Goal: Task Accomplishment & Management: Use online tool/utility

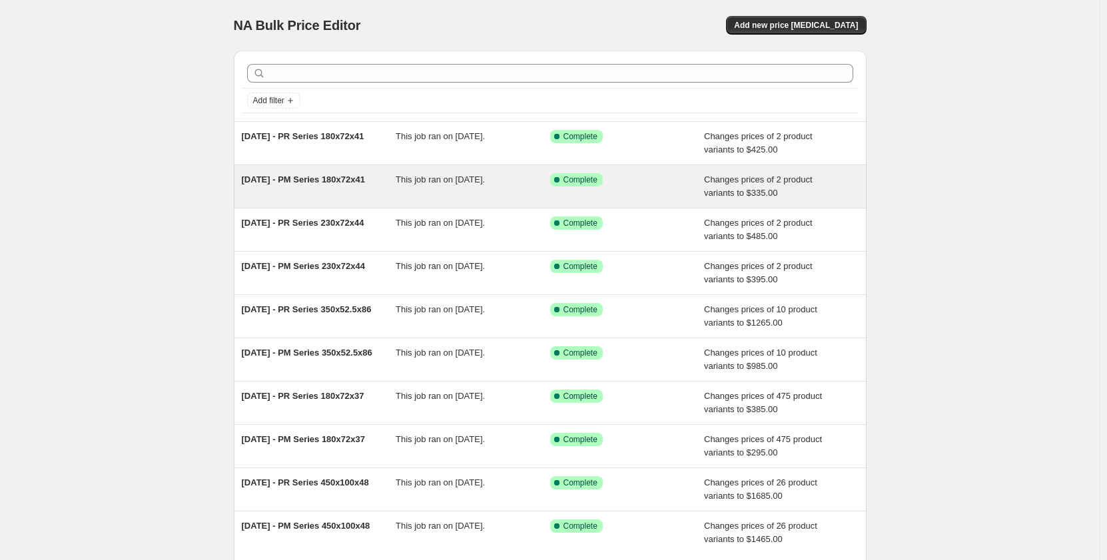
click at [448, 188] on div "This job ran on [DATE]." at bounding box center [473, 186] width 155 height 27
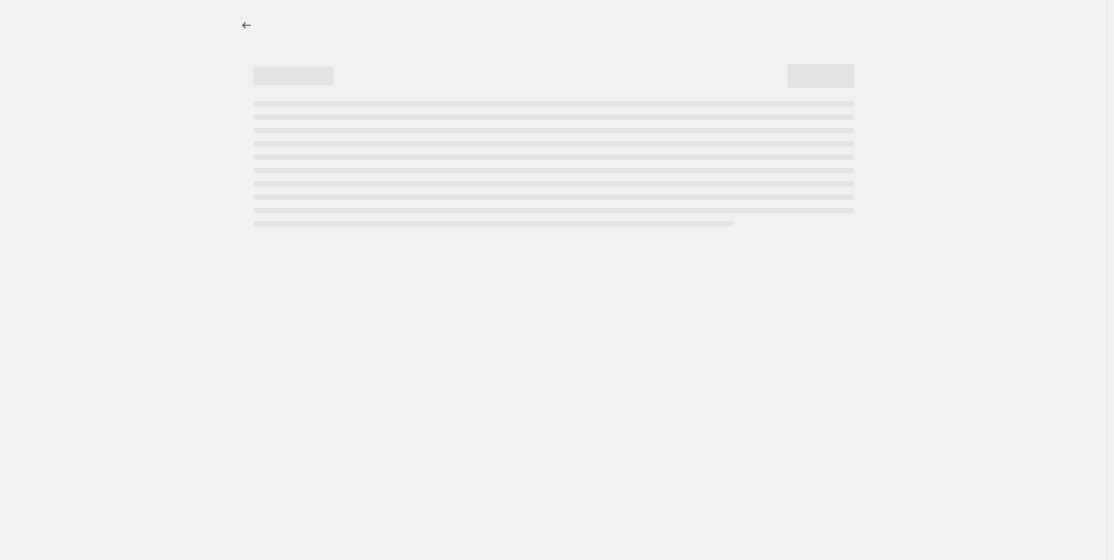
select select "pp"
select select "title"
select select "contains"
select select "title"
select select "contains"
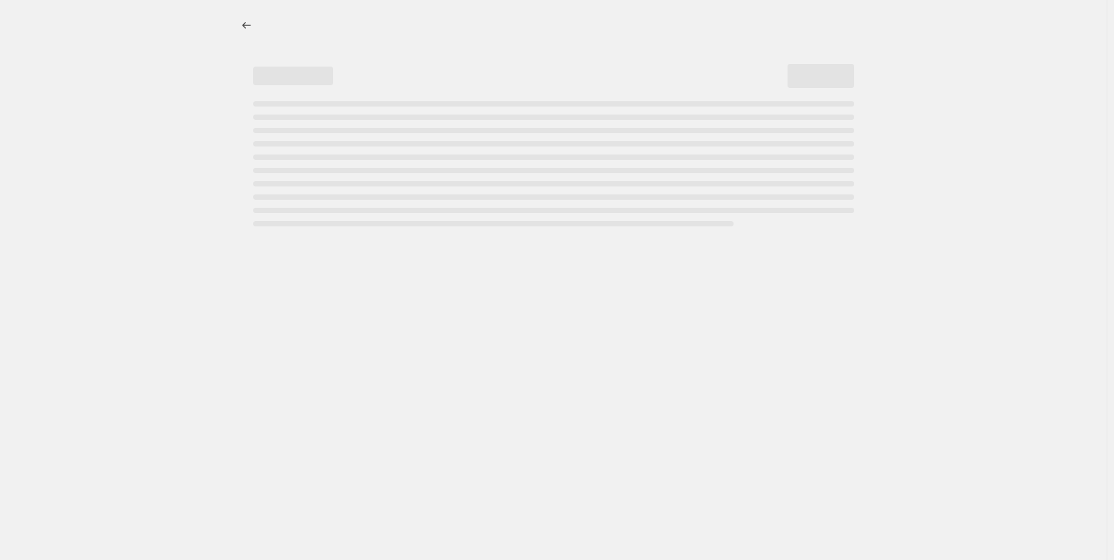
select select "not_equal"
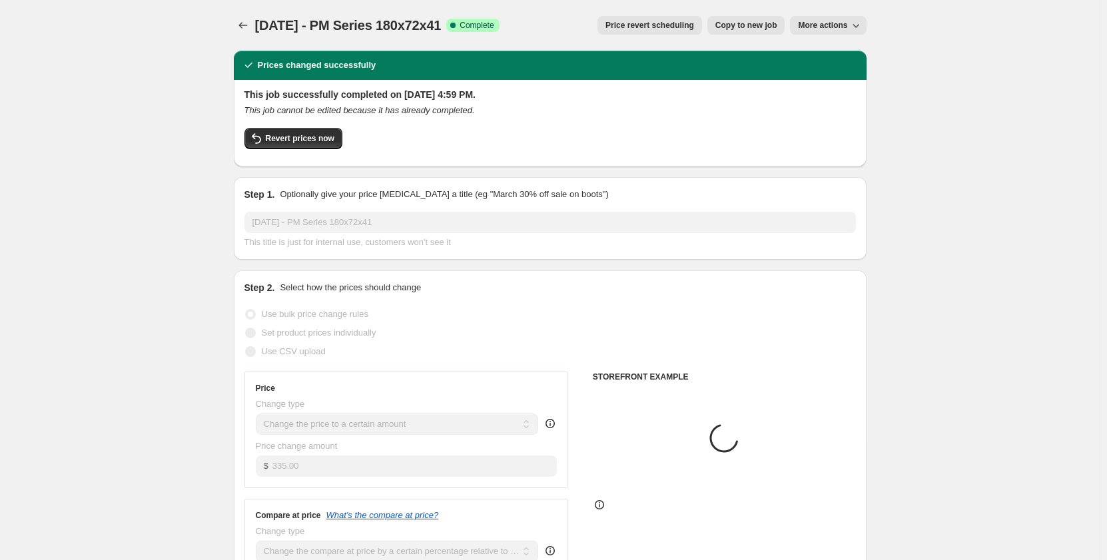
select select "tag"
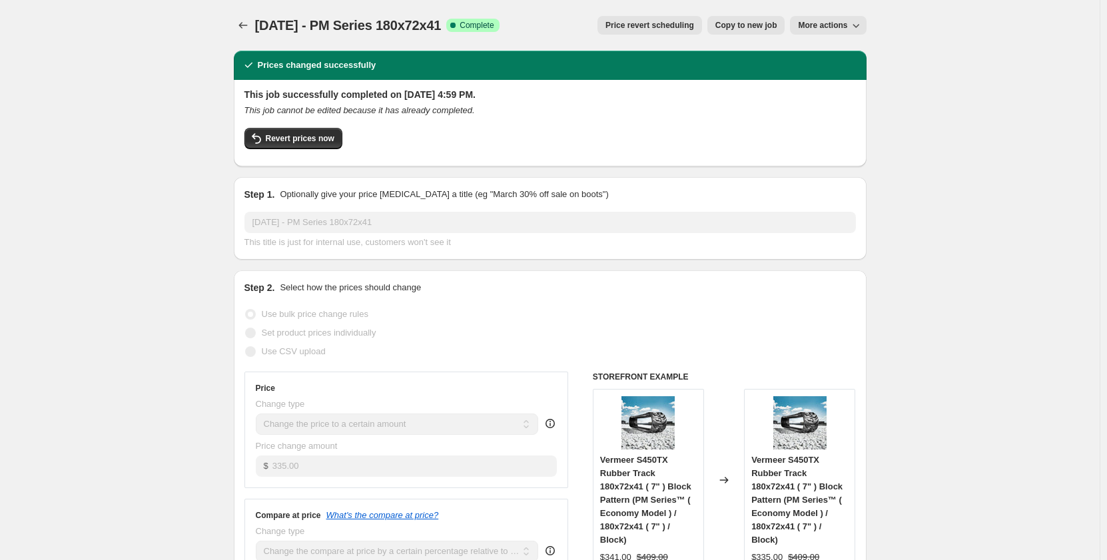
click at [740, 23] on span "Copy to new job" at bounding box center [747, 25] width 62 height 11
select select "pp"
select select "title"
select select "contains"
select select "title"
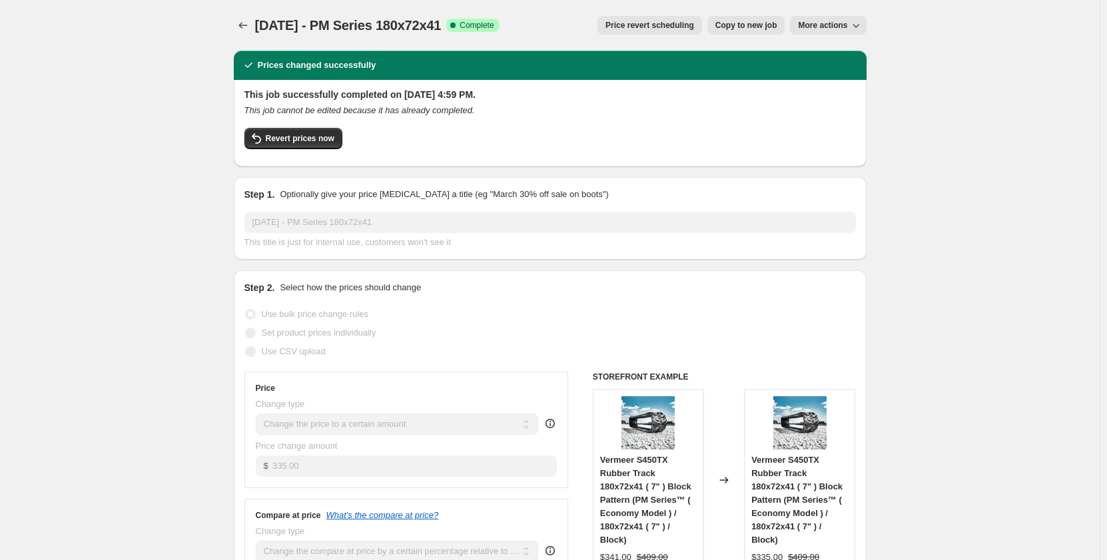
select select "contains"
select select "tag"
select select "not_equal"
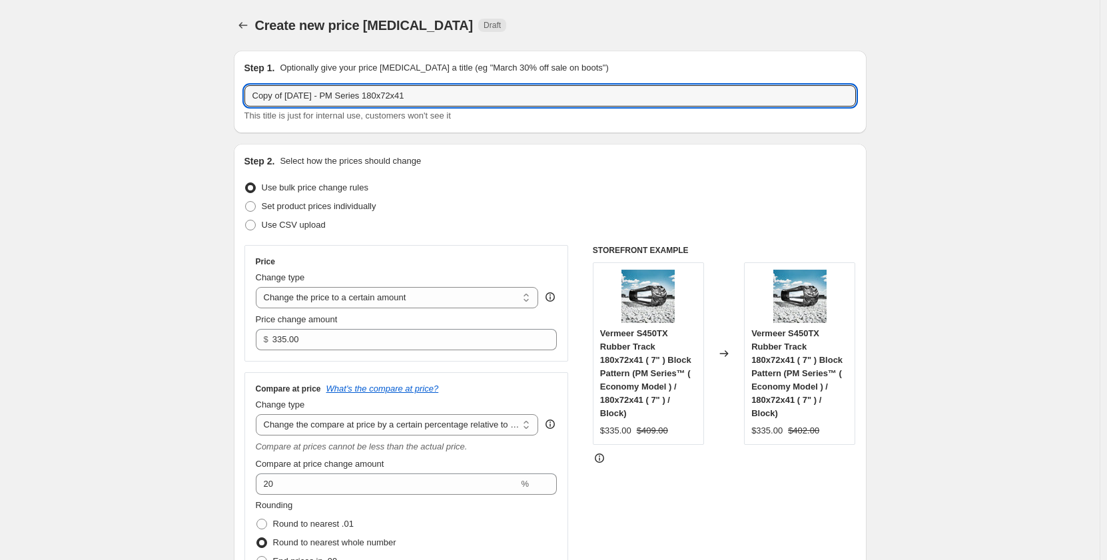
drag, startPoint x: 291, startPoint y: 94, endPoint x: 208, endPoint y: 100, distance: 83.5
drag, startPoint x: 411, startPoint y: 93, endPoint x: 348, endPoint y: 105, distance: 63.9
click at [348, 105] on input "[DATE] - PM Series 180x72x41" at bounding box center [551, 95] width 612 height 21
type input "Sep 2025 - PM Series"
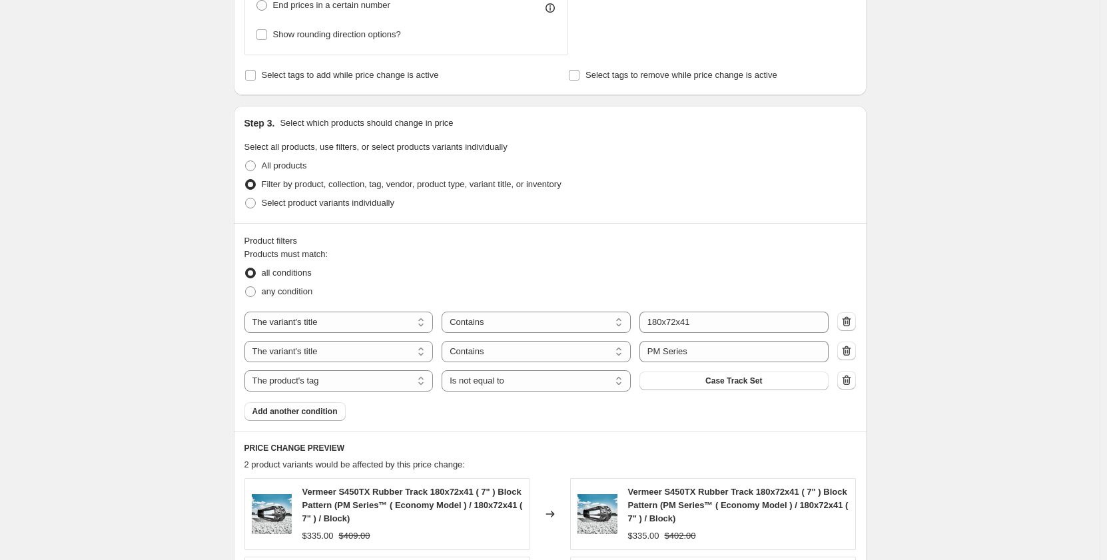
scroll to position [578, 0]
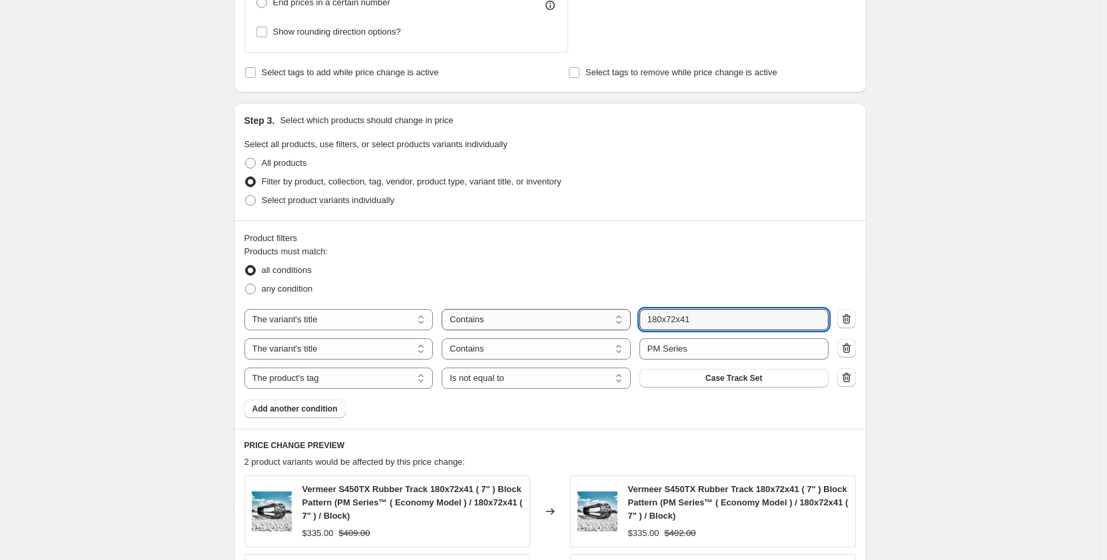
drag, startPoint x: 704, startPoint y: 324, endPoint x: 610, endPoint y: 326, distance: 94.6
click at [610, 326] on div "The product The product's collection The product's tag The product's vendor The…" at bounding box center [537, 319] width 584 height 21
paste input "280x101.6x37"
type input "280x101.6x37"
click at [205, 302] on div "Create new price change job. This page is ready Create new price change job Dra…" at bounding box center [550, 147] width 1100 height 1451
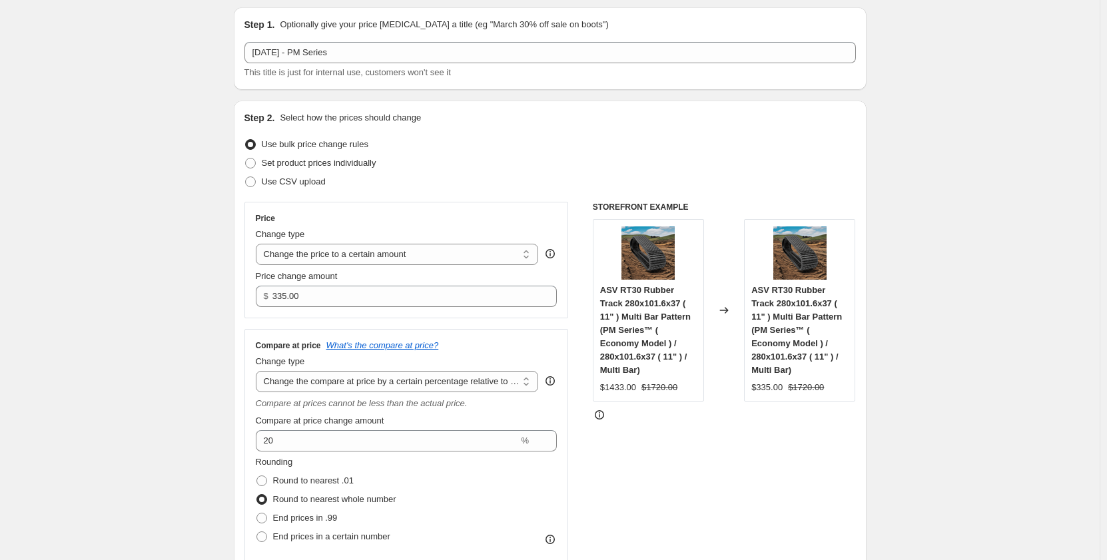
scroll to position [0, 0]
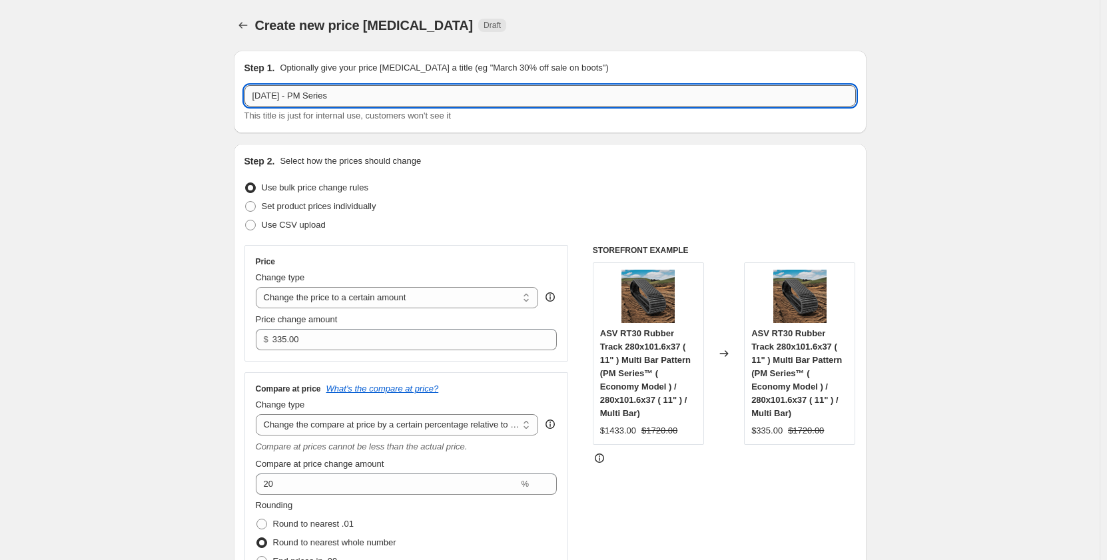
click at [302, 101] on input "Sep 2025 - PM Series" at bounding box center [551, 95] width 612 height 21
click at [304, 99] on input "Sep 2025 - PM Series" at bounding box center [551, 95] width 612 height 21
paste input "280x101.6x37"
type input "Sep 2025 - 280x101.6x37 PM Series"
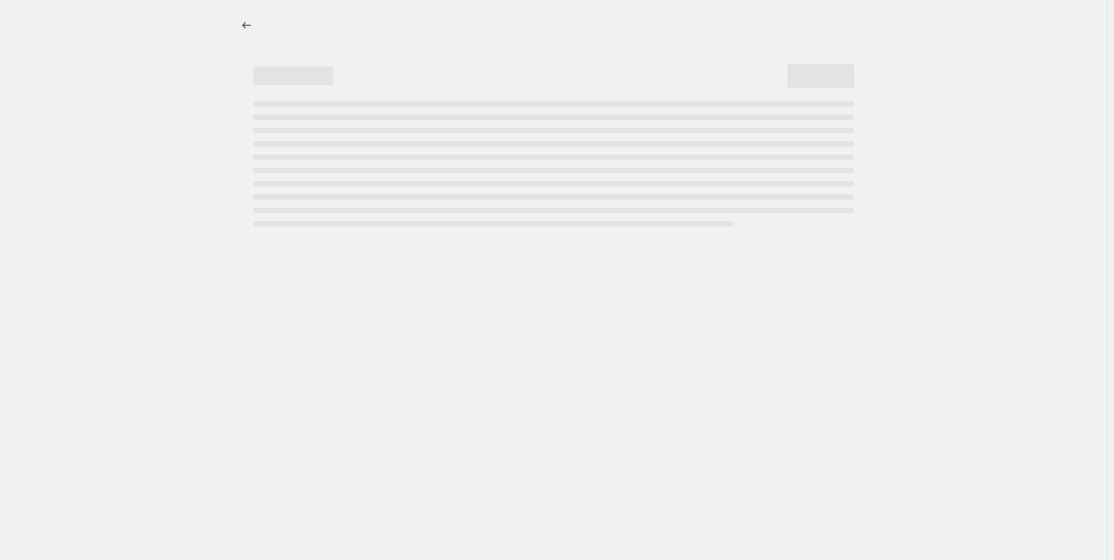
select select "percentage"
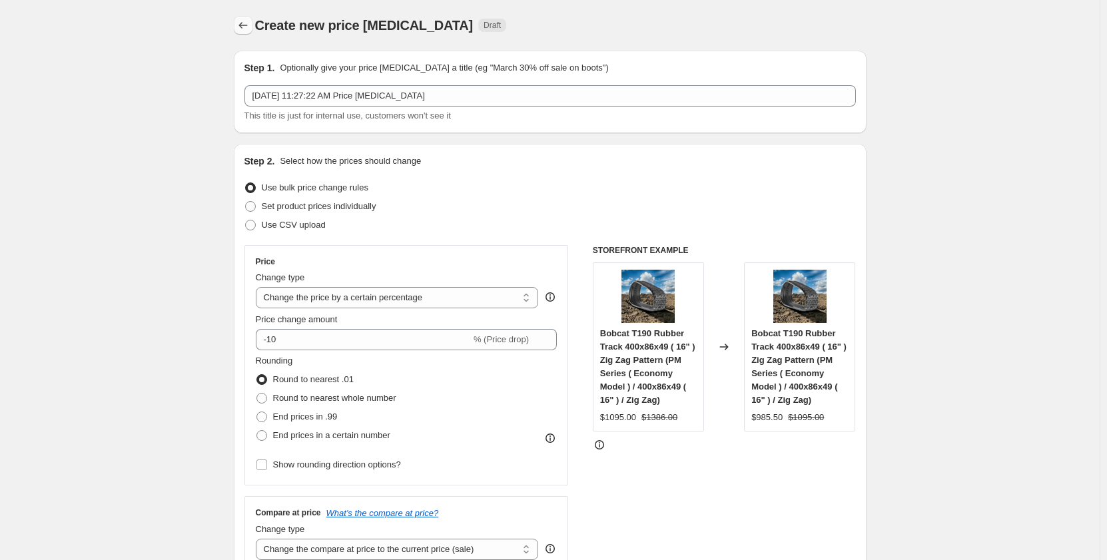
click at [250, 26] on icon "Price change jobs" at bounding box center [243, 25] width 13 height 13
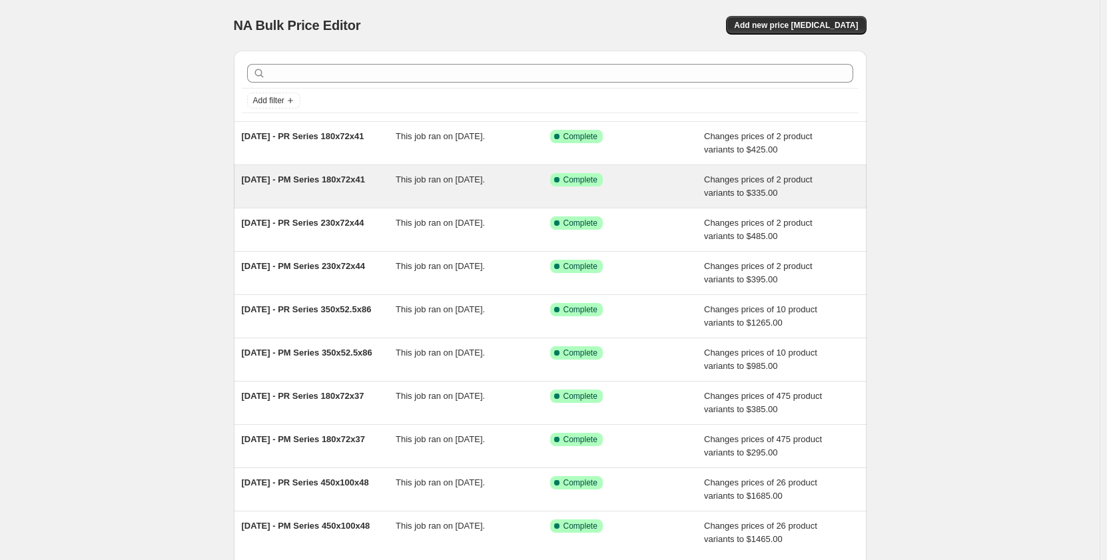
click at [417, 199] on div "This job ran on [DATE]." at bounding box center [473, 186] width 155 height 27
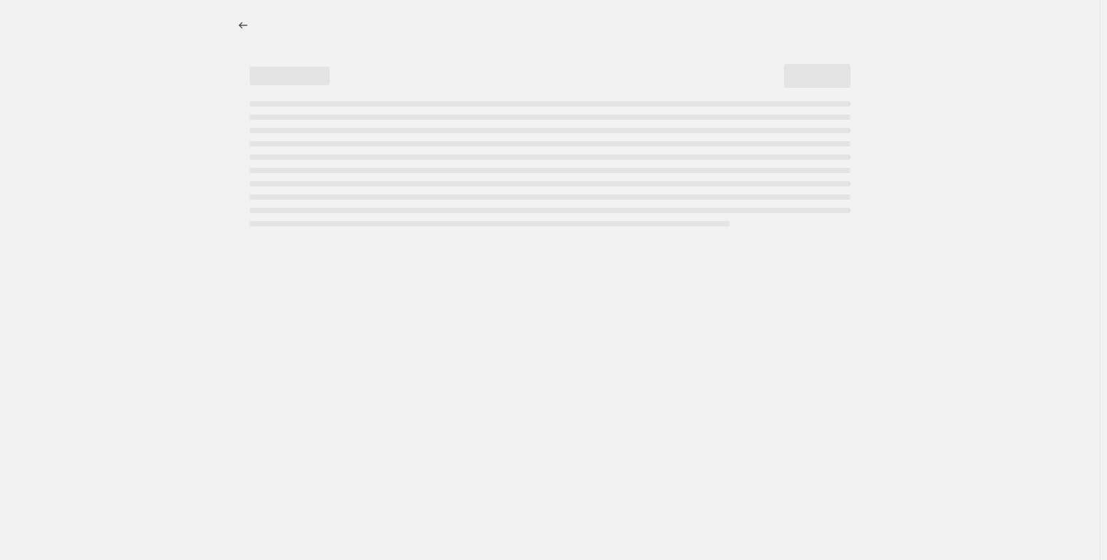
select select "pp"
select select "title"
select select "contains"
select select "title"
select select "contains"
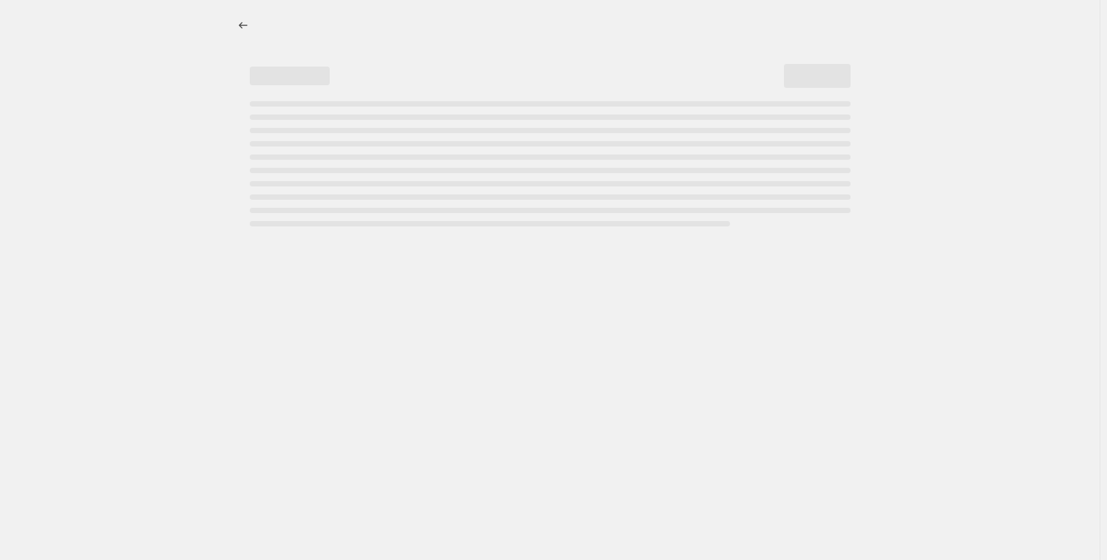
select select "tag"
select select "not_equal"
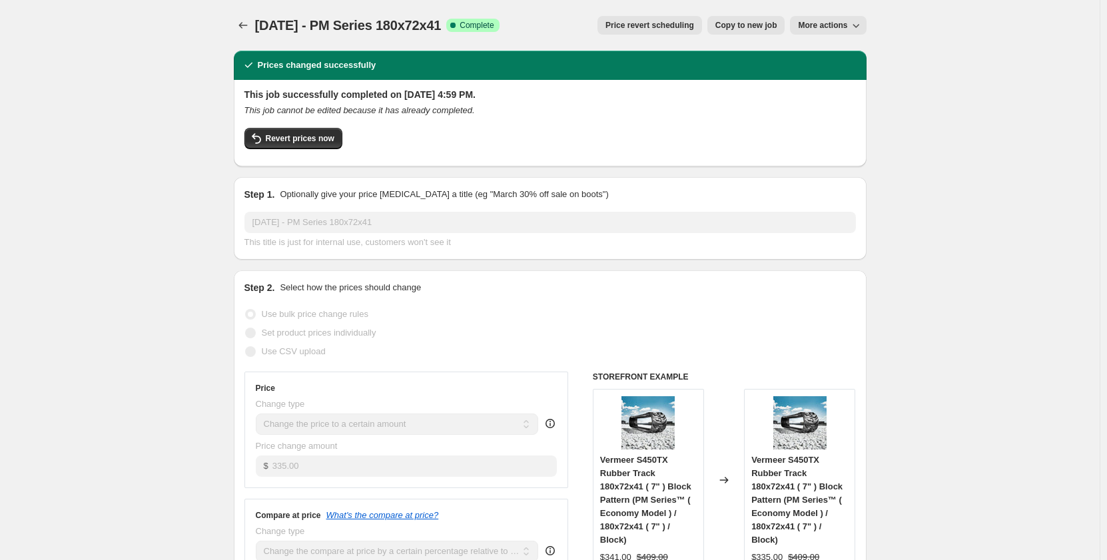
click at [828, 31] on button "More actions" at bounding box center [828, 25] width 76 height 19
click at [579, 147] on div "Revert prices now" at bounding box center [551, 142] width 612 height 28
click at [738, 27] on span "Copy to new job" at bounding box center [747, 25] width 62 height 11
select select "pp"
select select "title"
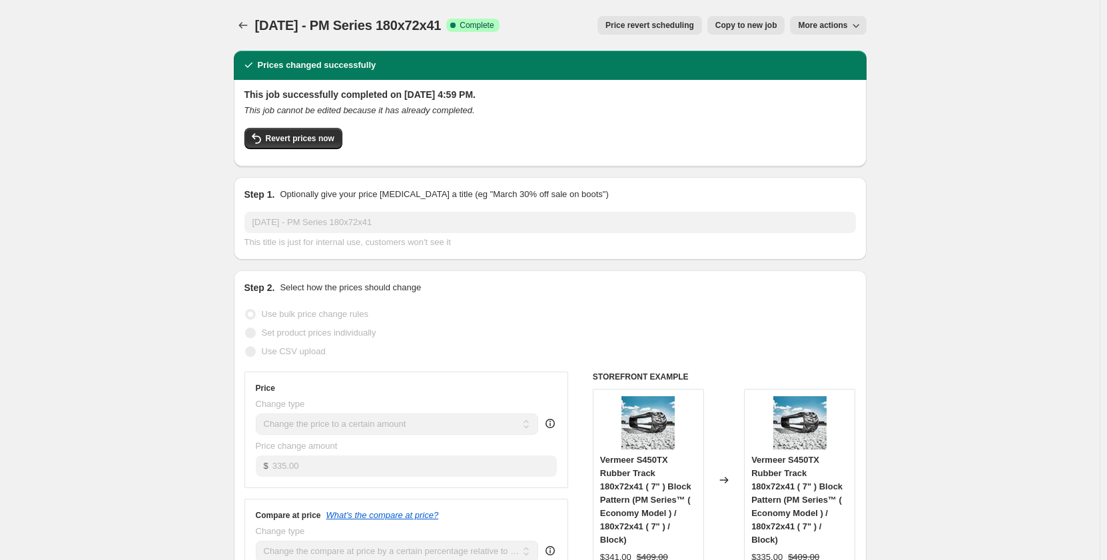
select select "contains"
select select "title"
select select "contains"
select select "tag"
select select "not_equal"
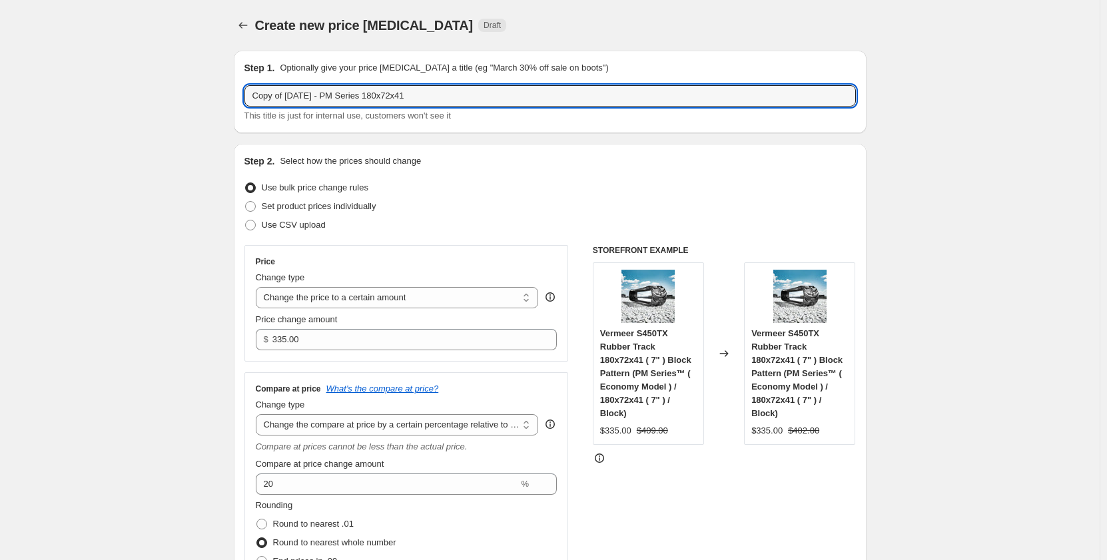
drag, startPoint x: 289, startPoint y: 97, endPoint x: 170, endPoint y: 101, distance: 119.3
drag, startPoint x: 390, startPoint y: 97, endPoint x: 353, endPoint y: 93, distance: 37.6
click at [351, 93] on input "[DATE] - PM Series 180x72x41" at bounding box center [551, 95] width 612 height 21
click at [402, 101] on input "[DATE] - PM Series 180x72x41" at bounding box center [551, 95] width 612 height 21
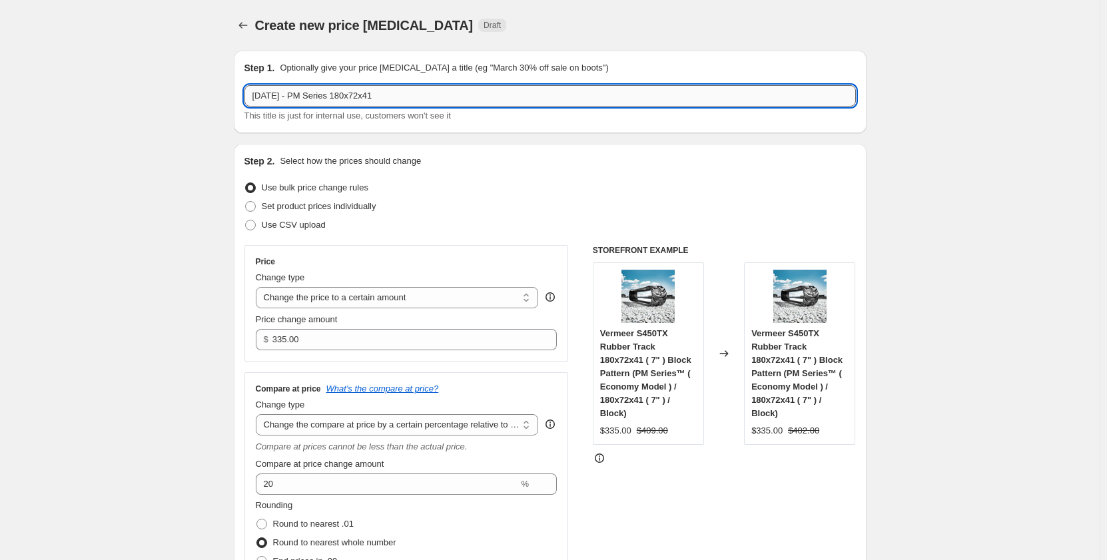
drag, startPoint x: 403, startPoint y: 98, endPoint x: 348, endPoint y: 97, distance: 54.7
click at [348, 97] on input "[DATE] - PM Series 180x72x41" at bounding box center [551, 95] width 612 height 21
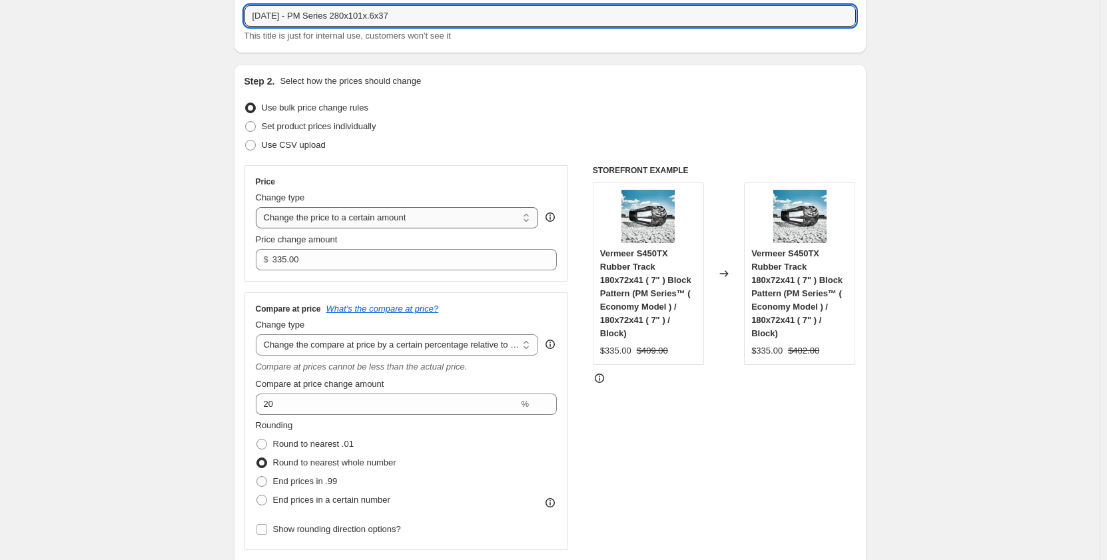
scroll to position [45, 0]
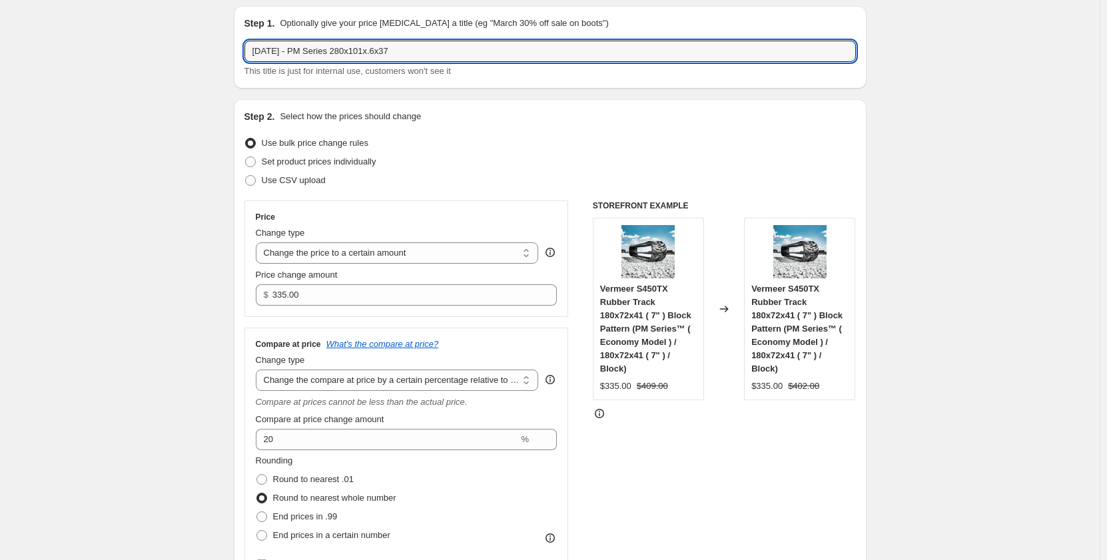
drag, startPoint x: 414, startPoint y: 55, endPoint x: 348, endPoint y: 63, distance: 65.9
click at [348, 63] on div "Sep 2025 - PM Series 280x101x.6x37 This title is just for internal use, custome…" at bounding box center [551, 59] width 612 height 37
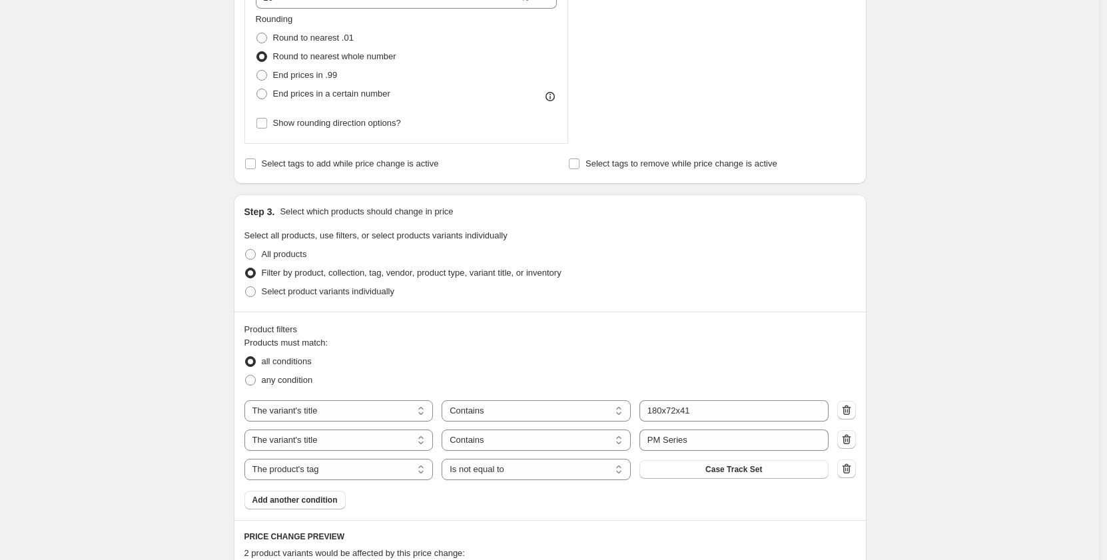
scroll to position [511, 0]
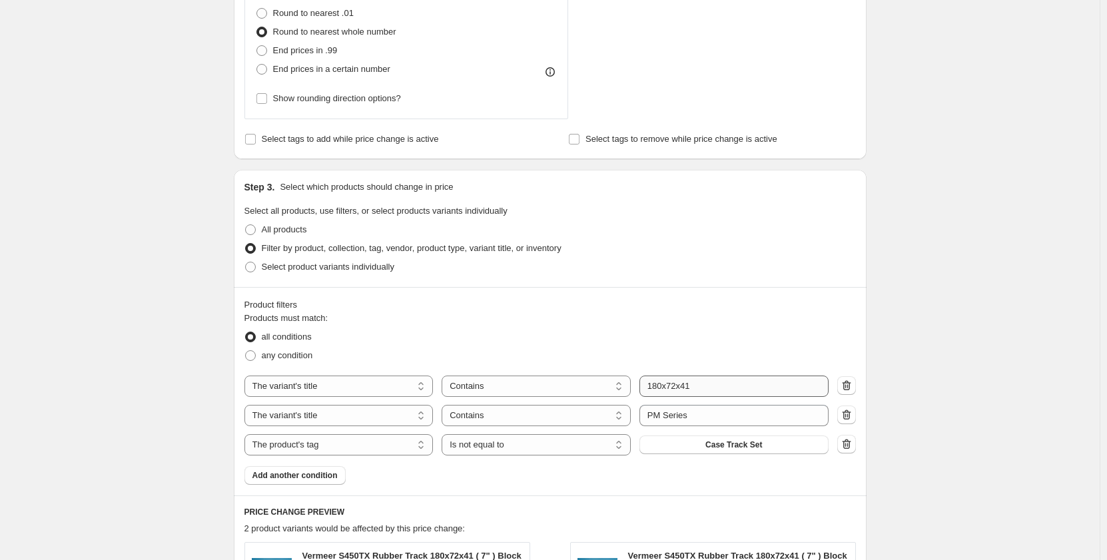
type input "[DATE] - PM Series 280x101x.6x37"
drag, startPoint x: 717, startPoint y: 390, endPoint x: 642, endPoint y: 394, distance: 74.8
click at [642, 394] on input "180x72x41" at bounding box center [734, 386] width 189 height 21
paste input "280x101x.6x37"
type input "280x101x.6x37"
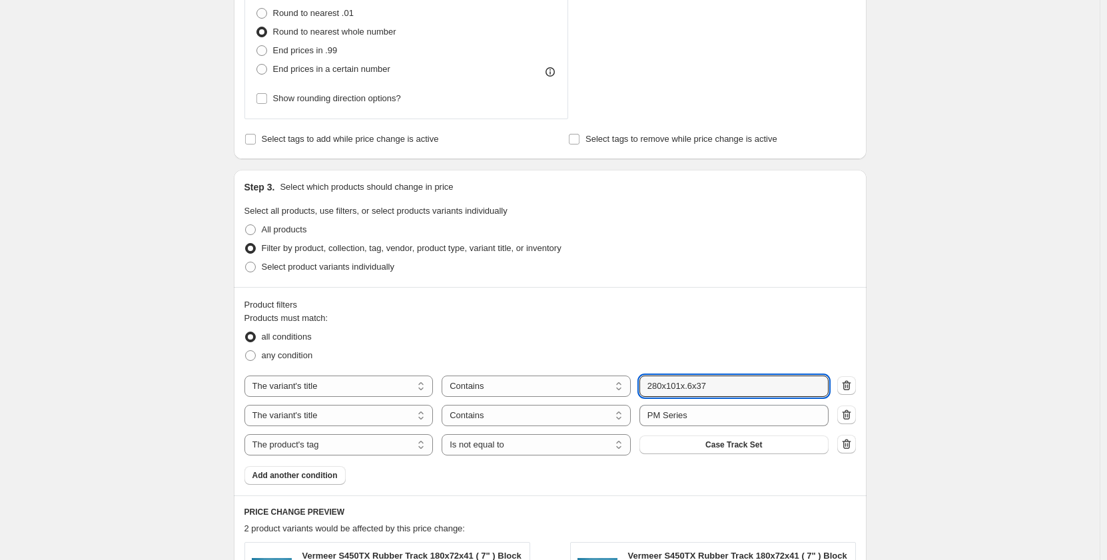
click at [784, 343] on div "all conditions" at bounding box center [551, 337] width 612 height 19
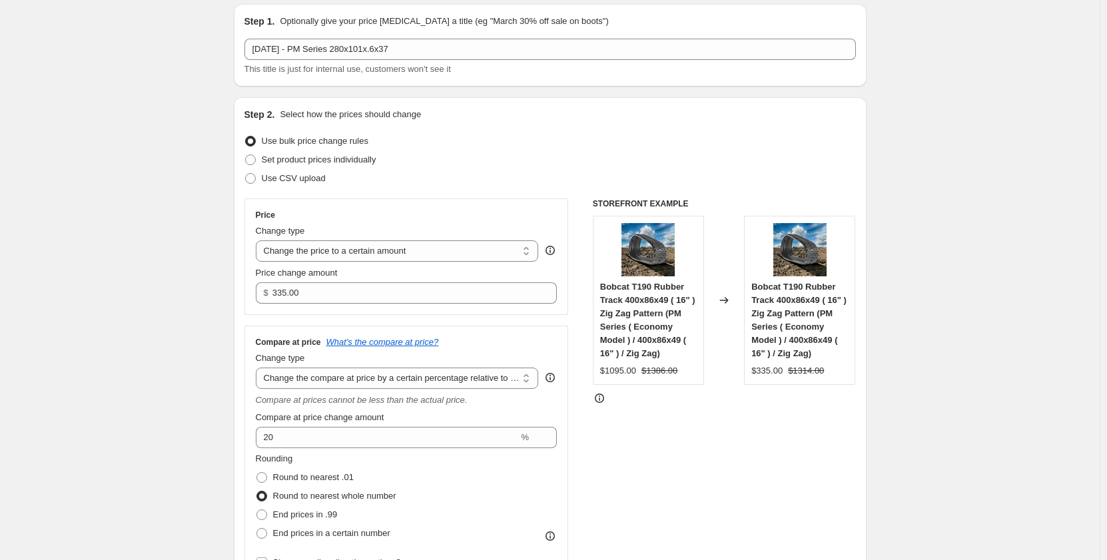
scroll to position [0, 0]
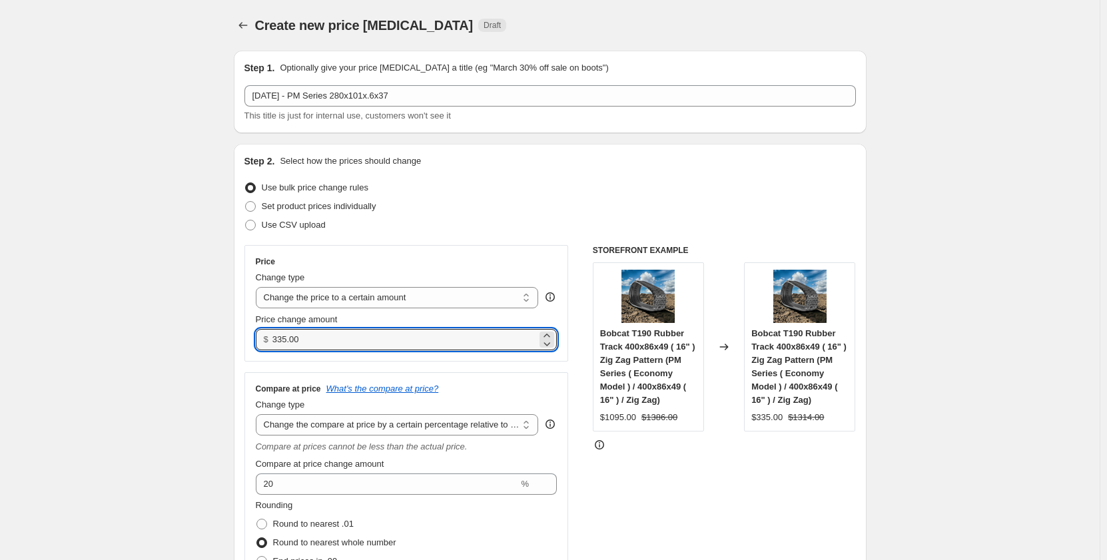
drag, startPoint x: 326, startPoint y: 348, endPoint x: 271, endPoint y: 350, distance: 55.3
click at [271, 350] on div "$ 335.00" at bounding box center [407, 339] width 302 height 21
drag, startPoint x: 310, startPoint y: 341, endPoint x: 271, endPoint y: 349, distance: 40.1
click at [271, 349] on div "$ 335.1" at bounding box center [407, 339] width 302 height 21
type input "1"
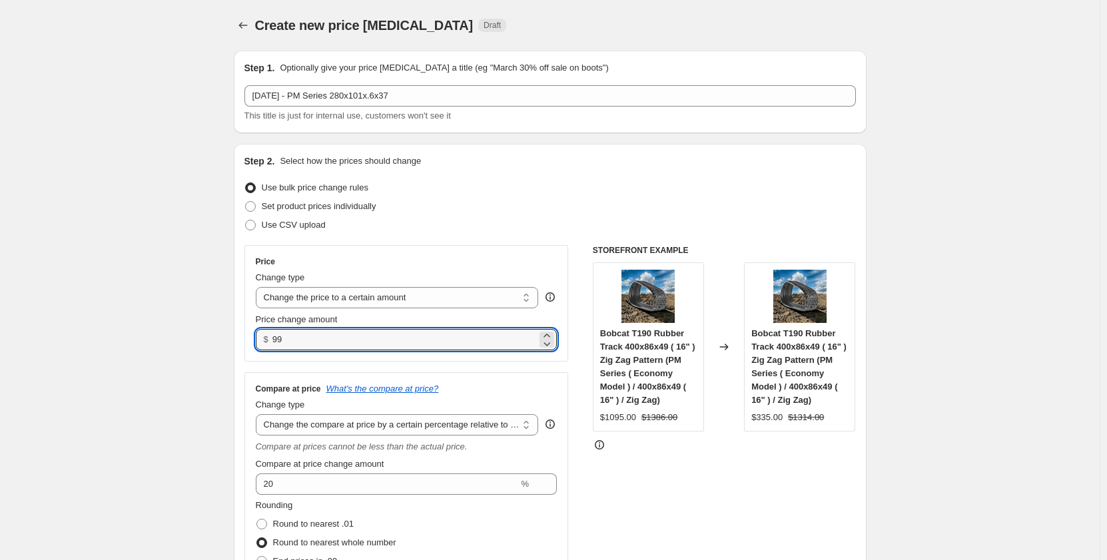
type input "9"
type input "1"
drag, startPoint x: 299, startPoint y: 341, endPoint x: 277, endPoint y: 342, distance: 21.3
click at [277, 342] on input "1025" at bounding box center [405, 339] width 265 height 21
type input "995.00"
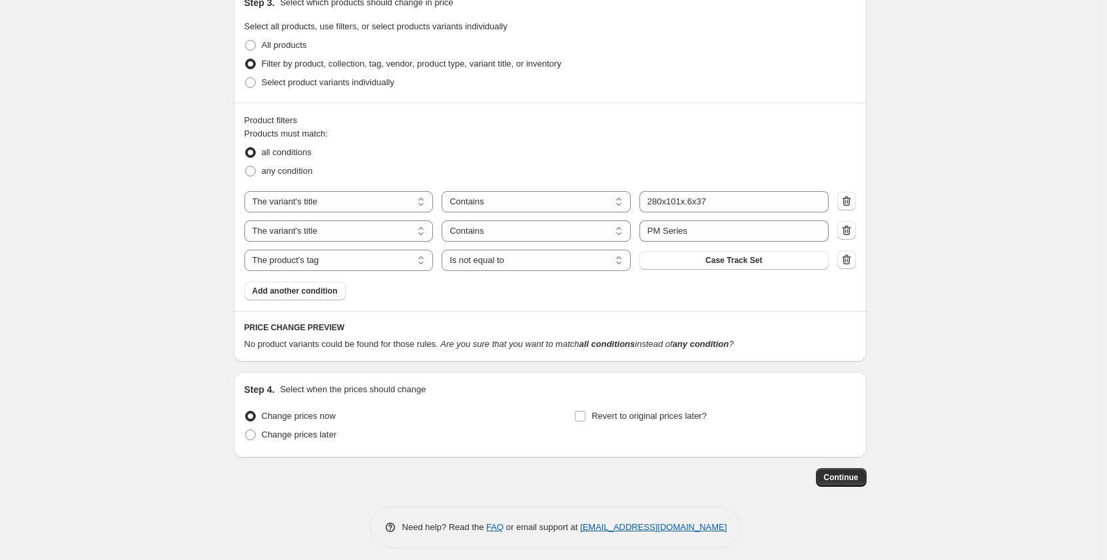
scroll to position [704, 0]
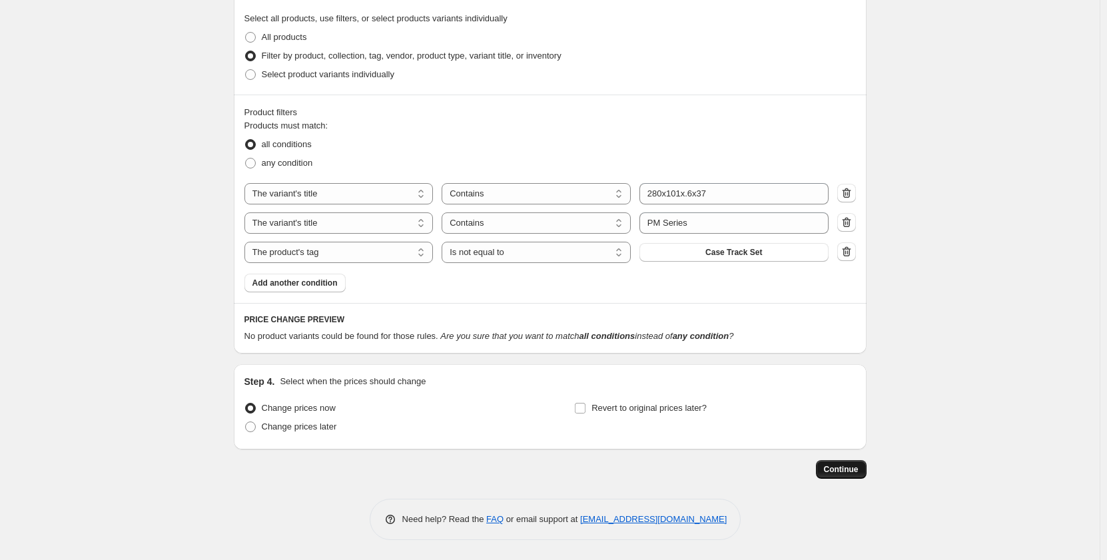
click at [844, 468] on span "Continue" at bounding box center [841, 469] width 35 height 11
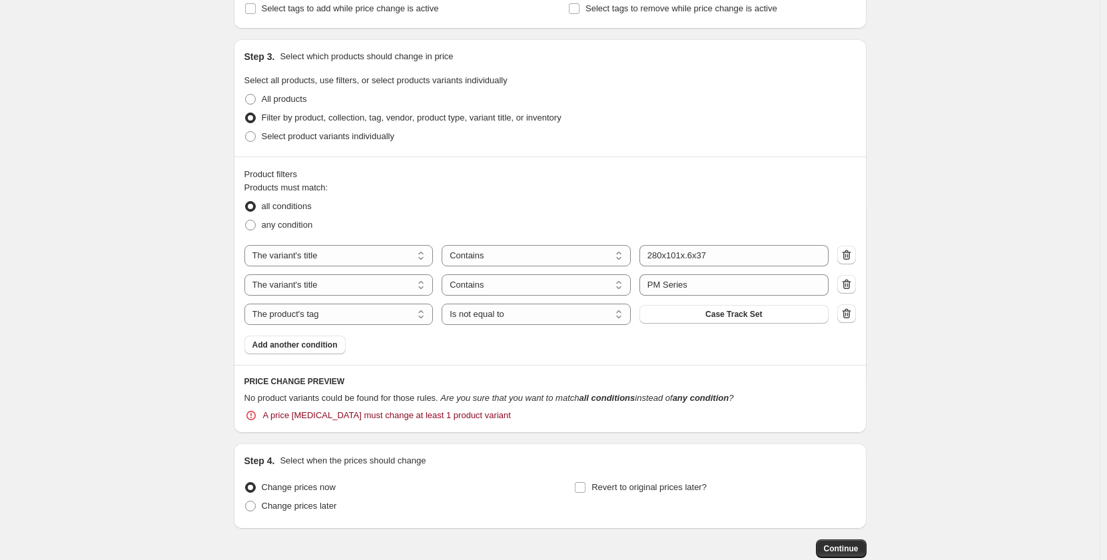
scroll to position [796, 0]
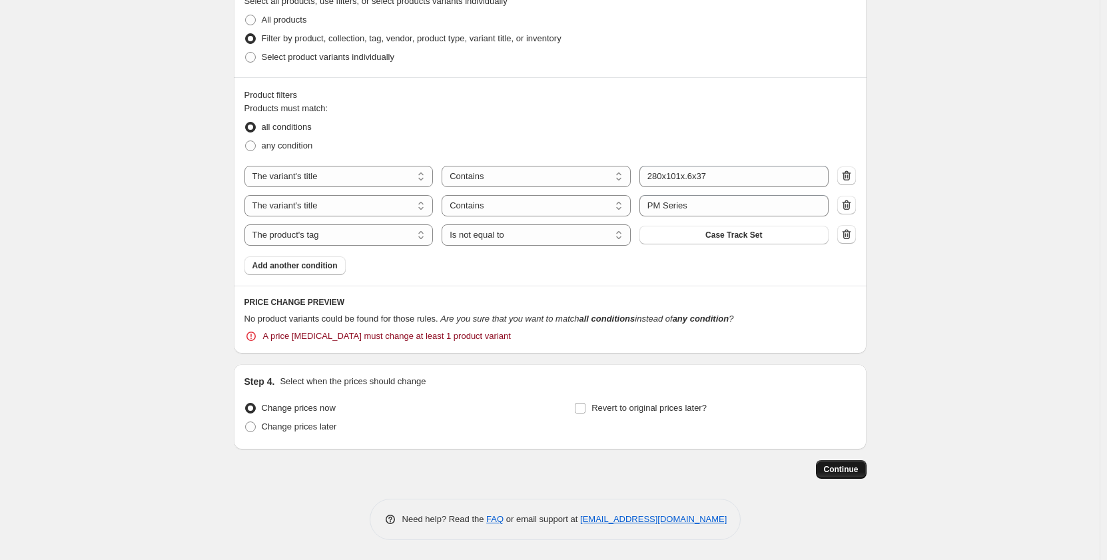
click at [840, 471] on span "Continue" at bounding box center [841, 469] width 35 height 11
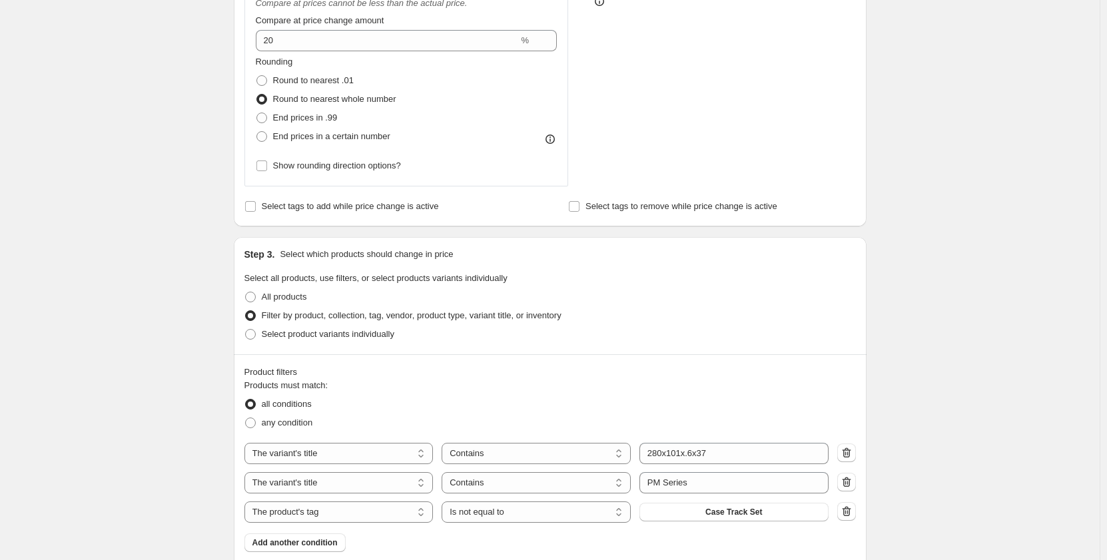
scroll to position [600, 0]
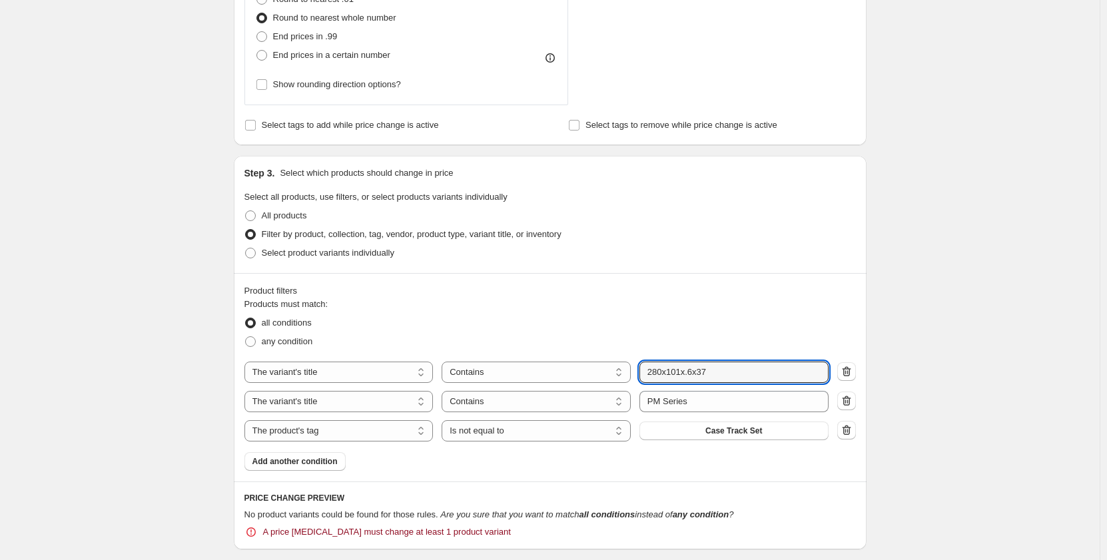
drag, startPoint x: 724, startPoint y: 371, endPoint x: 598, endPoint y: 384, distance: 126.6
click at [597, 384] on div "The product The product's collection The product's tag The product's vendor The…" at bounding box center [551, 402] width 612 height 80
paste input "text"
type input "280x101.6x37"
click at [677, 471] on div "Products must match: all conditions any condition The product The product's col…" at bounding box center [551, 384] width 612 height 173
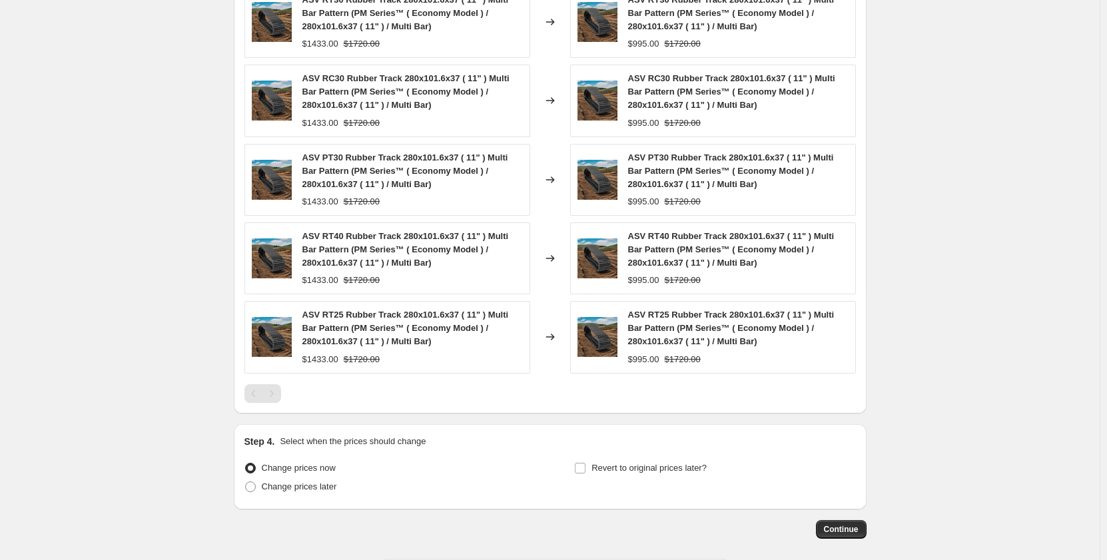
scroll to position [1127, 0]
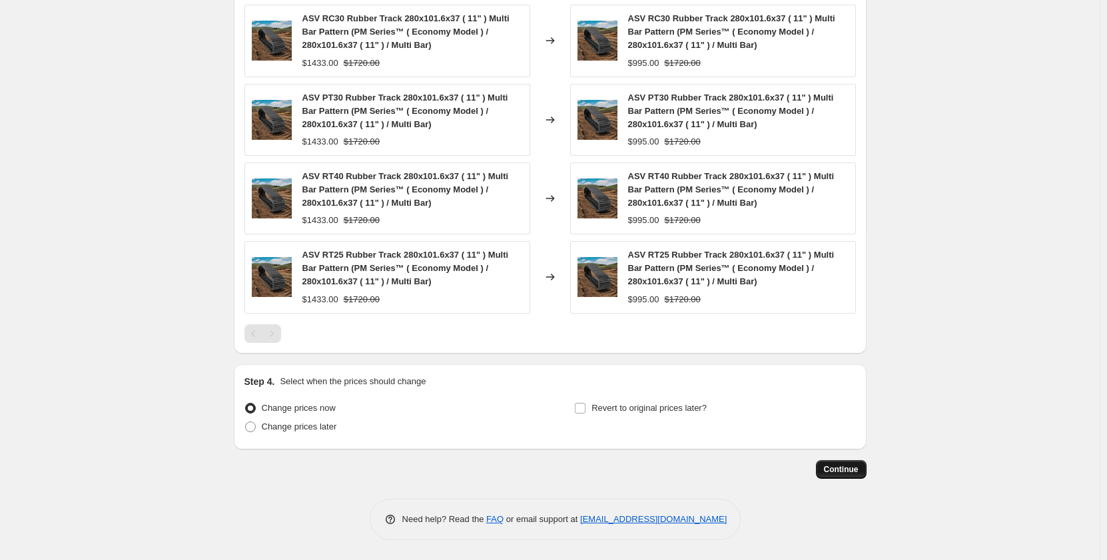
click at [848, 473] on span "Continue" at bounding box center [841, 469] width 35 height 11
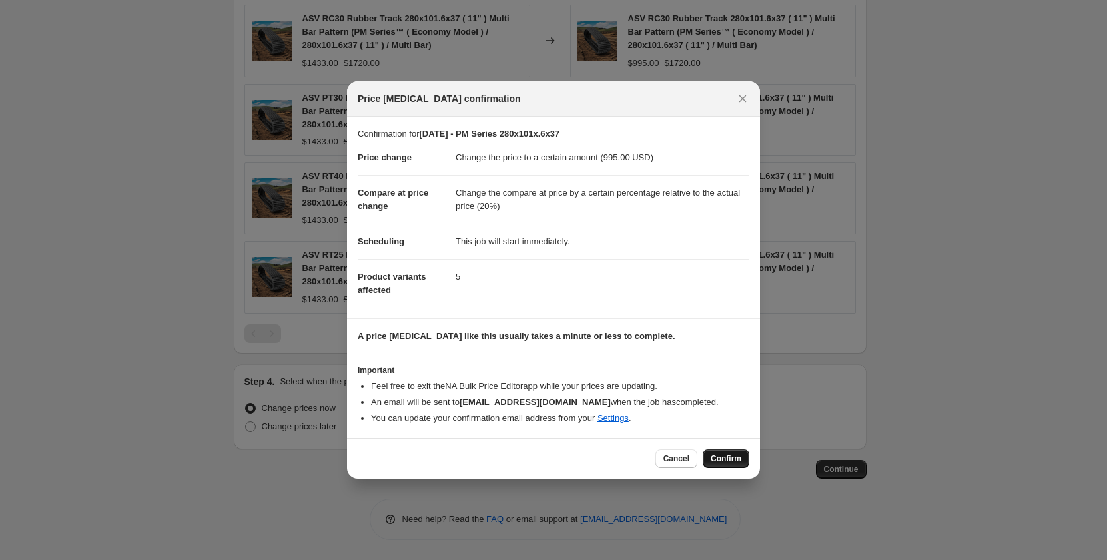
click at [722, 465] on button "Confirm" at bounding box center [726, 459] width 47 height 19
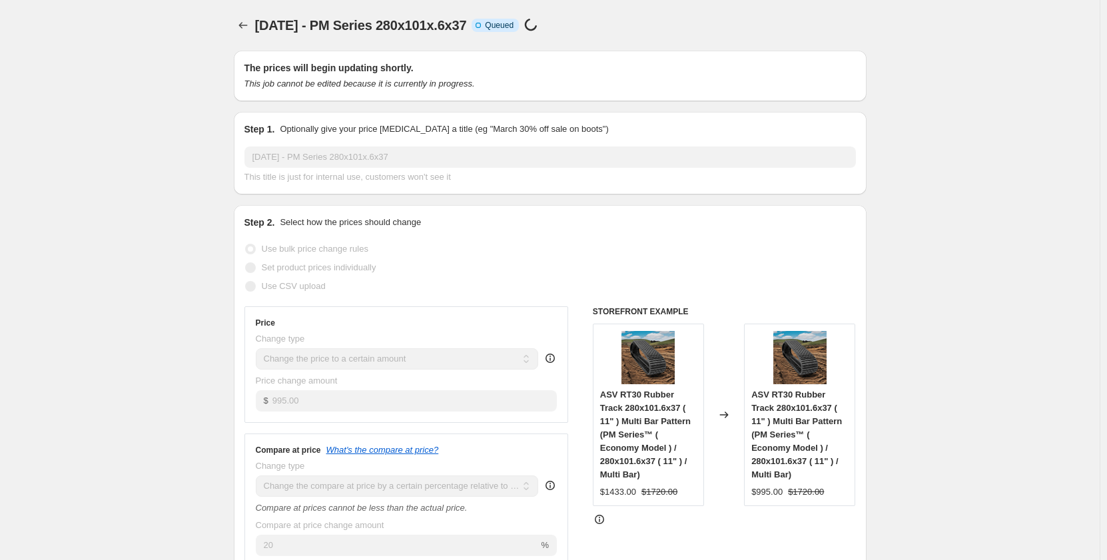
select select "pp"
select select "title"
select select "contains"
select select "title"
select select "contains"
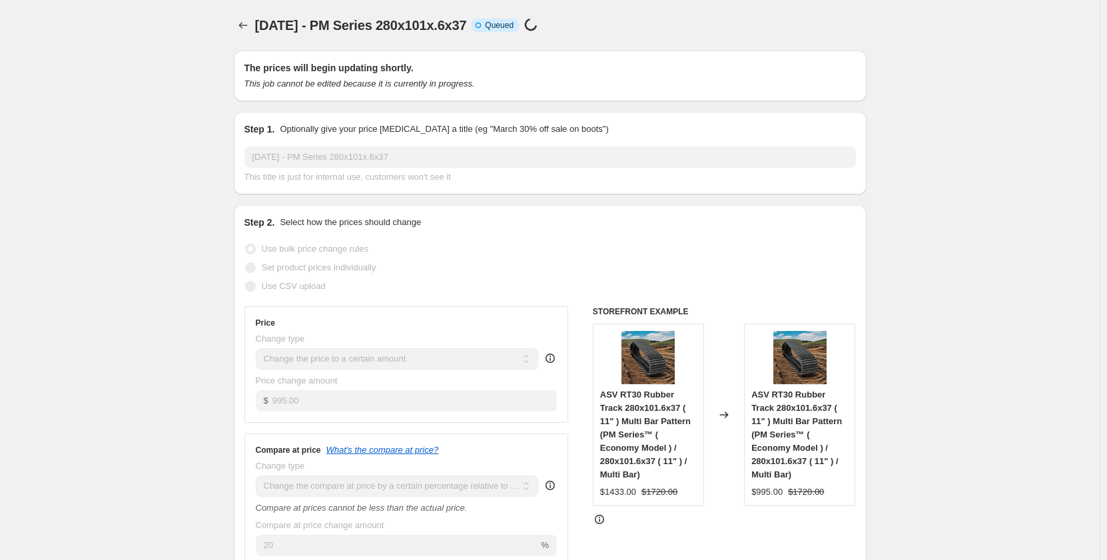
select select "tag"
select select "not_equal"
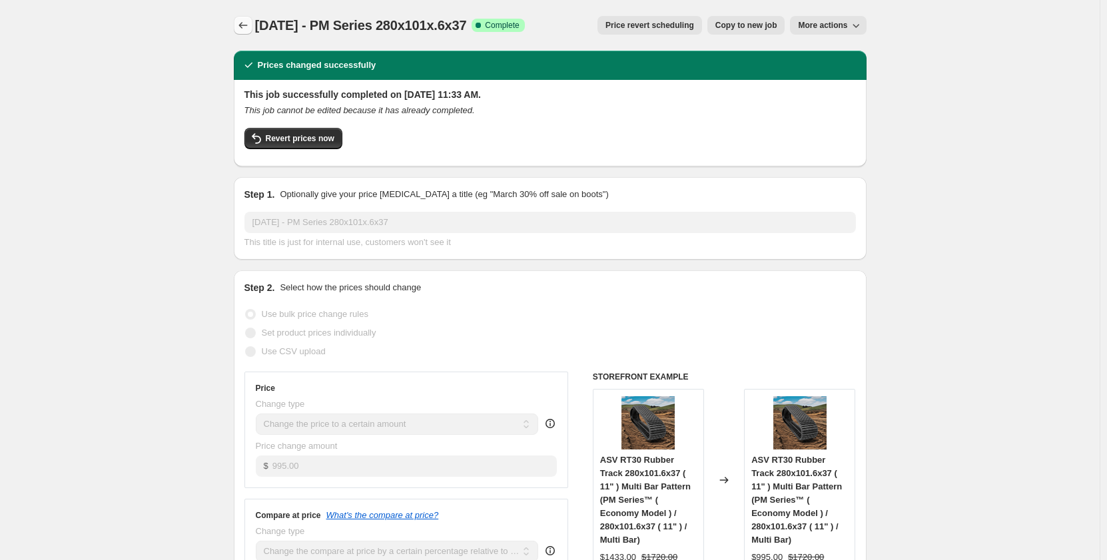
click at [246, 26] on icon "Price change jobs" at bounding box center [243, 25] width 13 height 13
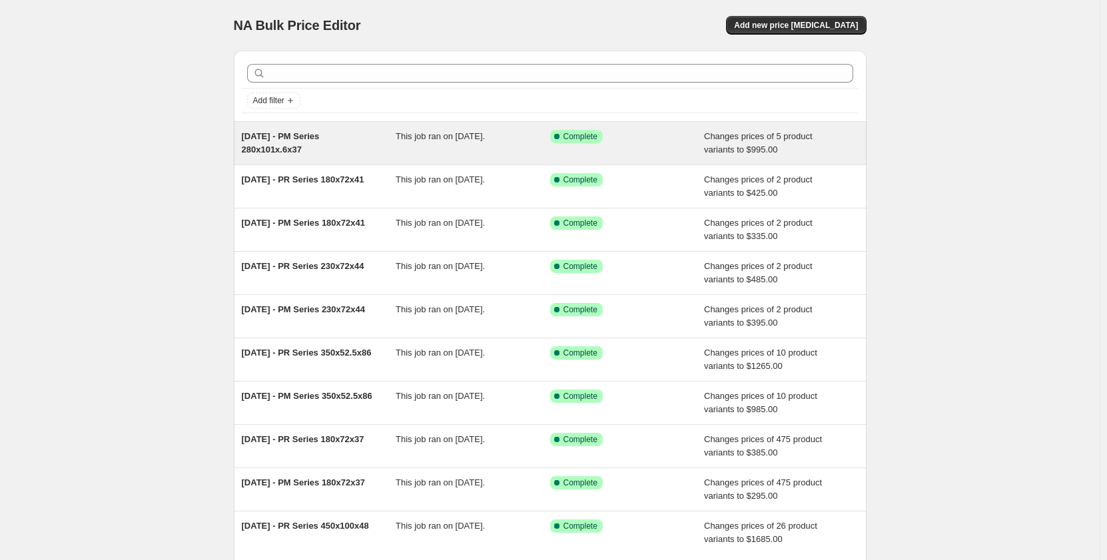
click at [422, 158] on div "Sep 2025 - PM Series 280x101x.6x37 This job ran on October 6, 2025. Success Com…" at bounding box center [550, 143] width 633 height 43
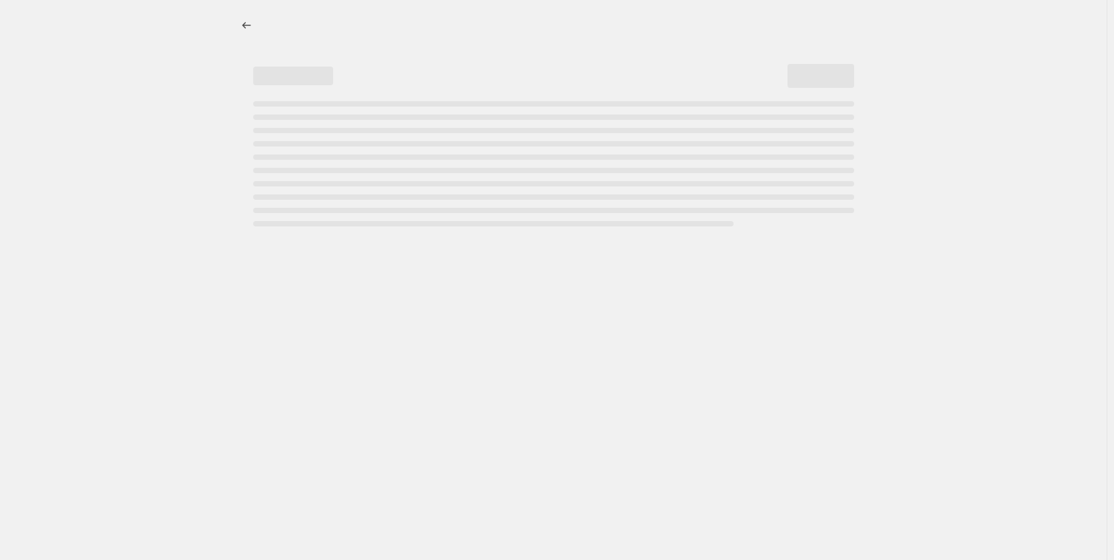
select select "pp"
select select "title"
select select "contains"
select select "title"
select select "contains"
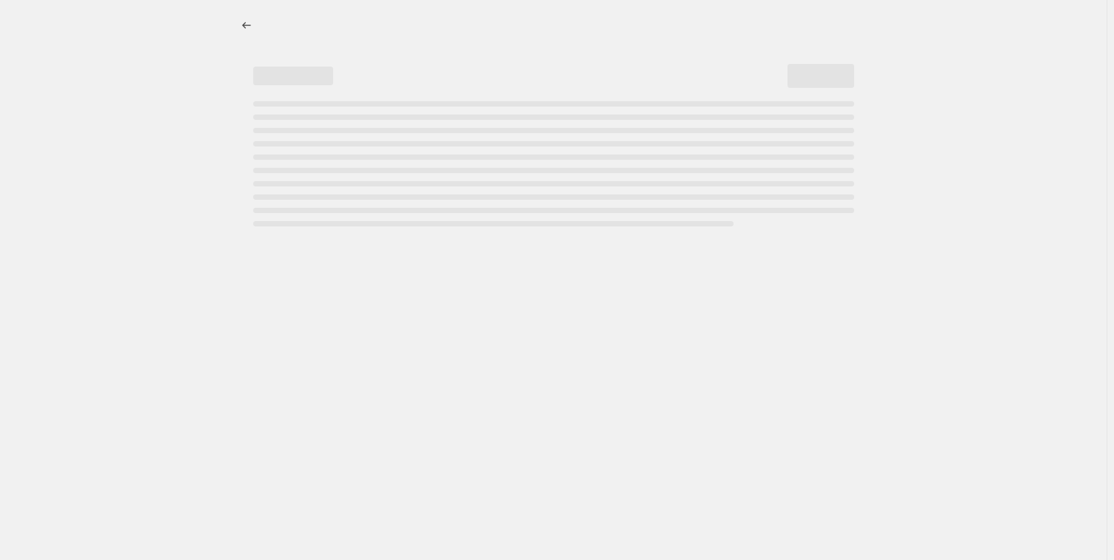
select select "tag"
select select "not_equal"
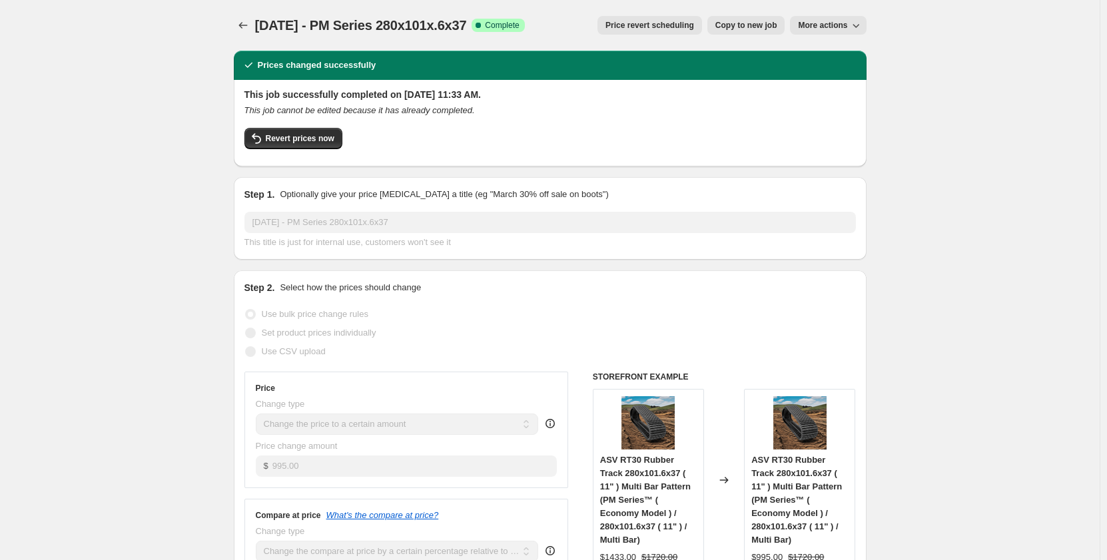
click at [724, 32] on button "Copy to new job" at bounding box center [747, 25] width 78 height 19
select select "pp"
select select "title"
select select "contains"
select select "title"
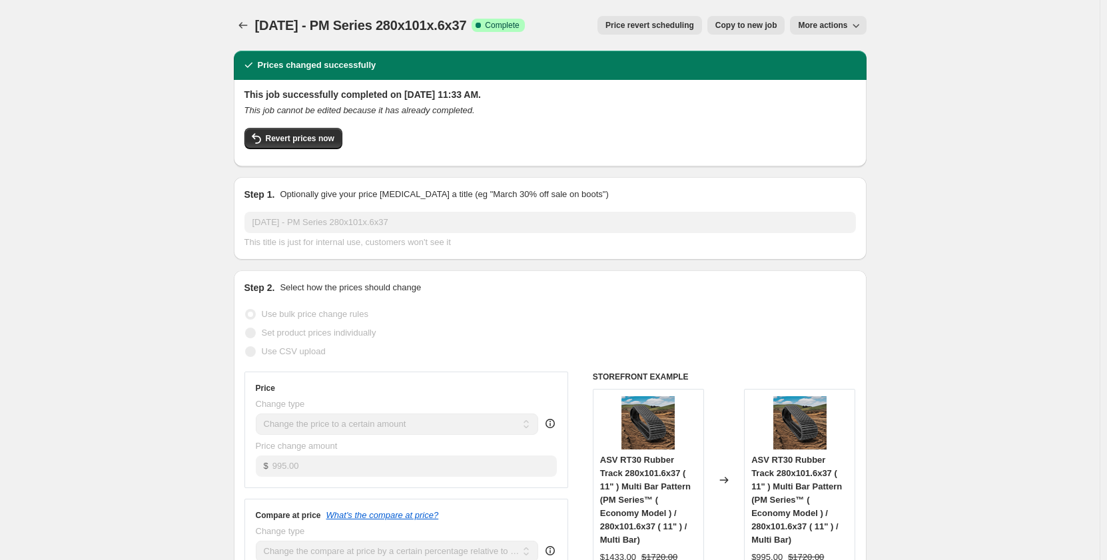
select select "contains"
select select "tag"
select select "not_equal"
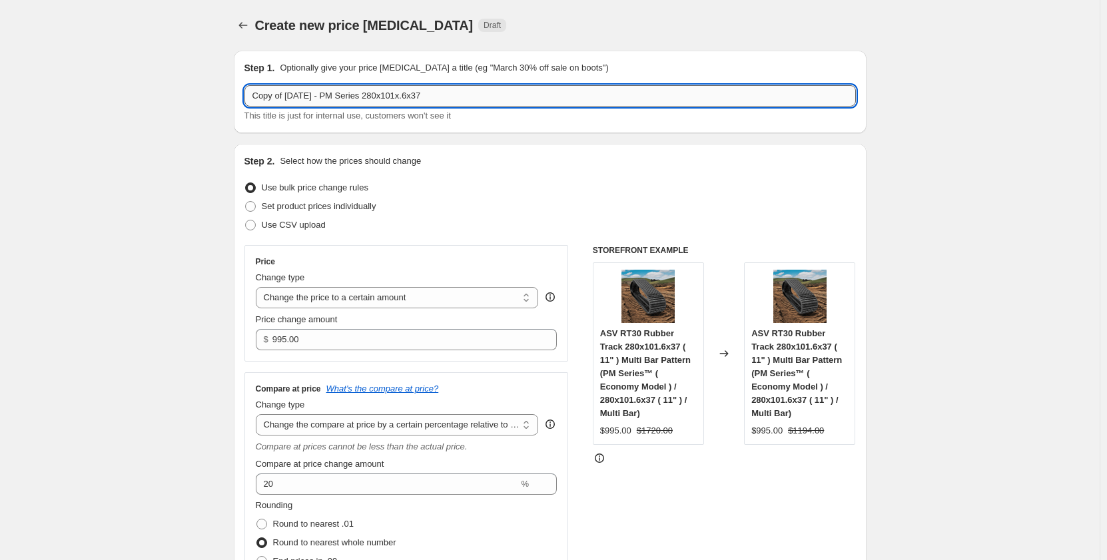
click at [345, 95] on input "Copy of Sep 2025 - PM Series 280x101x.6x37" at bounding box center [551, 95] width 612 height 21
drag, startPoint x: 293, startPoint y: 103, endPoint x: 220, endPoint y: 119, distance: 75.0
type input "[DATE] - PR Series 280x101x.6x37"
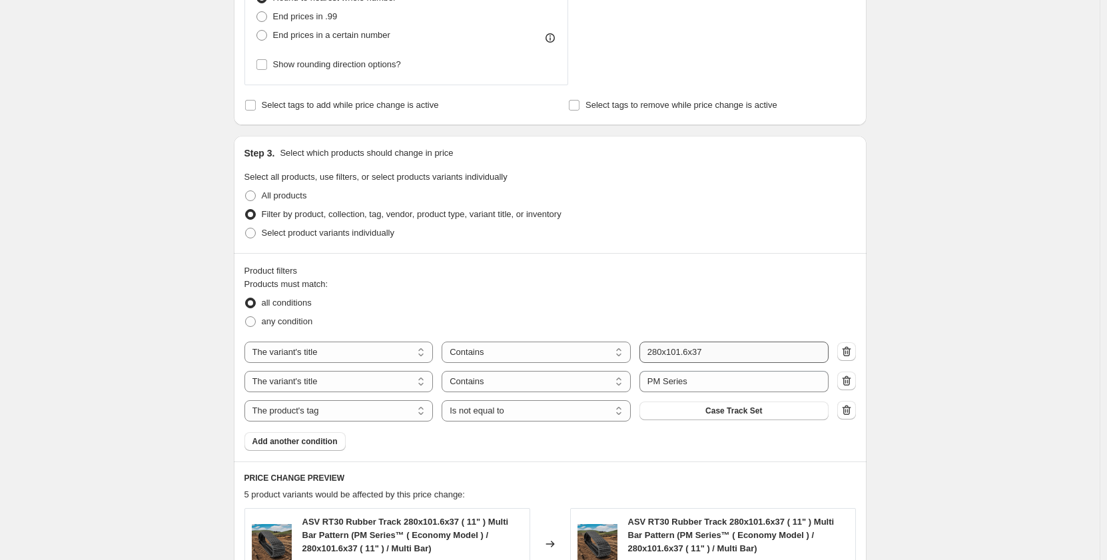
scroll to position [533, 0]
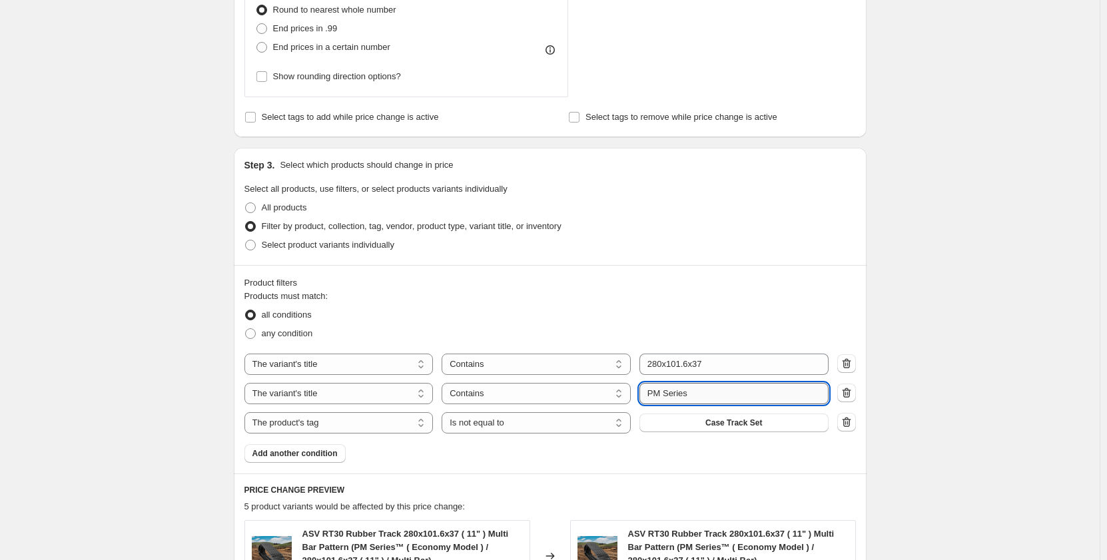
click at [658, 396] on input "PM Series" at bounding box center [734, 393] width 189 height 21
type input "PR Series"
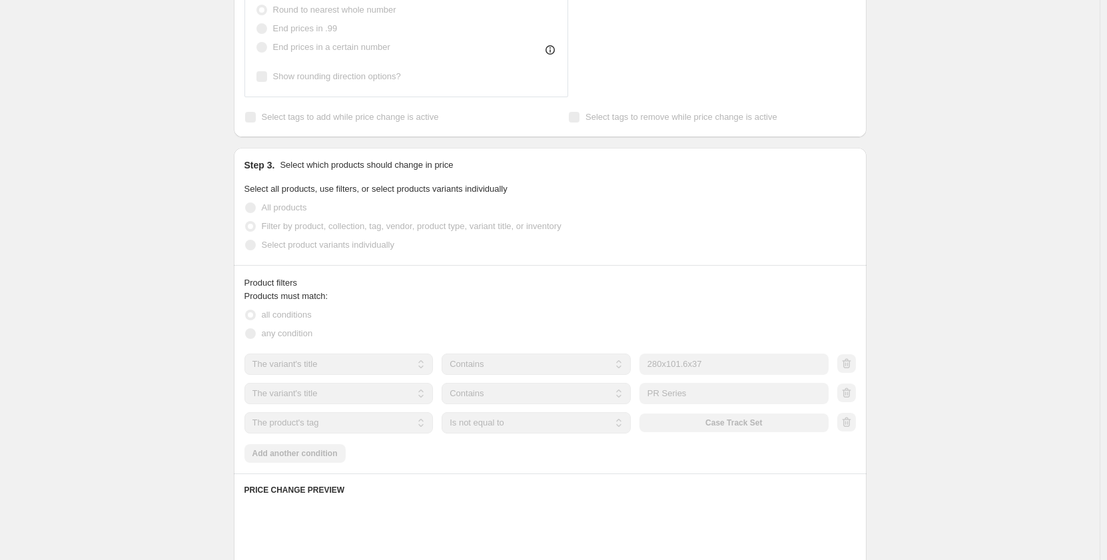
click at [197, 380] on div "Create new price change job. This page is ready Create new price change job Dra…" at bounding box center [550, 267] width 1100 height 1600
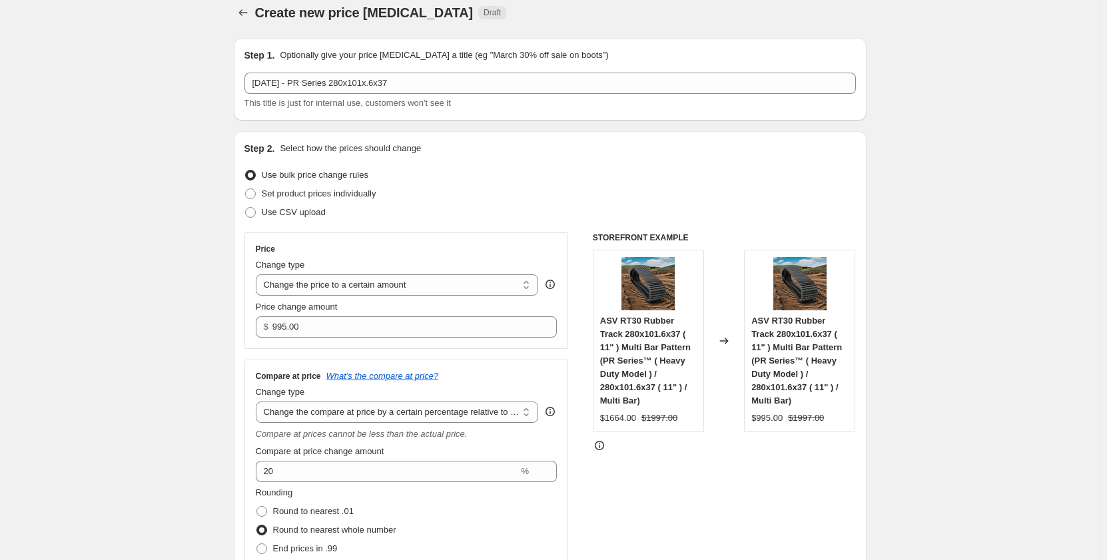
scroll to position [0, 0]
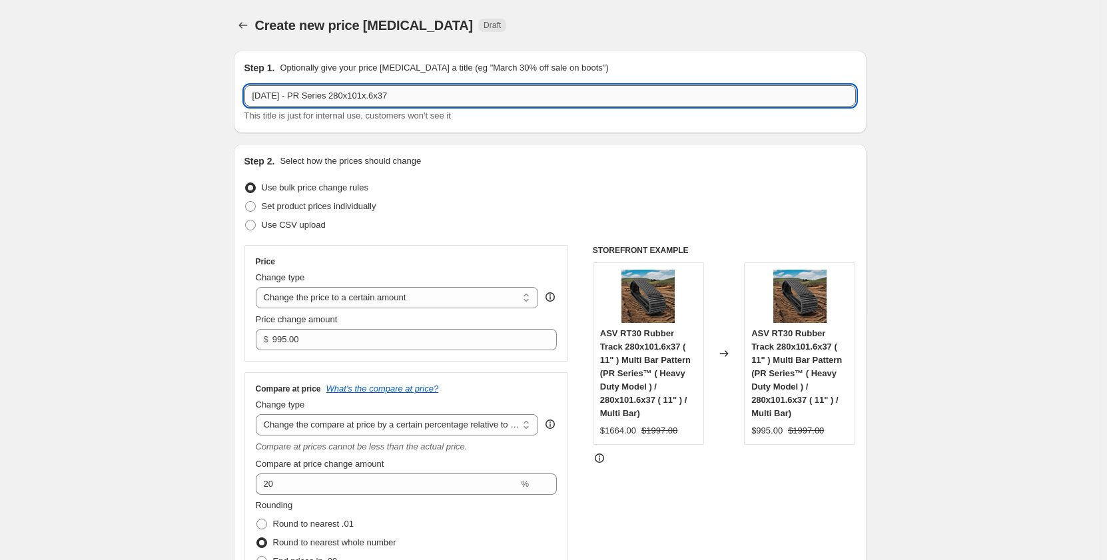
click at [311, 98] on input "[DATE] - PR Series 280x101x.6x37" at bounding box center [551, 95] width 612 height 21
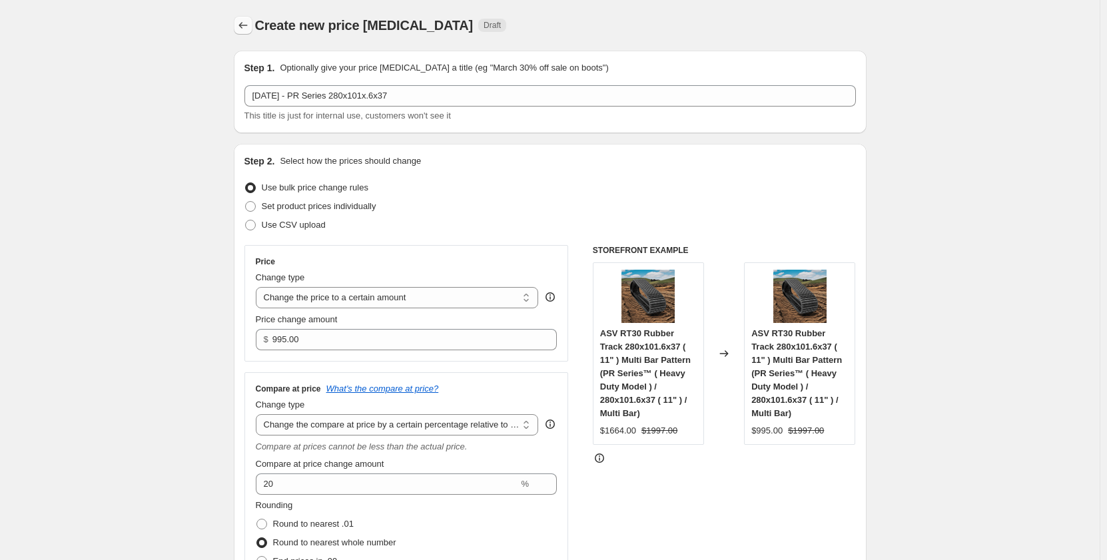
click at [243, 21] on icon "Price change jobs" at bounding box center [243, 25] width 13 height 13
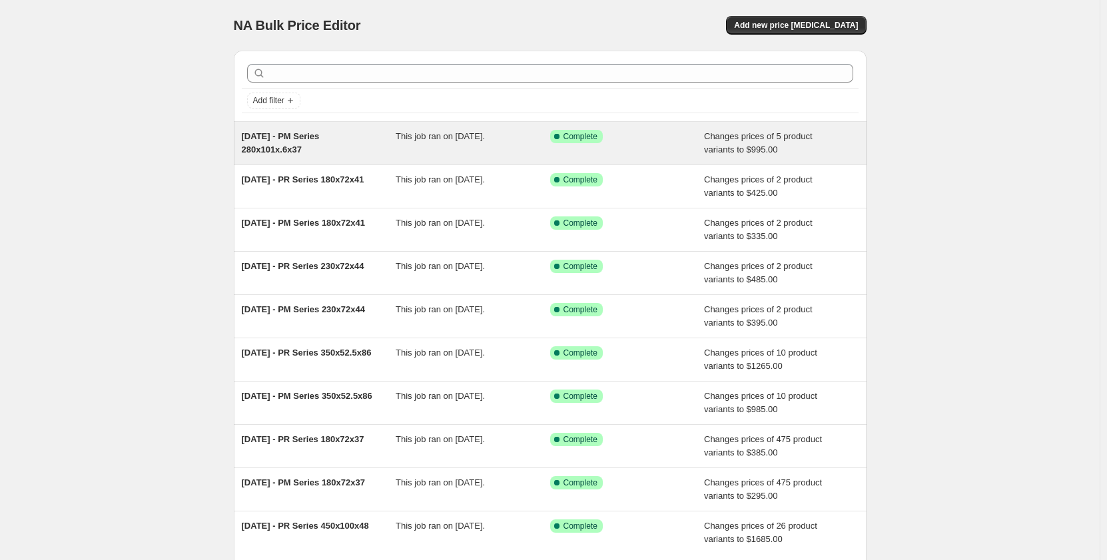
click at [386, 154] on div "[DATE] - PM Series 280x101x.6x37" at bounding box center [319, 143] width 155 height 27
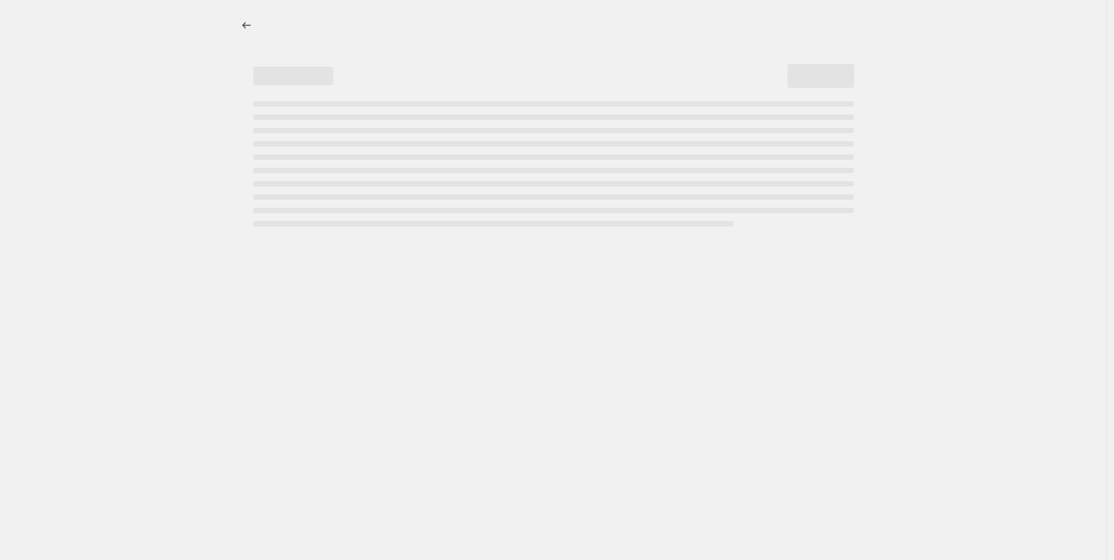
select select "pp"
select select "title"
select select "contains"
select select "title"
select select "contains"
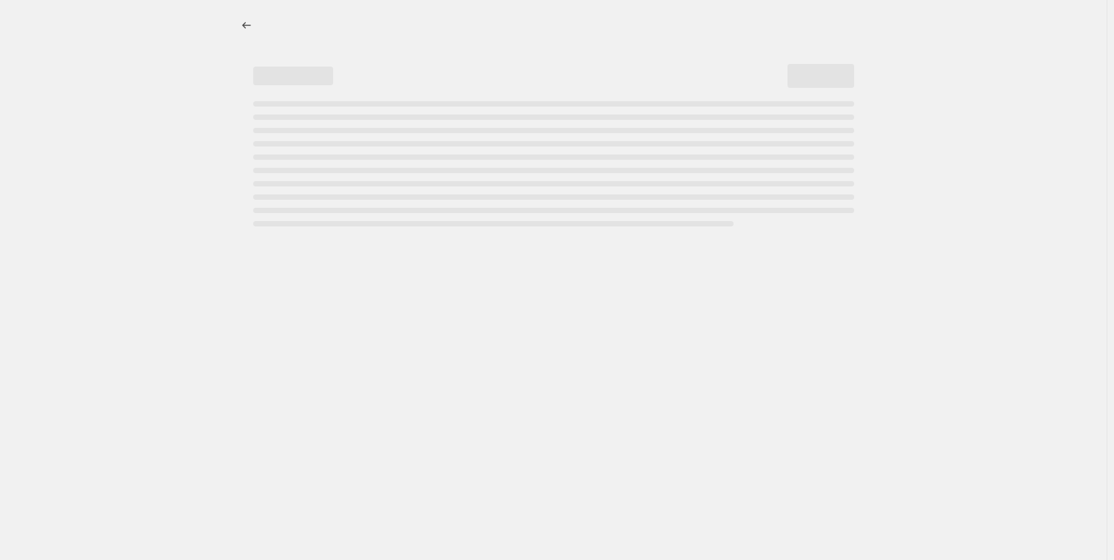
select select "tag"
select select "not_equal"
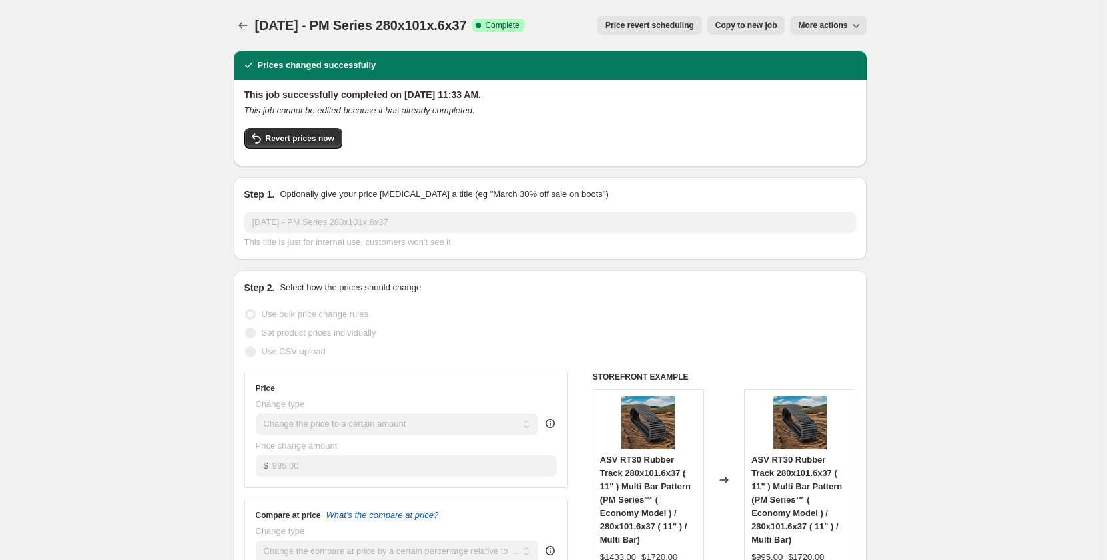
click at [814, 19] on button "More actions" at bounding box center [828, 25] width 76 height 19
click at [753, 26] on span "Copy to new job" at bounding box center [747, 25] width 62 height 11
select select "pp"
select select "title"
select select "contains"
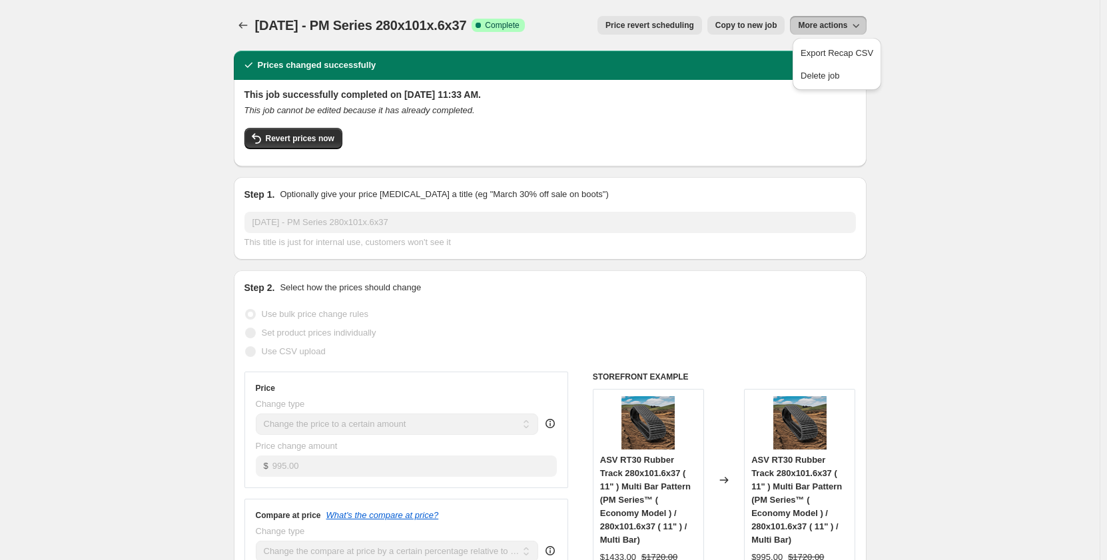
select select "title"
select select "contains"
select select "tag"
select select "not_equal"
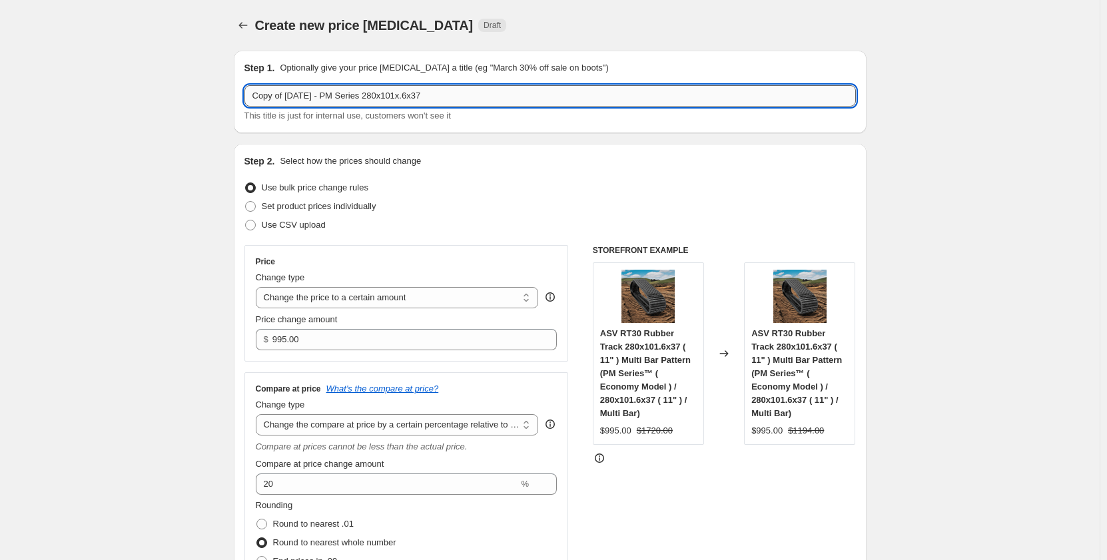
drag, startPoint x: 293, startPoint y: 95, endPoint x: 249, endPoint y: 94, distance: 44.0
click at [249, 94] on input "Copy of Sep 2025 - PM Series 280x101x.6x37" at bounding box center [551, 95] width 612 height 21
click at [308, 95] on input "[DATE] - PM Series 280x101x.6x37" at bounding box center [551, 95] width 612 height 21
type input "[DATE] - PR Series 280x101x.6x37"
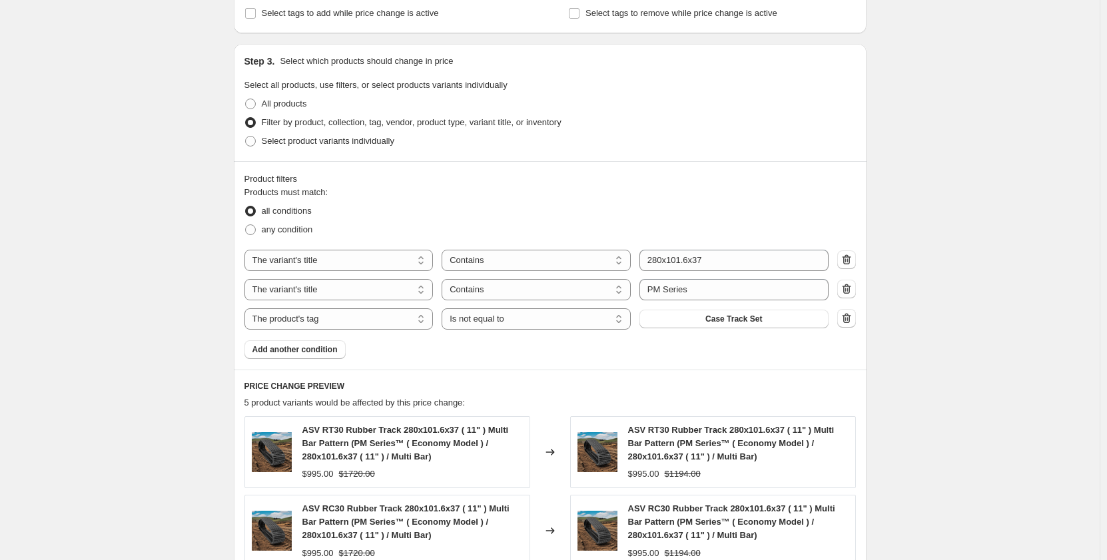
scroll to position [644, 0]
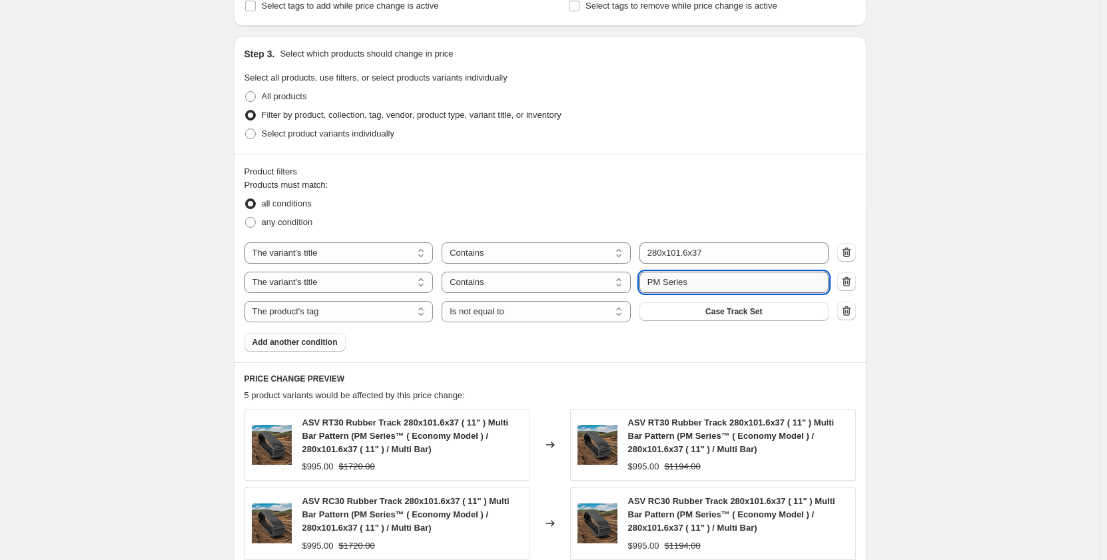
click at [658, 281] on input "PM Series" at bounding box center [734, 282] width 189 height 21
type input "PR Series"
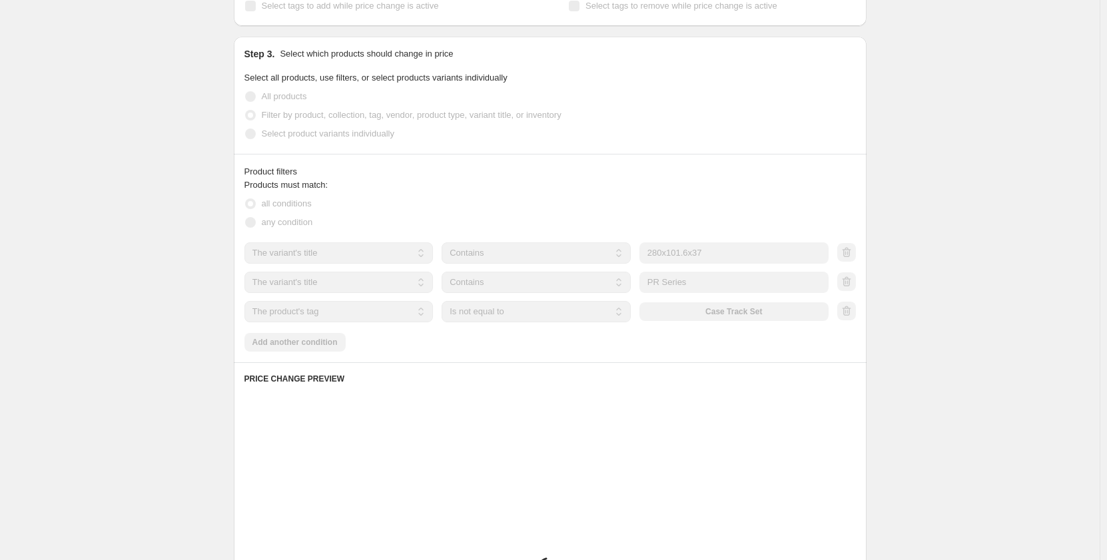
click at [151, 312] on div "Create new price change job. This page is ready Create new price change job Dra…" at bounding box center [550, 156] width 1100 height 1600
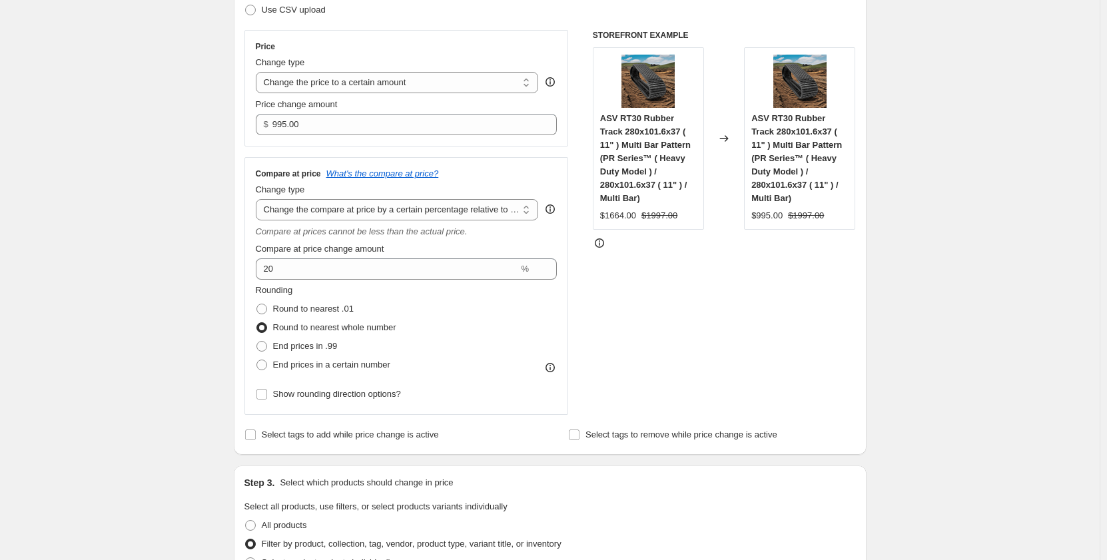
scroll to position [0, 0]
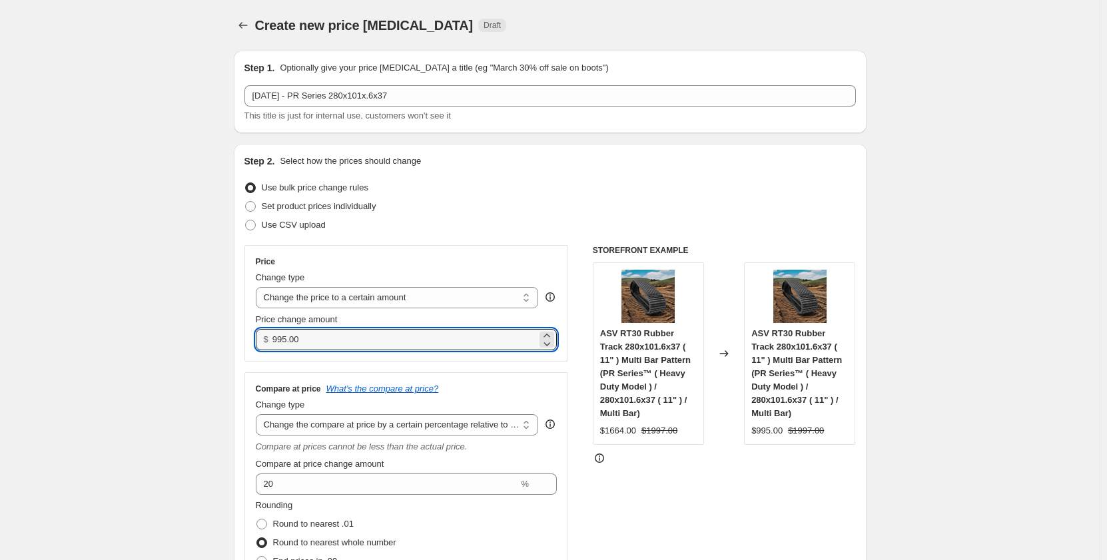
drag, startPoint x: 334, startPoint y: 342, endPoint x: 257, endPoint y: 350, distance: 77.7
click at [258, 350] on div "Price Change type Change the price to a certain amount Change the price by a ce…" at bounding box center [407, 303] width 324 height 117
drag, startPoint x: 313, startPoint y: 348, endPoint x: 273, endPoint y: 343, distance: 40.3
click at [273, 343] on div "$ 995.01" at bounding box center [407, 339] width 302 height 21
click at [282, 341] on input "1345" at bounding box center [405, 339] width 265 height 21
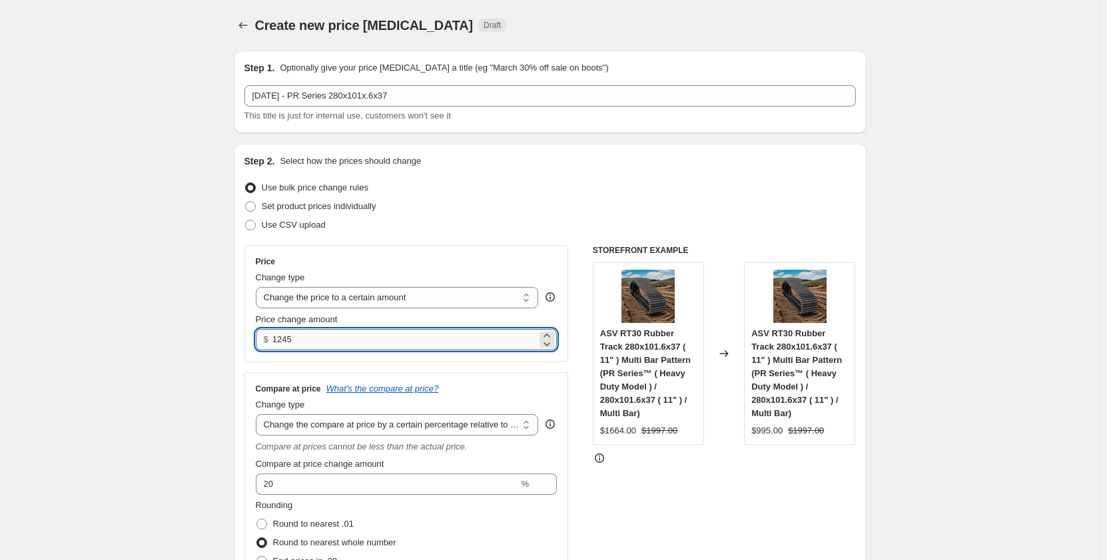
click at [287, 335] on input "1245" at bounding box center [405, 339] width 265 height 21
type input "1265.00"
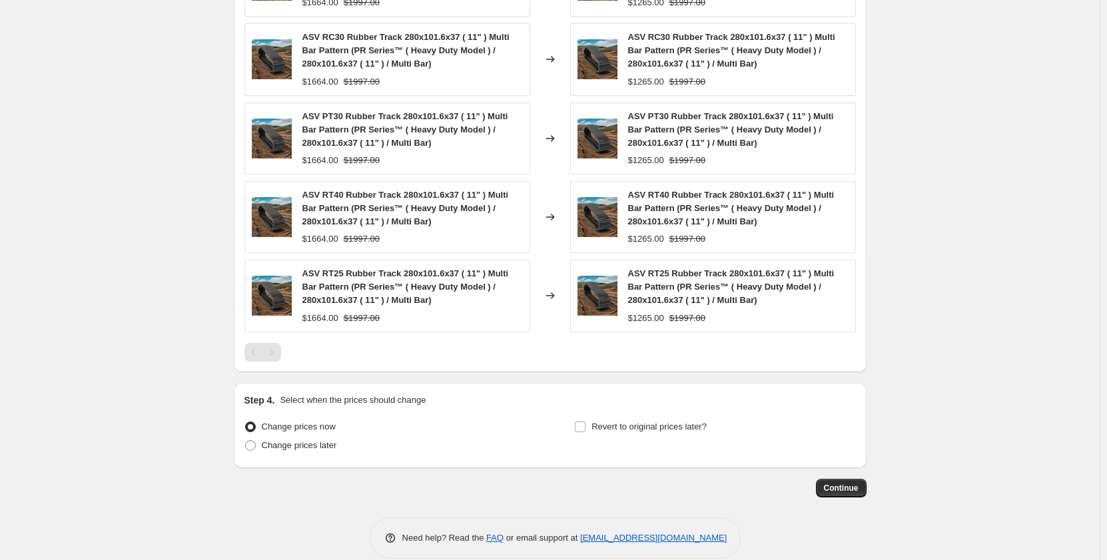
scroll to position [1127, 0]
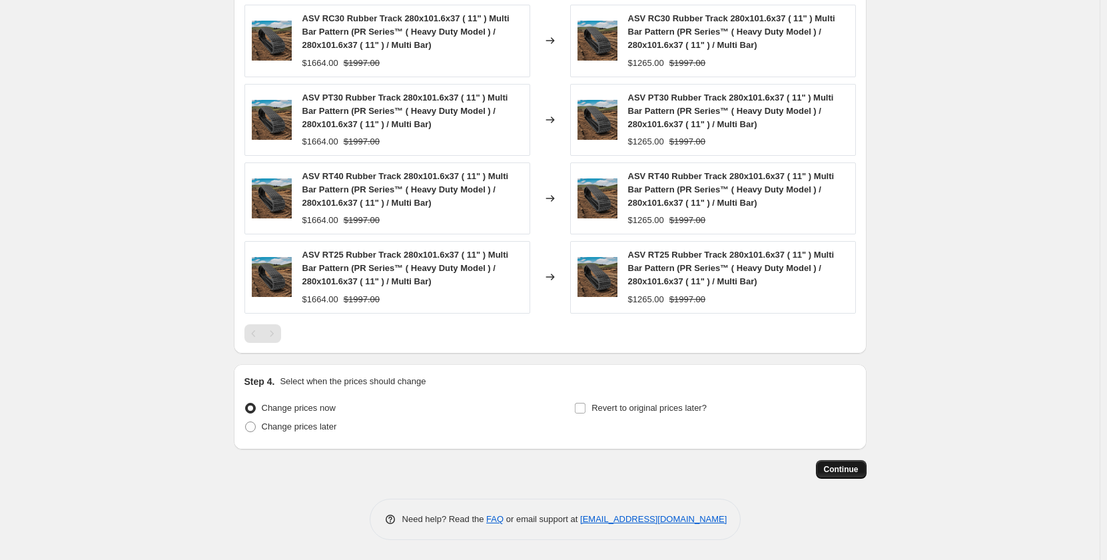
click at [859, 468] on span "Continue" at bounding box center [841, 469] width 35 height 11
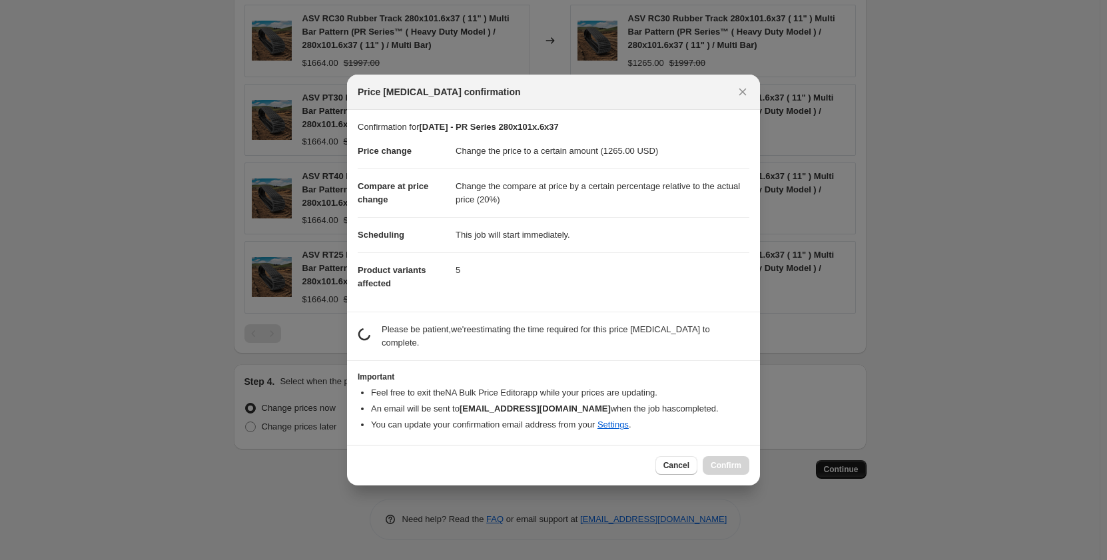
scroll to position [0, 0]
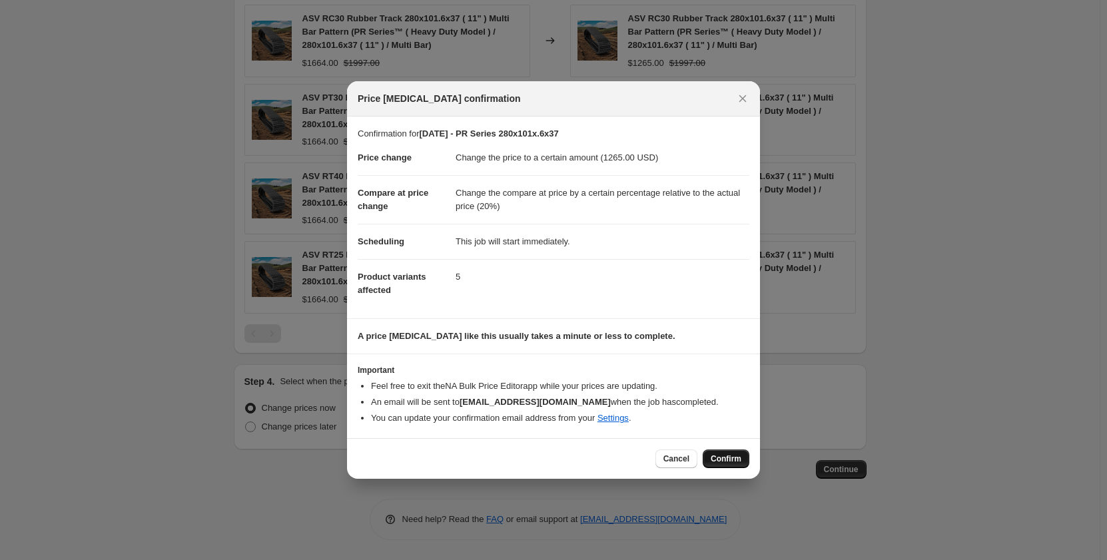
click at [708, 452] on button "Confirm" at bounding box center [726, 459] width 47 height 19
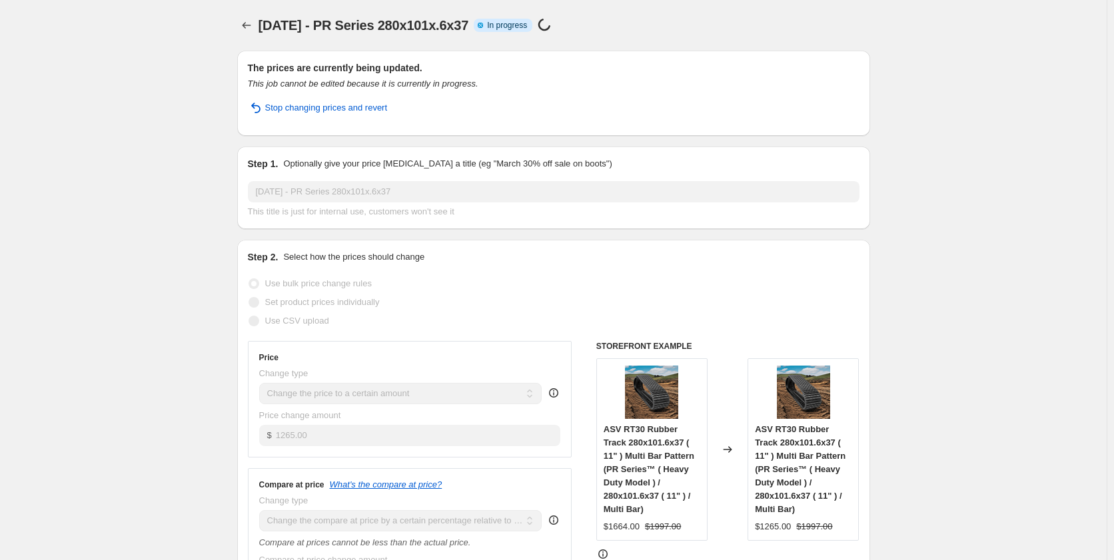
select select "pp"
select select "title"
select select "contains"
select select "title"
select select "contains"
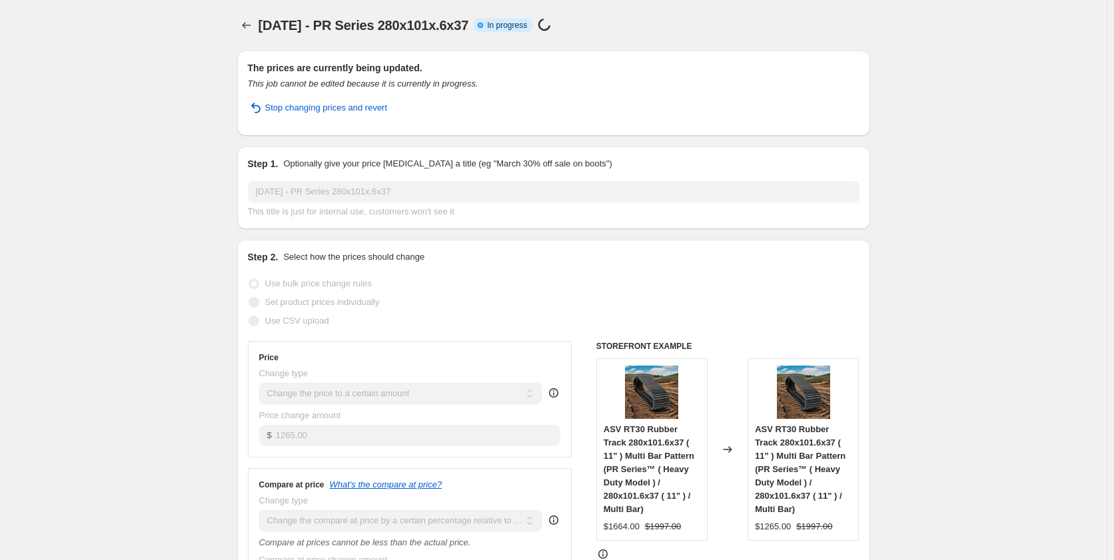
select select "tag"
select select "not_equal"
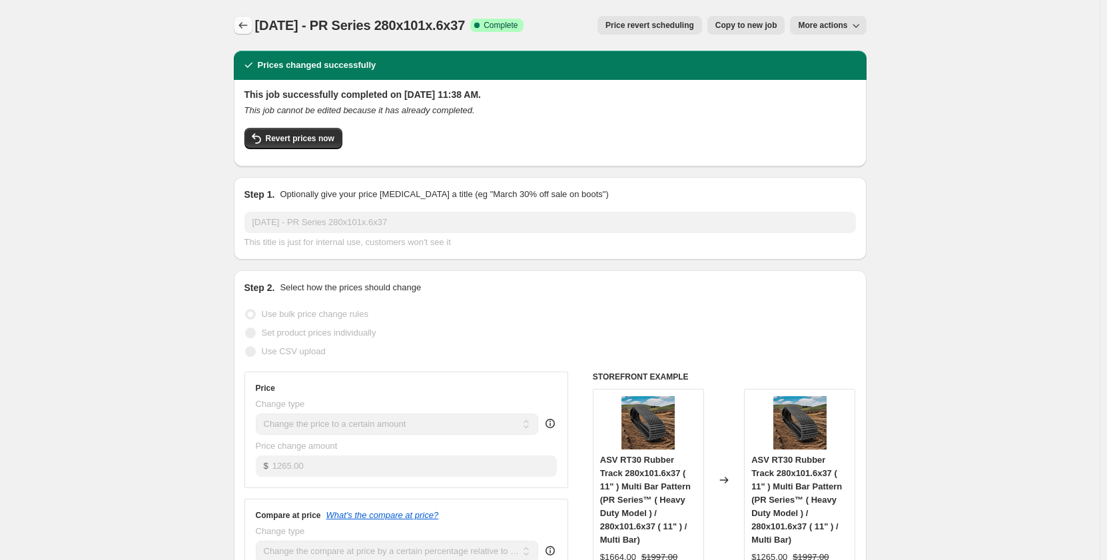
click at [243, 18] on button "Price change jobs" at bounding box center [243, 25] width 19 height 19
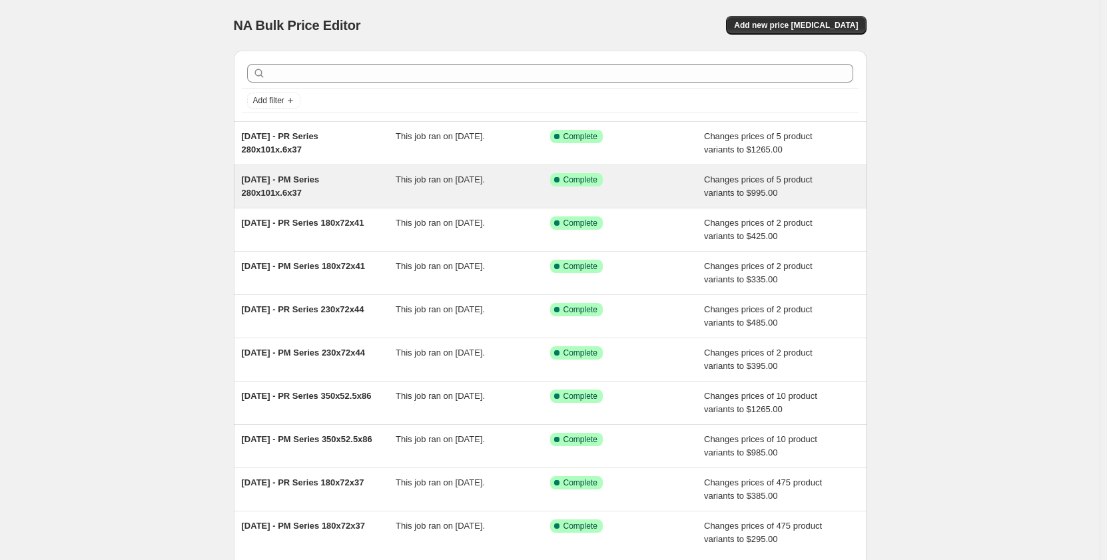
click at [421, 185] on div "This job ran on [DATE]." at bounding box center [473, 186] width 155 height 27
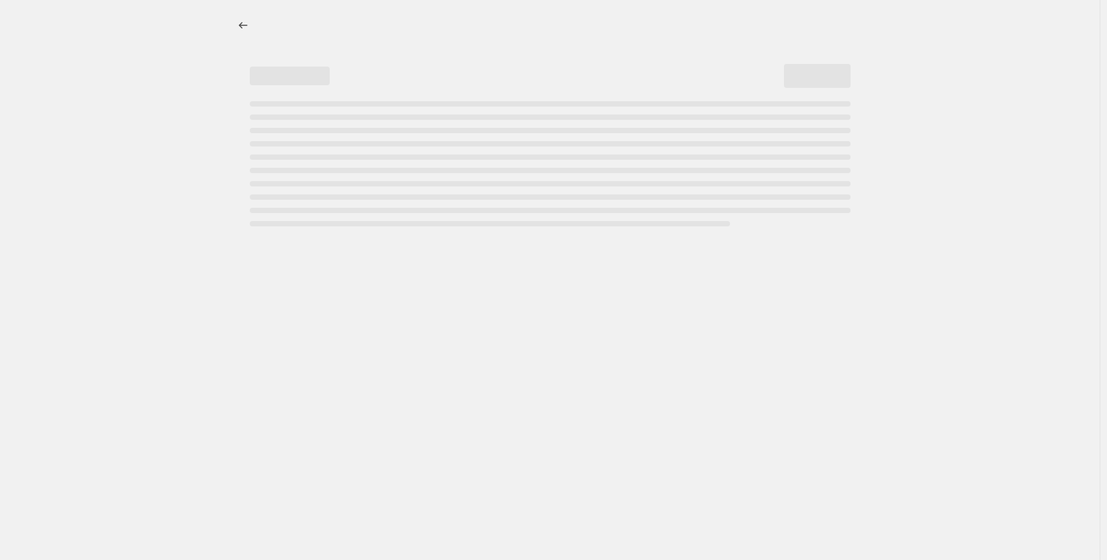
select select "pp"
select select "title"
select select "contains"
select select "title"
select select "contains"
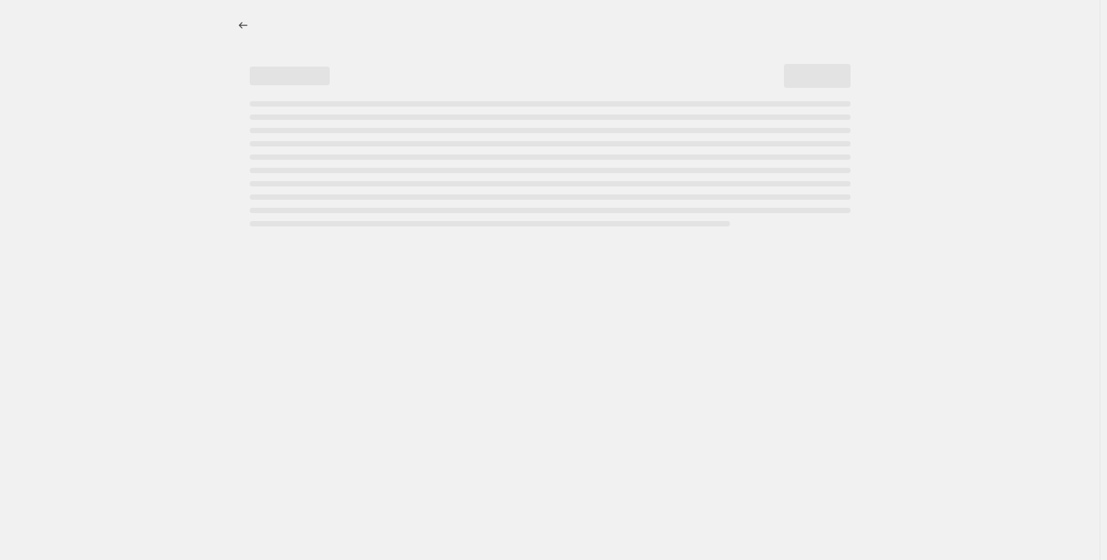
select select "tag"
select select "not_equal"
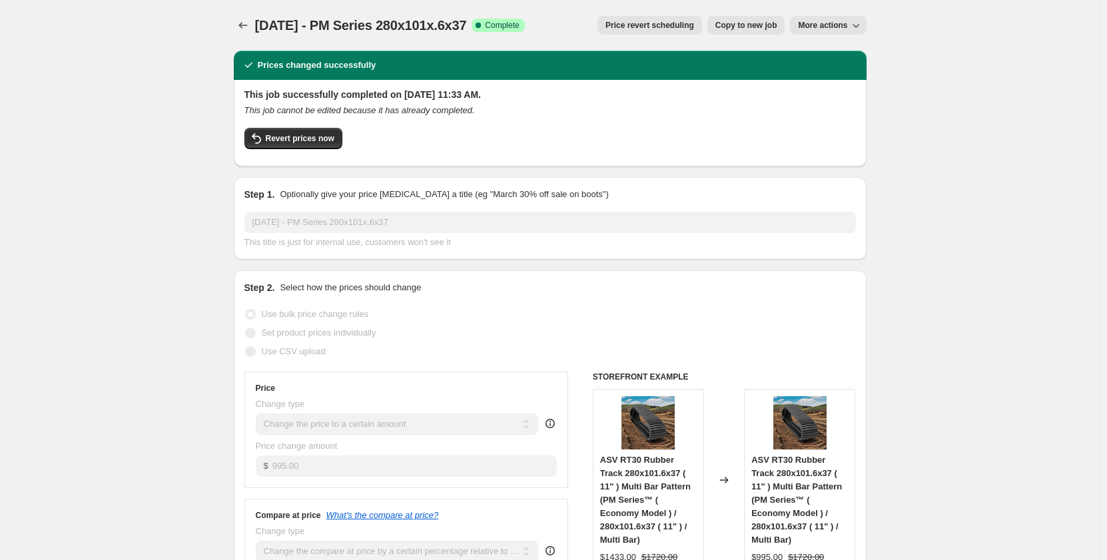
click at [744, 22] on span "Copy to new job" at bounding box center [747, 25] width 62 height 11
select select "pp"
select select "title"
select select "contains"
select select "title"
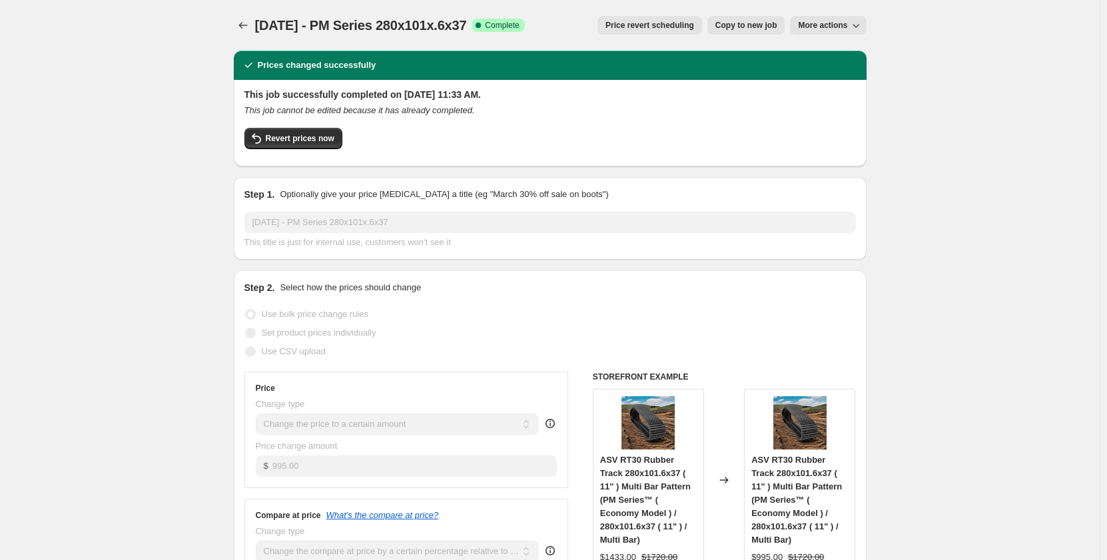
select select "contains"
select select "tag"
select select "not_equal"
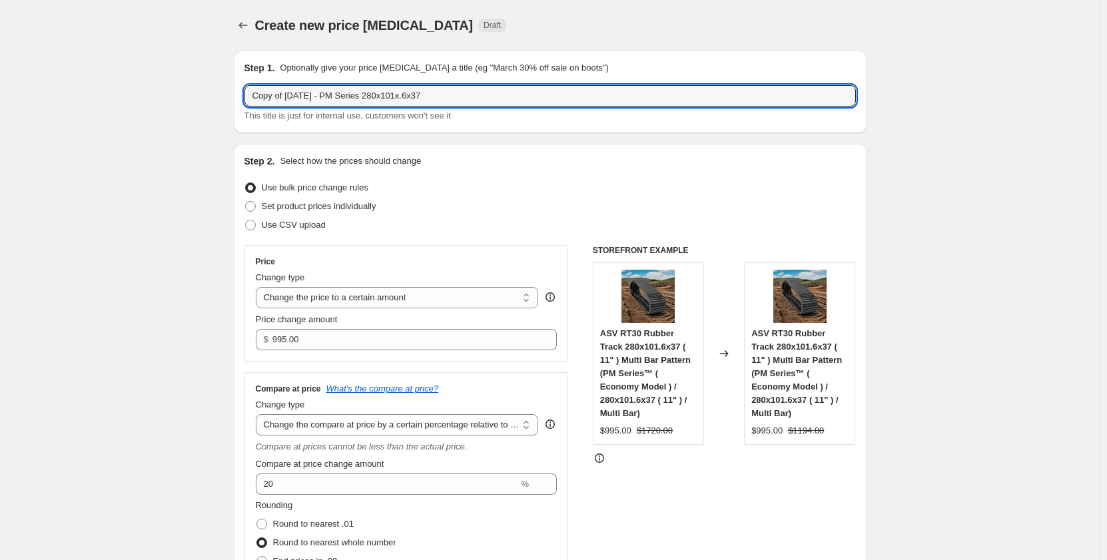
drag, startPoint x: 290, startPoint y: 97, endPoint x: 183, endPoint y: 115, distance: 108.7
drag, startPoint x: 414, startPoint y: 96, endPoint x: 347, endPoint y: 98, distance: 67.3
click at [347, 98] on input "[DATE] - PM Series 280x101x.6x37" at bounding box center [551, 95] width 612 height 21
paste input "400 x 72.5 x 74"
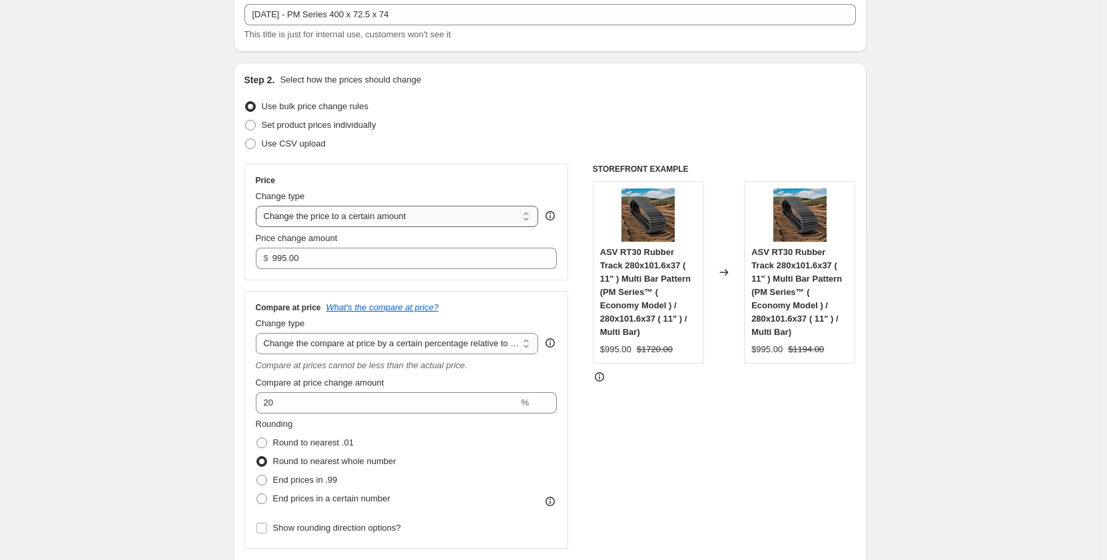
scroll to position [45, 0]
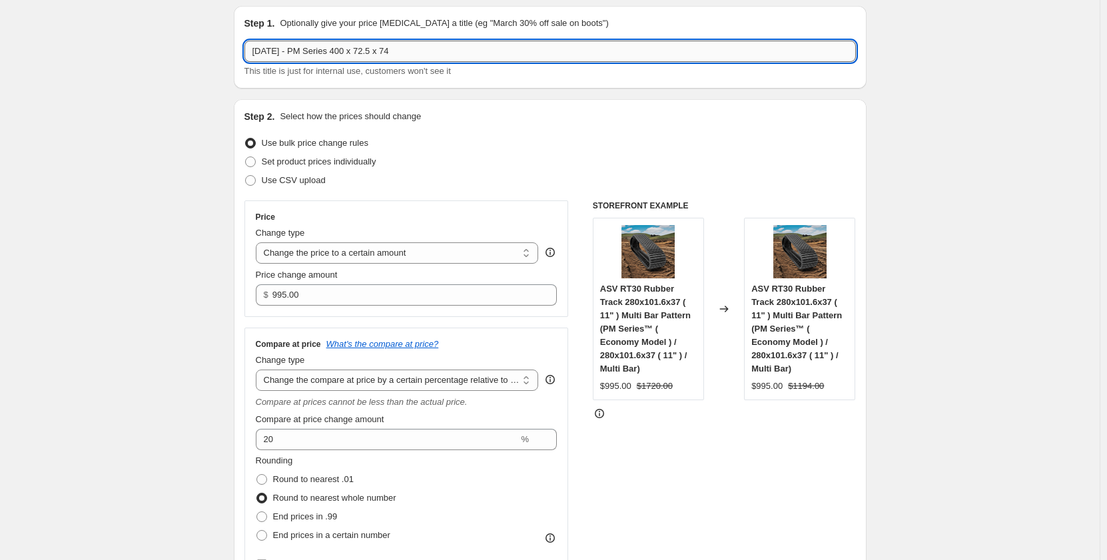
drag, startPoint x: 423, startPoint y: 51, endPoint x: 349, endPoint y: 59, distance: 74.4
click at [349, 59] on input "Sep 2025 - PM Series 400 x 72.5 x 74" at bounding box center [551, 51] width 612 height 21
paste input "x72.5Wx"
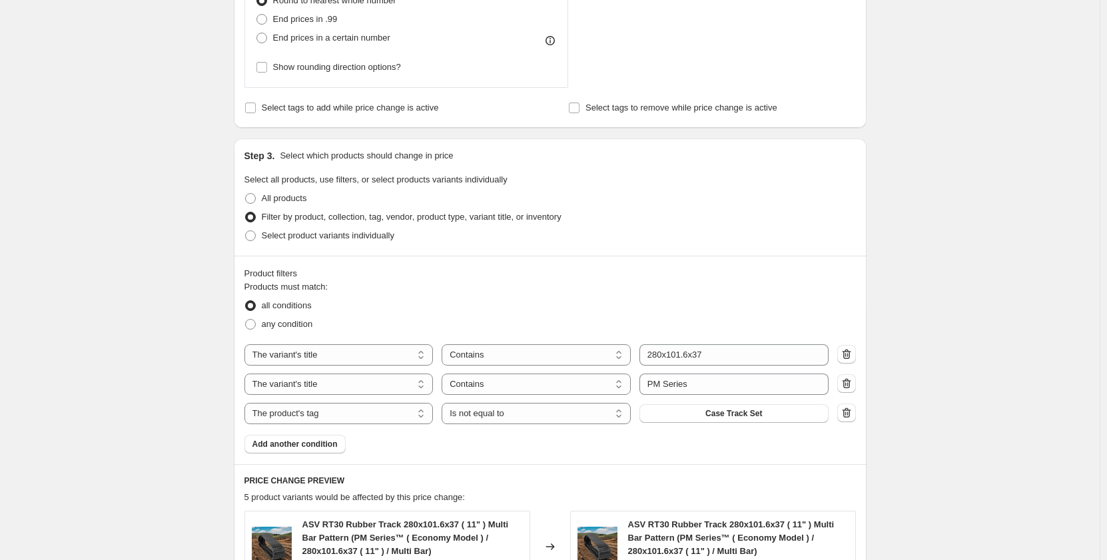
scroll to position [555, 0]
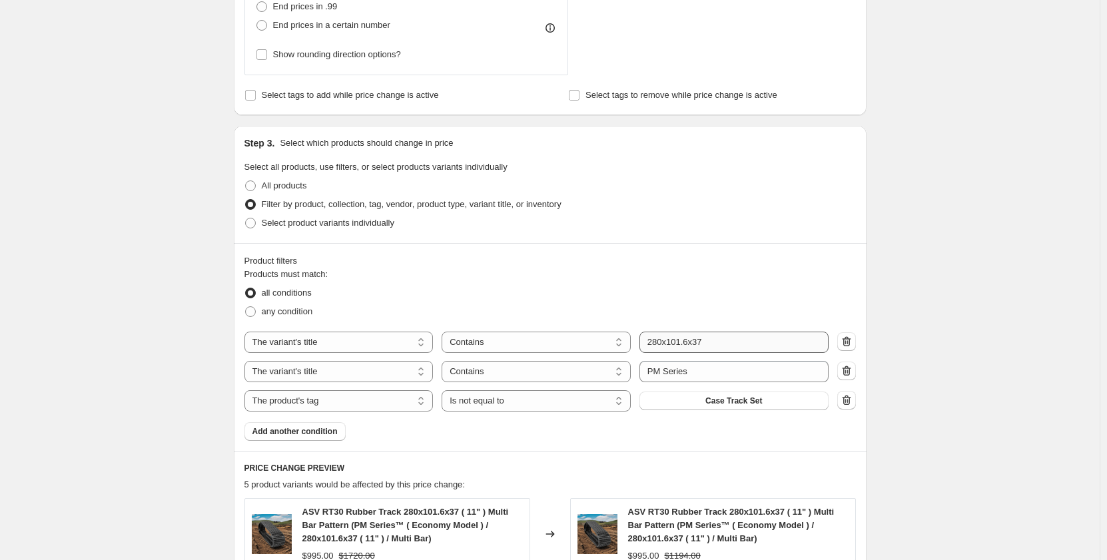
type input "[DATE] - PM Series 400x72.5Wx74"
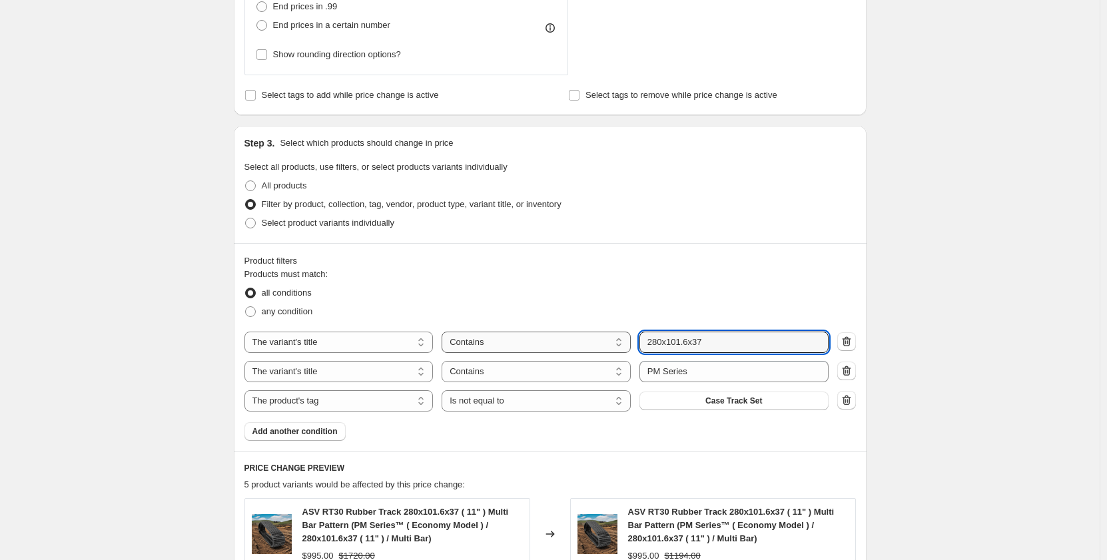
drag, startPoint x: 718, startPoint y: 342, endPoint x: 631, endPoint y: 342, distance: 87.3
click at [631, 342] on div "The product The product's collection The product's tag The product's vendor The…" at bounding box center [537, 342] width 584 height 21
paste input "400x72.5Wx74"
type input "400x72.5Wx74"
click at [170, 382] on div "Create new price change job. This page is ready Create new price change job Dra…" at bounding box center [550, 289] width 1100 height 1688
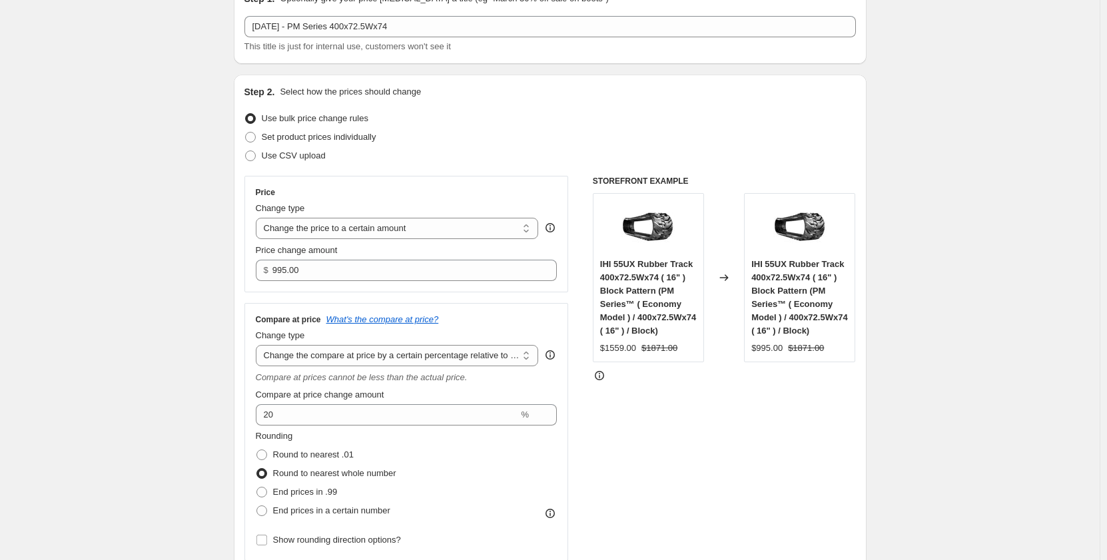
scroll to position [67, 0]
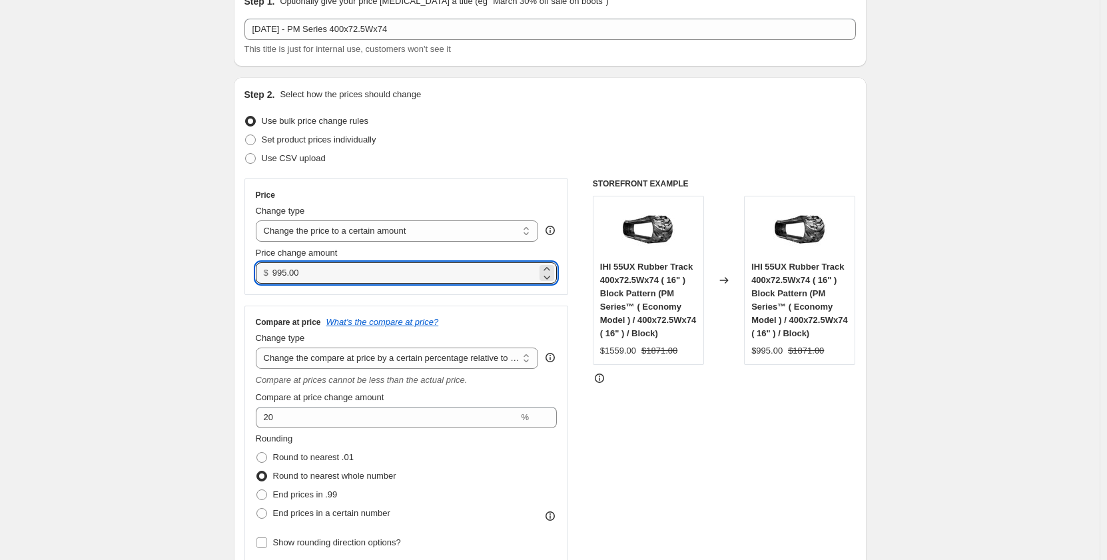
drag, startPoint x: 308, startPoint y: 274, endPoint x: 251, endPoint y: 277, distance: 57.4
click at [251, 277] on div "Price Change type Change the price to a certain amount Change the price by a ce…" at bounding box center [407, 237] width 324 height 117
type input "1365.00"
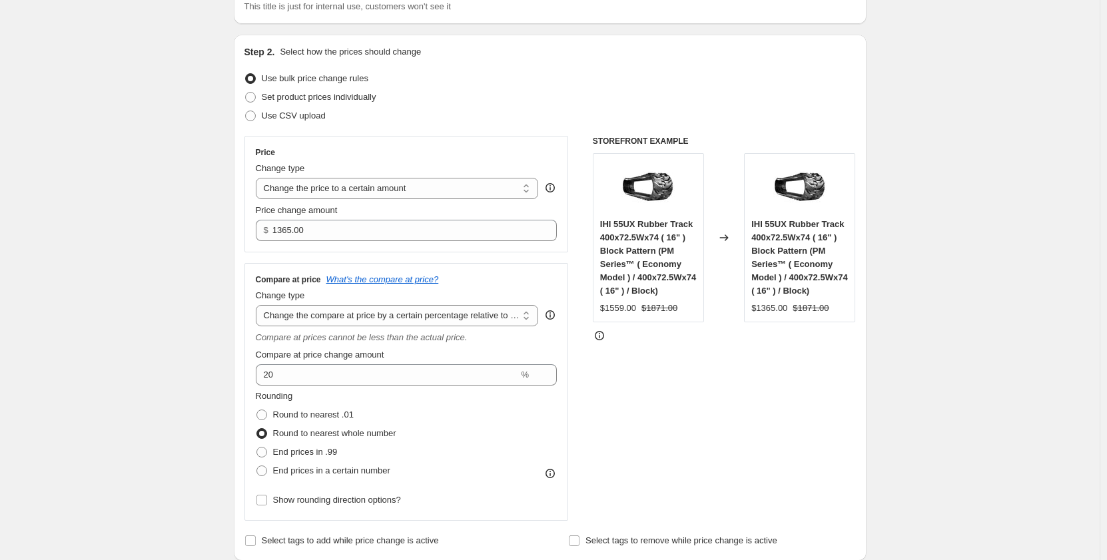
scroll to position [111, 0]
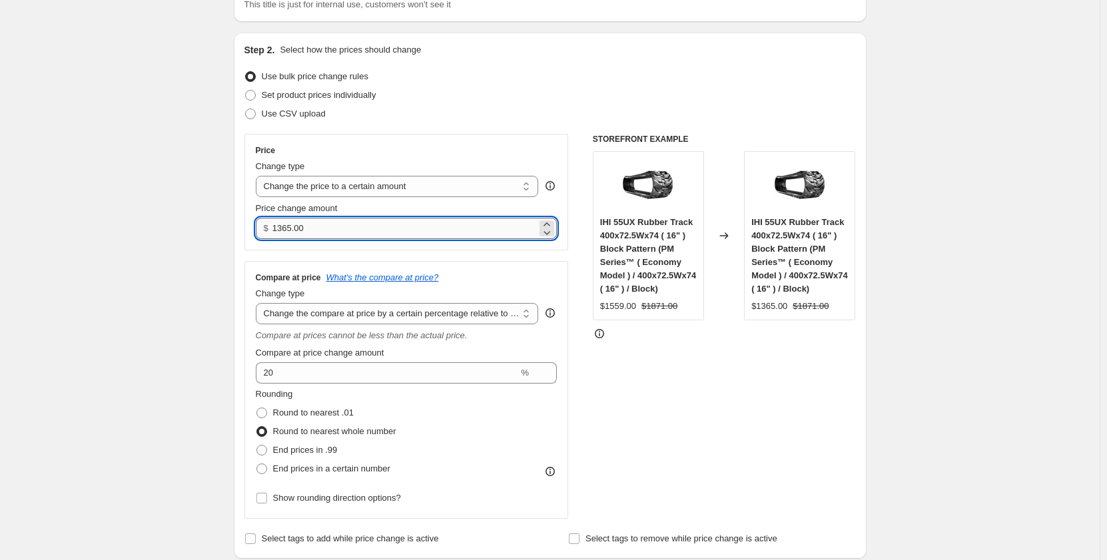
click at [288, 230] on input "1365.00" at bounding box center [405, 228] width 265 height 21
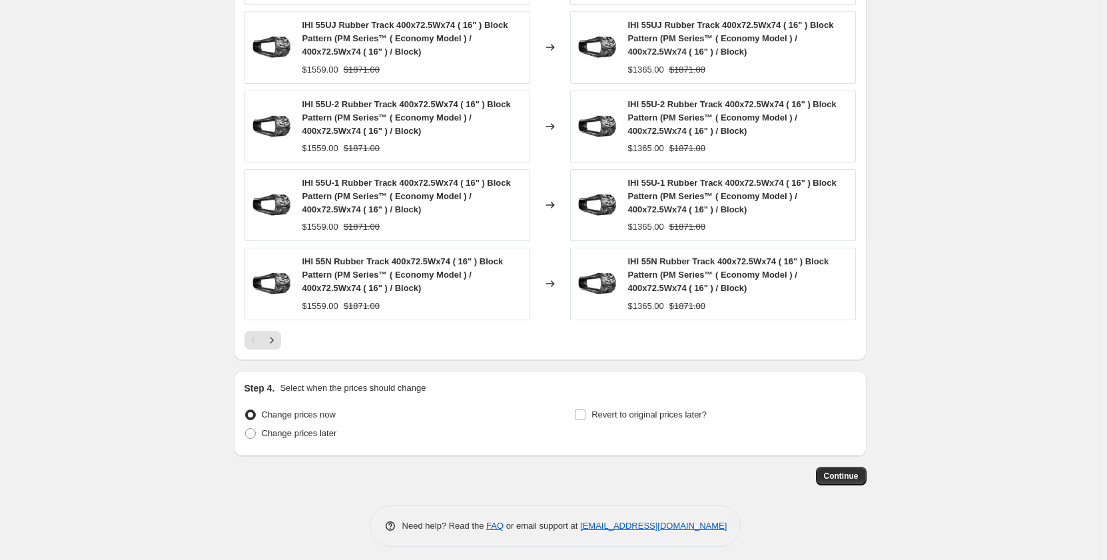
scroll to position [1127, 0]
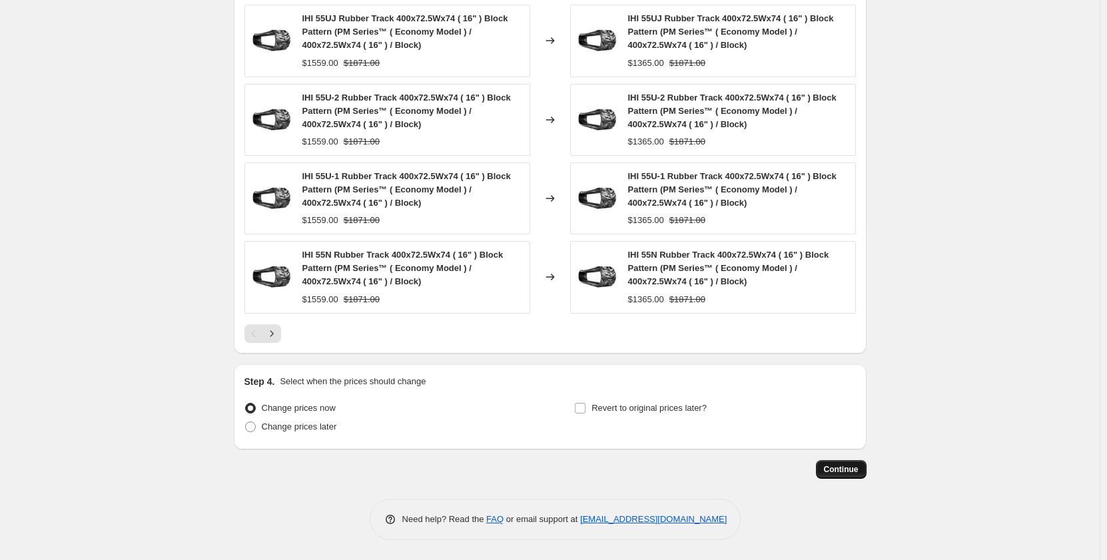
click at [844, 470] on span "Continue" at bounding box center [841, 469] width 35 height 11
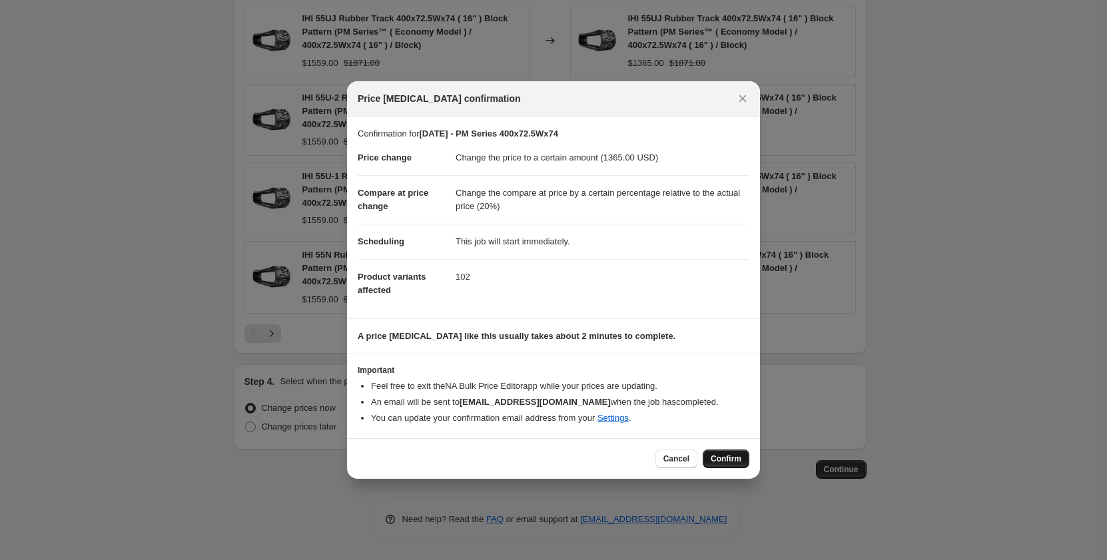
click at [722, 457] on span "Confirm" at bounding box center [726, 459] width 31 height 11
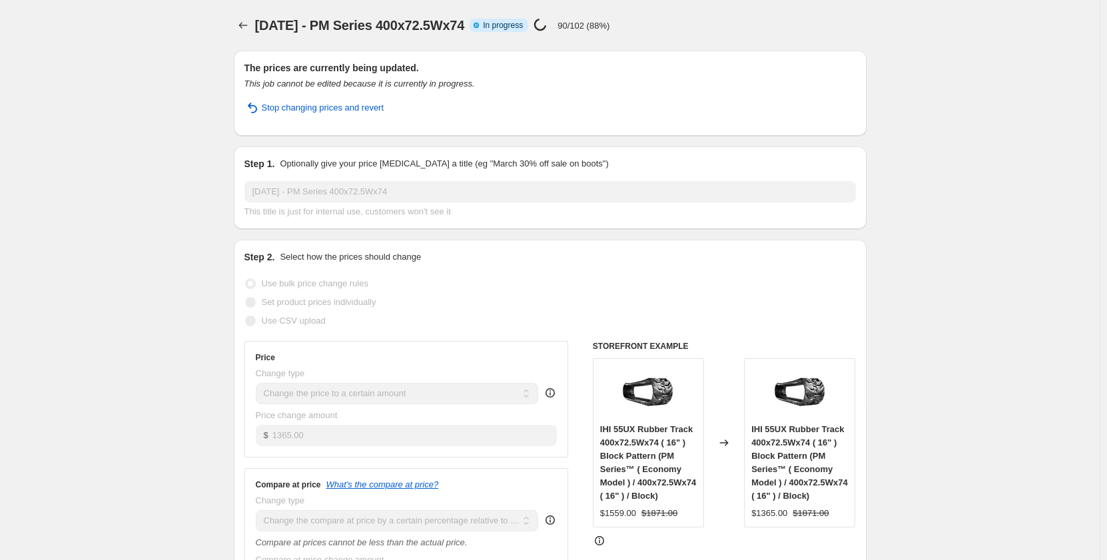
select select "pp"
select select "title"
select select "contains"
select select "title"
select select "contains"
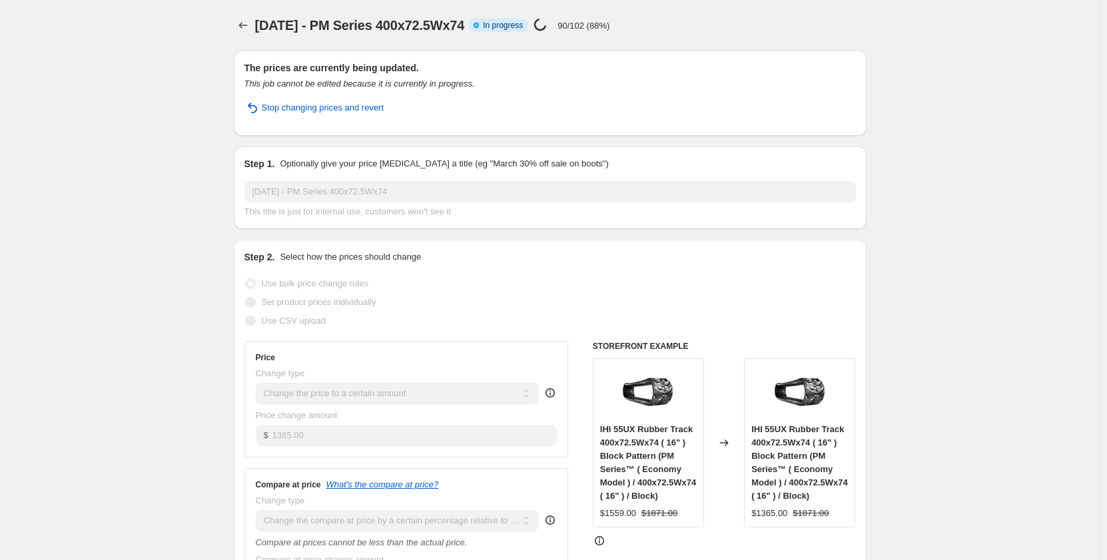
select select "tag"
select select "not_equal"
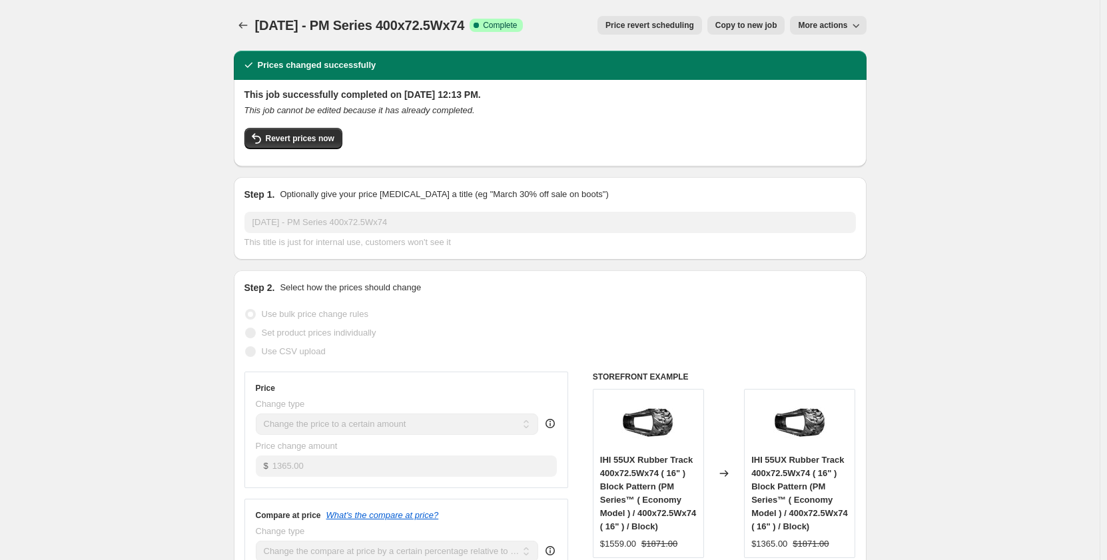
click at [737, 27] on span "Copy to new job" at bounding box center [747, 25] width 62 height 11
select select "pp"
select select "title"
select select "contains"
select select "title"
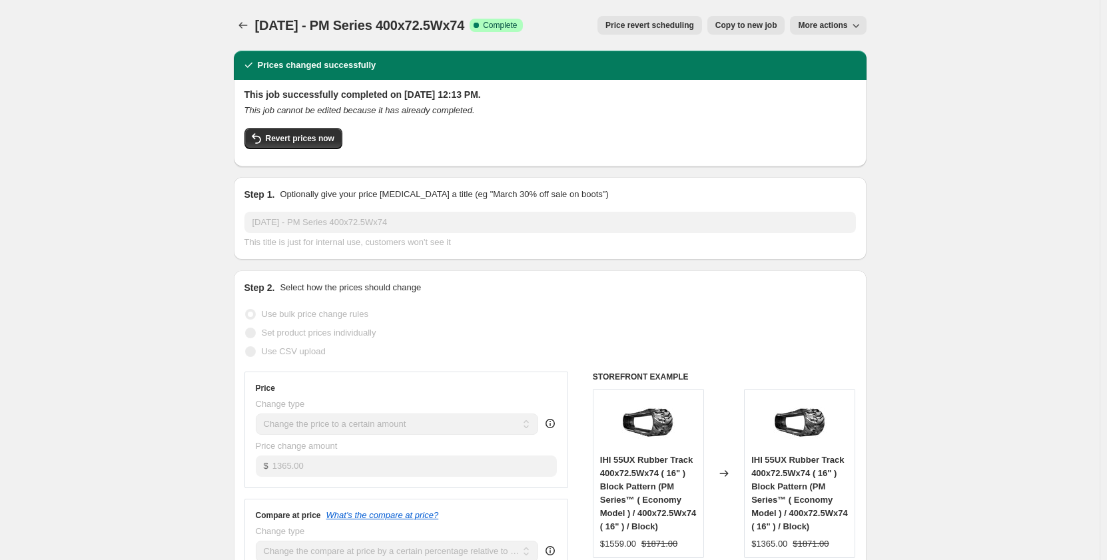
select select "contains"
select select "tag"
select select "not_equal"
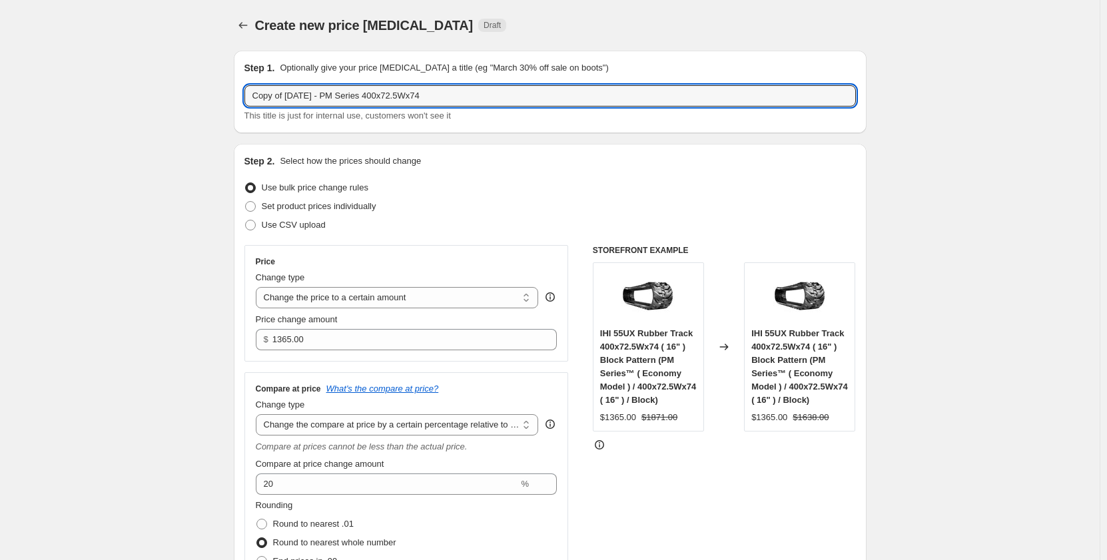
drag, startPoint x: 290, startPoint y: 97, endPoint x: 201, endPoint y: 107, distance: 89.8
click at [312, 95] on input "[DATE] - PM Series 400x72.5Wx74" at bounding box center [551, 95] width 612 height 21
type input "[DATE] - PR Series 400x72.5Wx74"
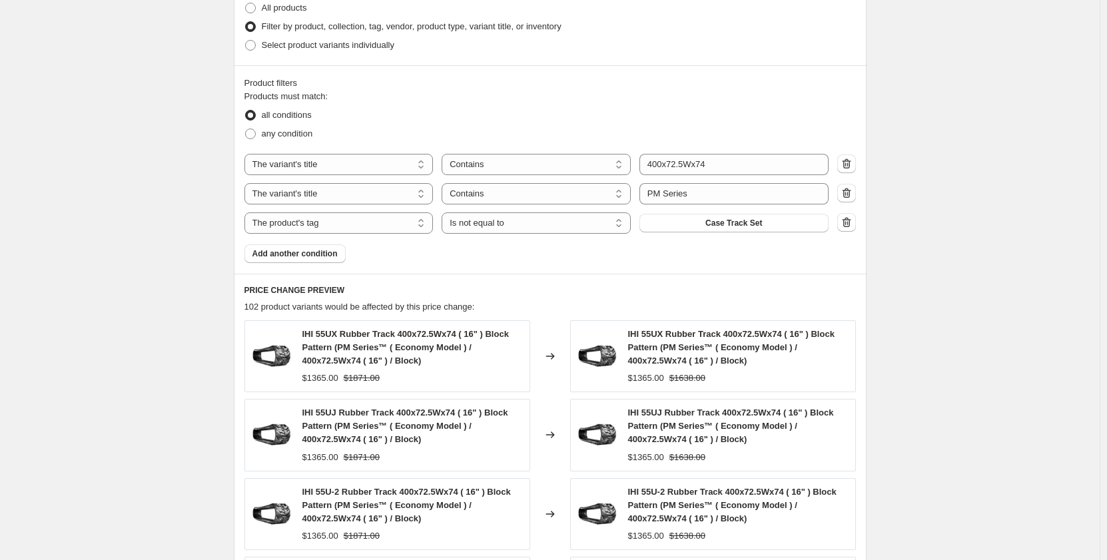
scroll to position [755, 0]
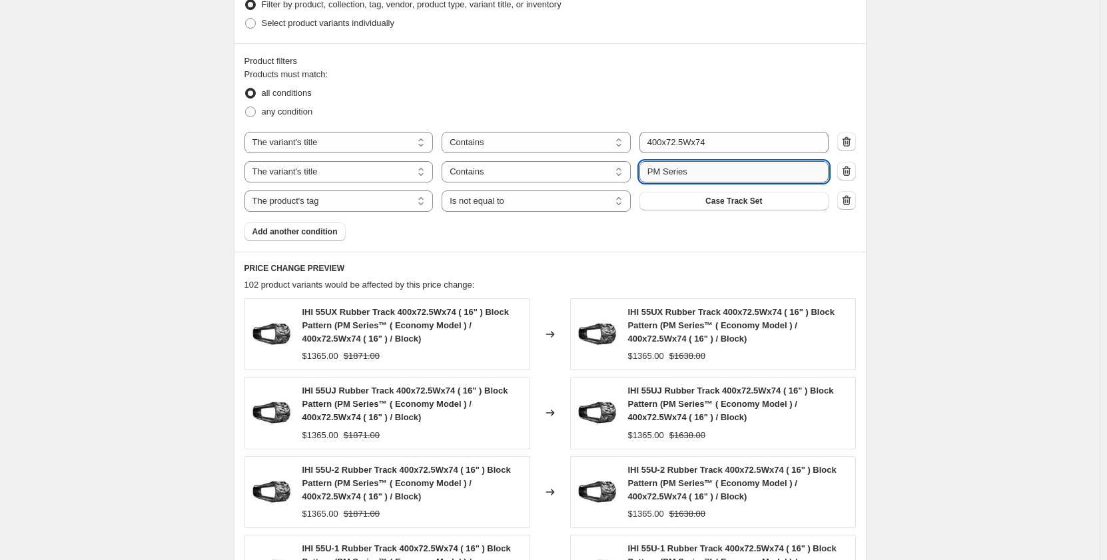
click at [658, 174] on input "PM Series" at bounding box center [734, 171] width 189 height 21
type input "PR Series"
click at [194, 251] on div "Create new price change job. This page is ready Create new price change job Dra…" at bounding box center [550, 89] width 1100 height 1688
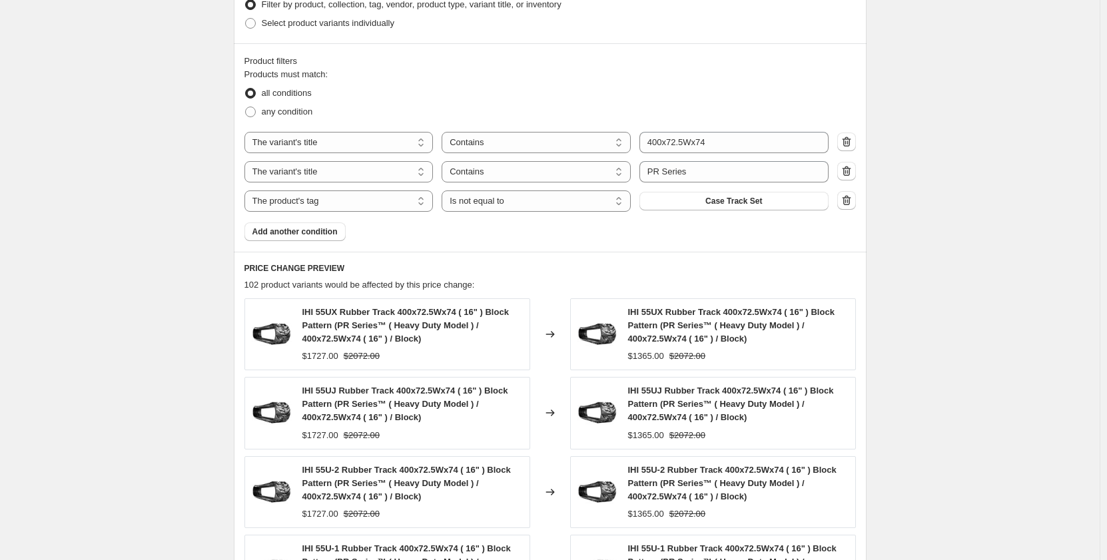
click at [919, 300] on div "Create new price change job. This page is ready Create new price change job Dra…" at bounding box center [550, 89] width 1100 height 1688
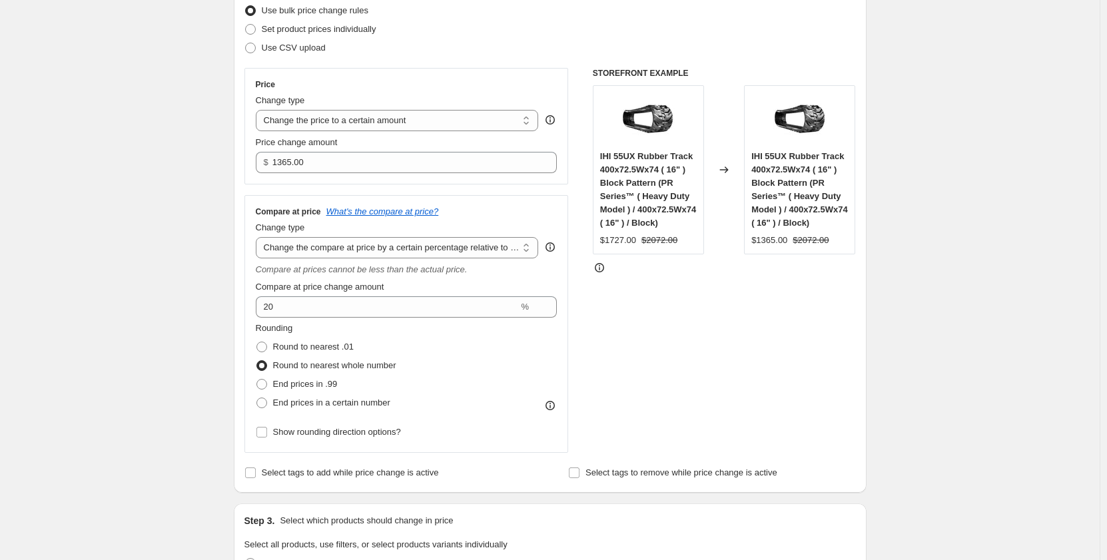
scroll to position [133, 0]
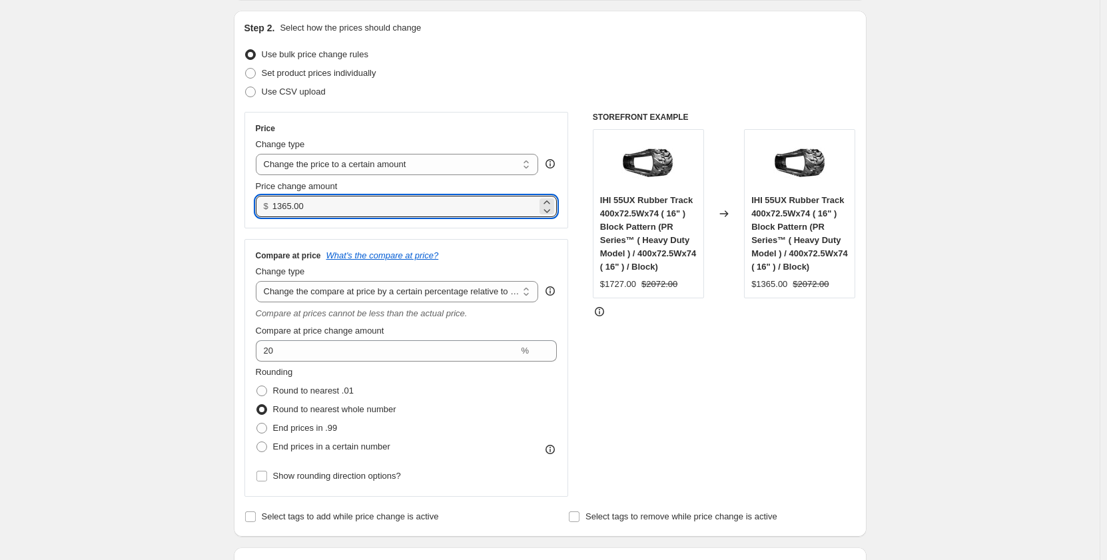
drag, startPoint x: 334, startPoint y: 212, endPoint x: 275, endPoint y: 212, distance: 59.3
click at [275, 212] on div "$ 1365.00" at bounding box center [407, 206] width 302 height 21
type input "1625.00"
drag, startPoint x: 138, startPoint y: 311, endPoint x: 133, endPoint y: 318, distance: 8.1
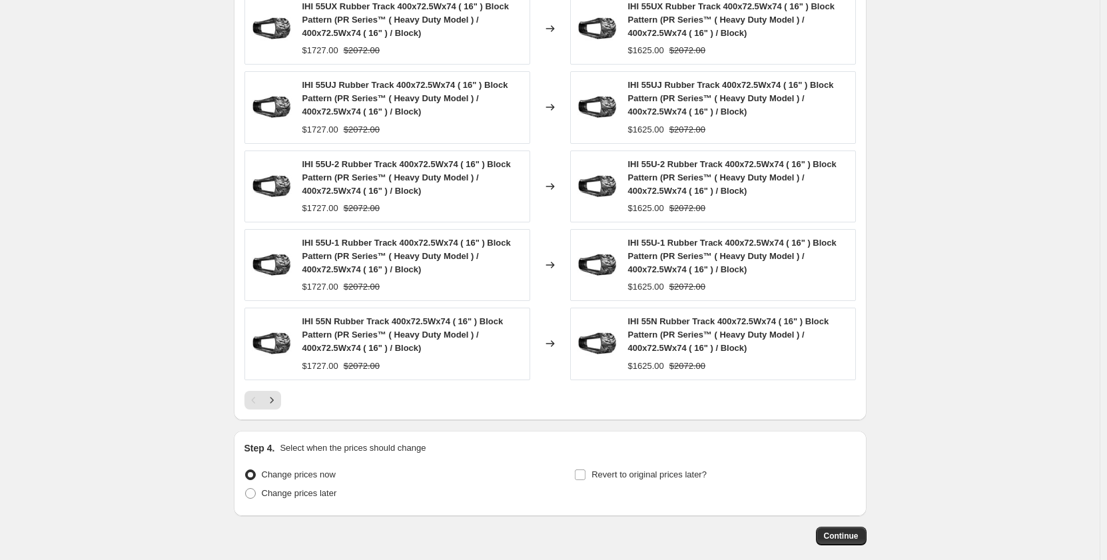
scroll to position [1127, 0]
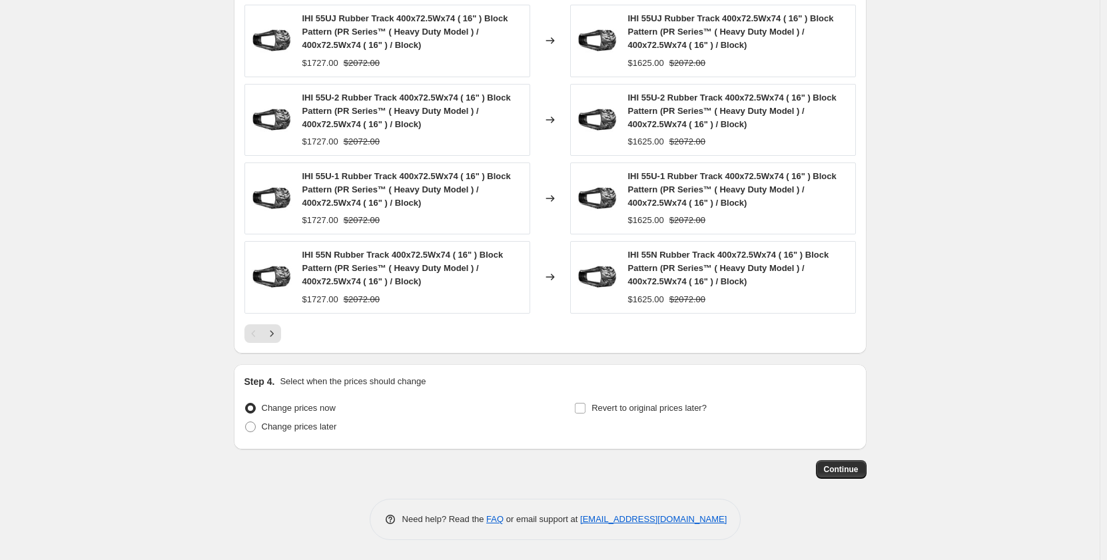
click at [836, 468] on span "Continue" at bounding box center [841, 469] width 35 height 11
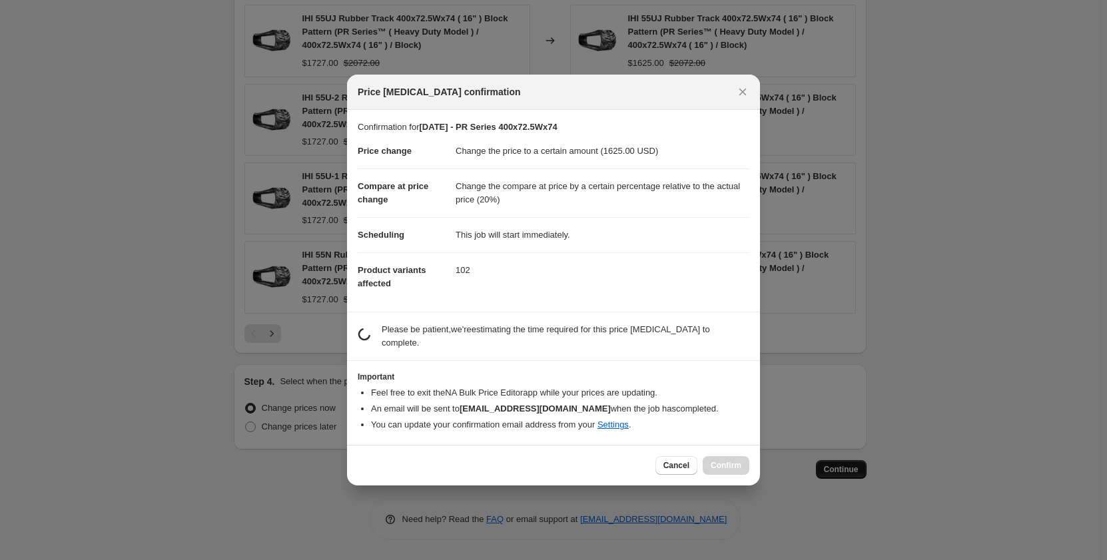
scroll to position [0, 0]
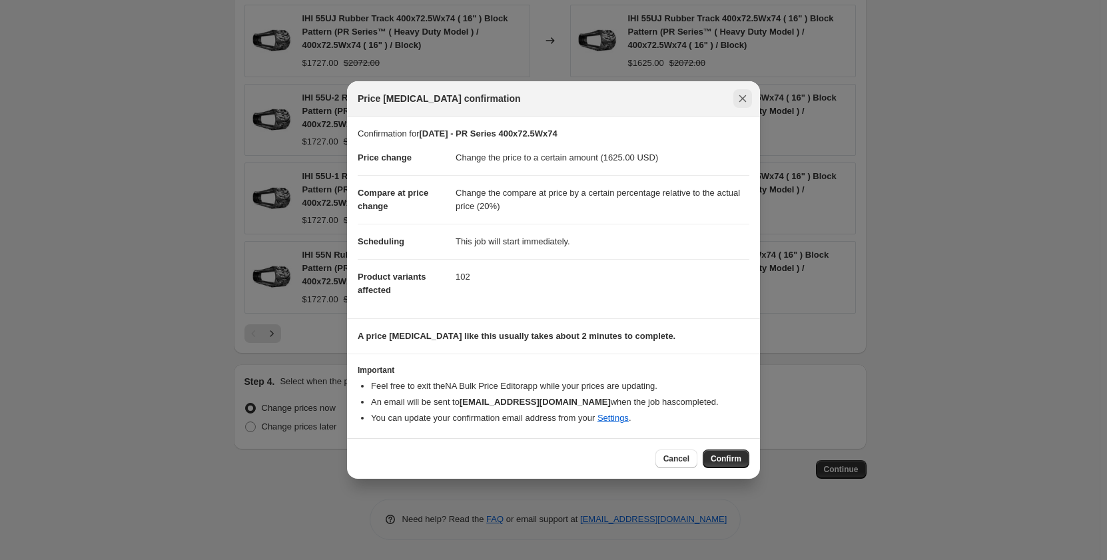
click at [744, 99] on icon "Close" at bounding box center [742, 98] width 13 height 13
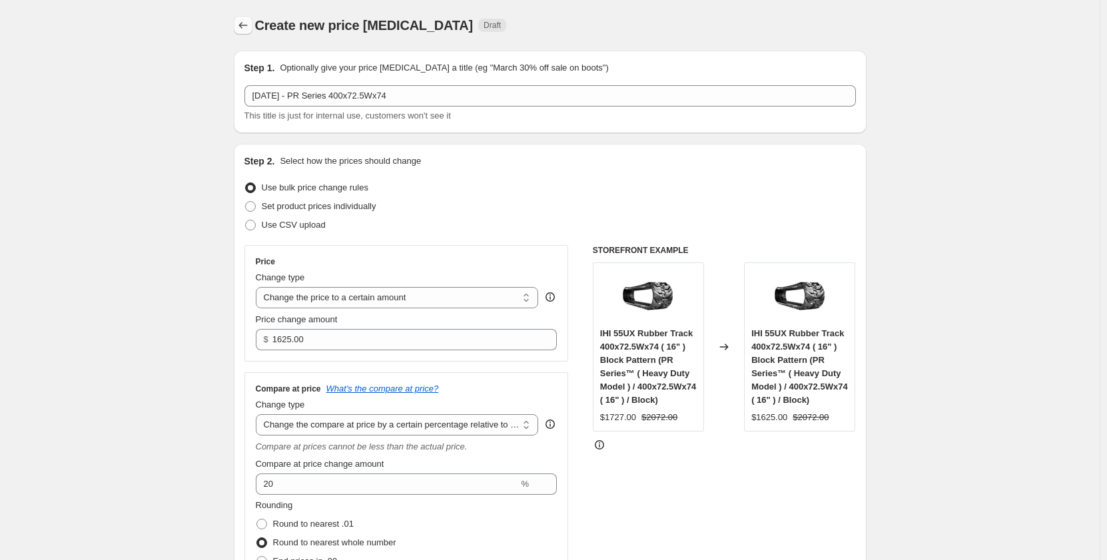
click at [245, 31] on icon "Price change jobs" at bounding box center [243, 25] width 13 height 13
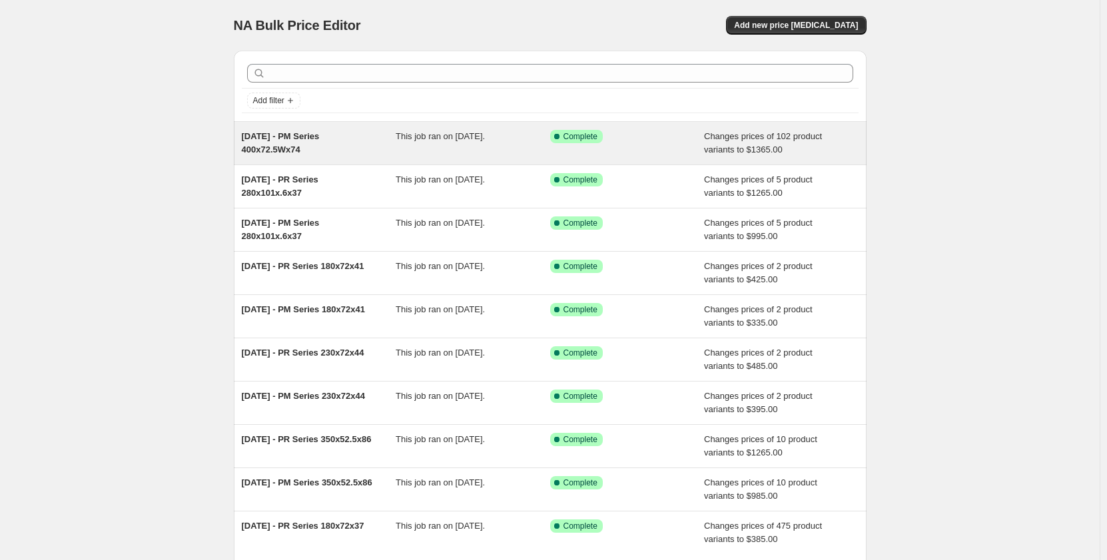
click at [422, 148] on div "This job ran on [DATE]." at bounding box center [473, 143] width 155 height 27
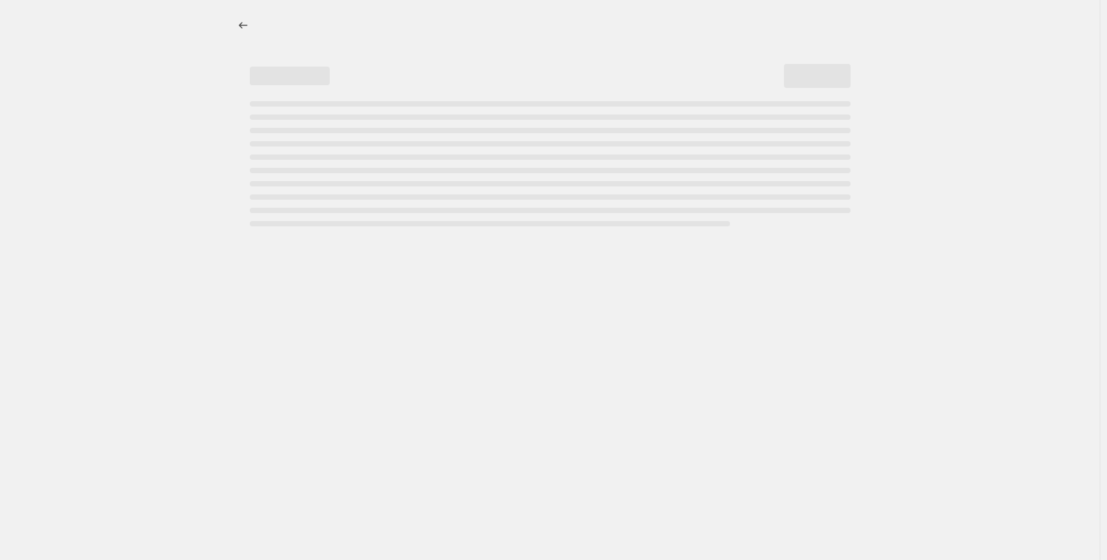
select select "pp"
select select "title"
select select "contains"
select select "title"
select select "contains"
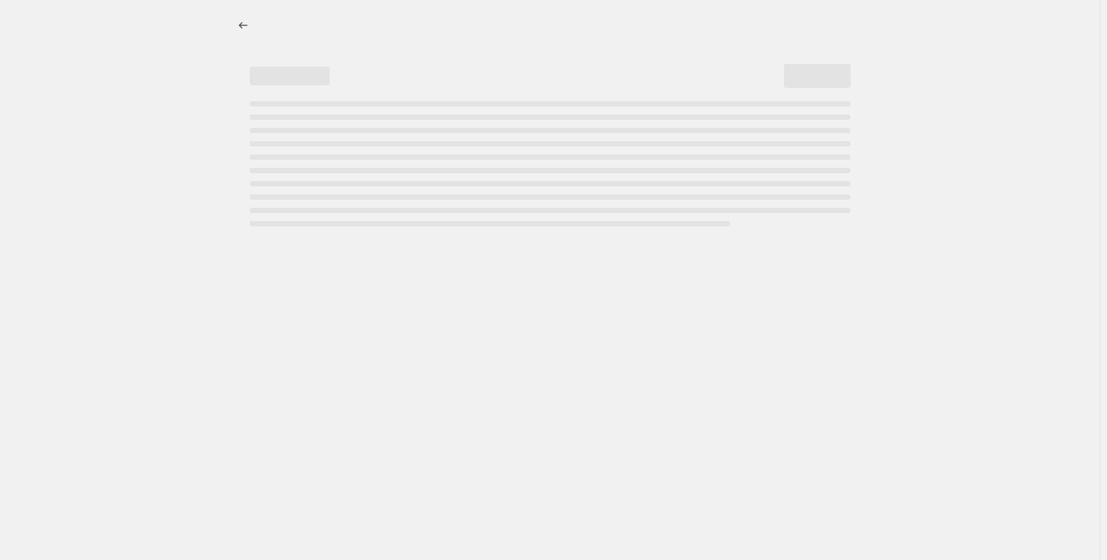
select select "tag"
select select "not_equal"
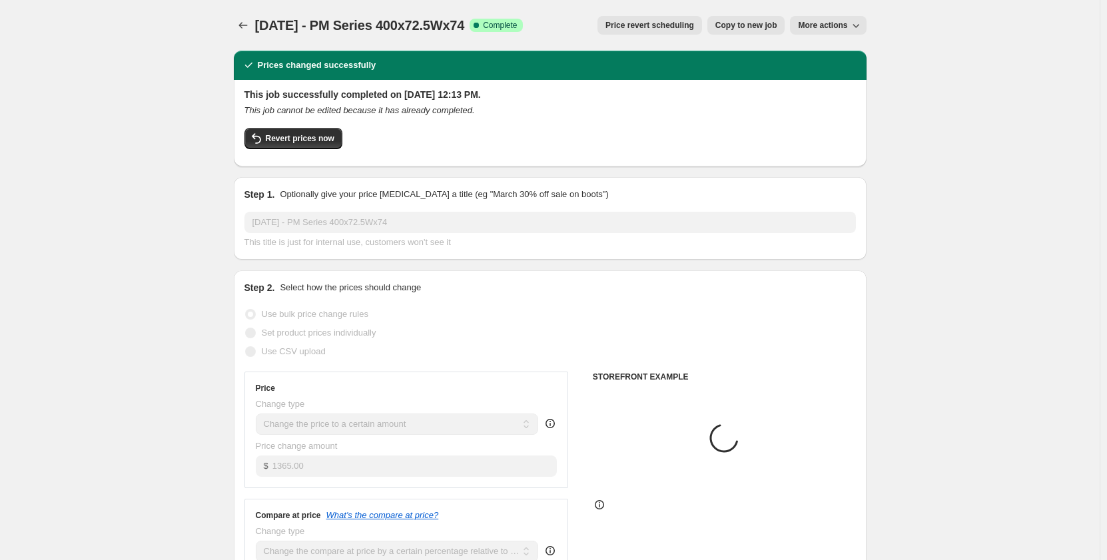
click at [821, 28] on span "More actions" at bounding box center [822, 25] width 49 height 11
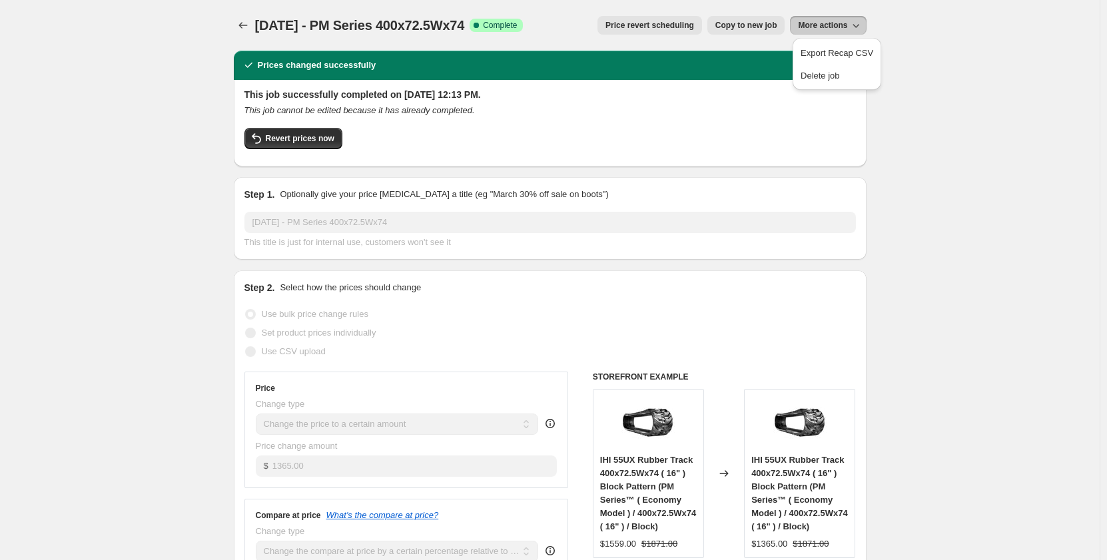
click at [758, 28] on span "Copy to new job" at bounding box center [747, 25] width 62 height 11
select select "pp"
select select "title"
select select "contains"
select select "title"
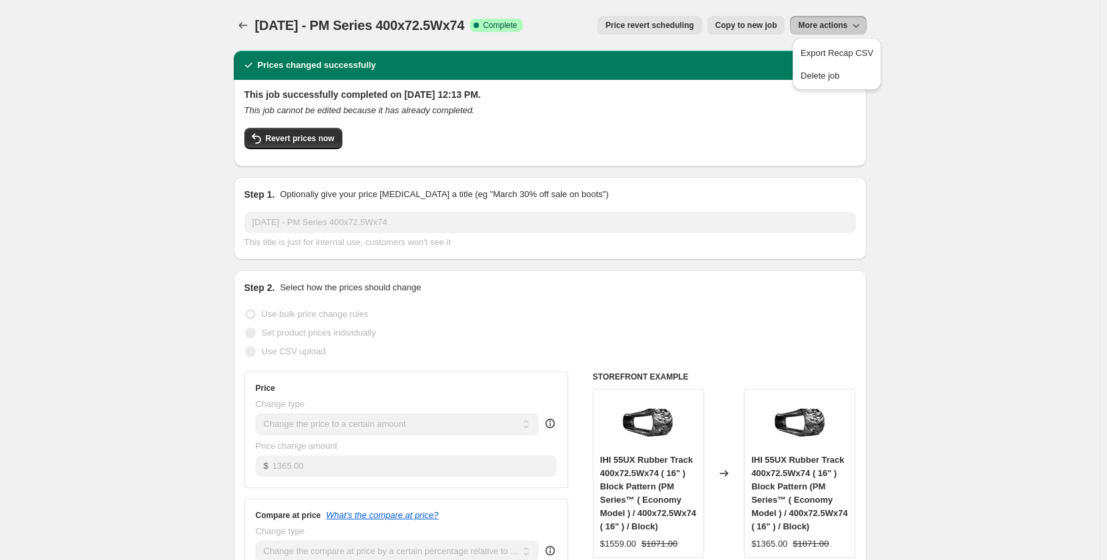
select select "contains"
select select "tag"
select select "not_equal"
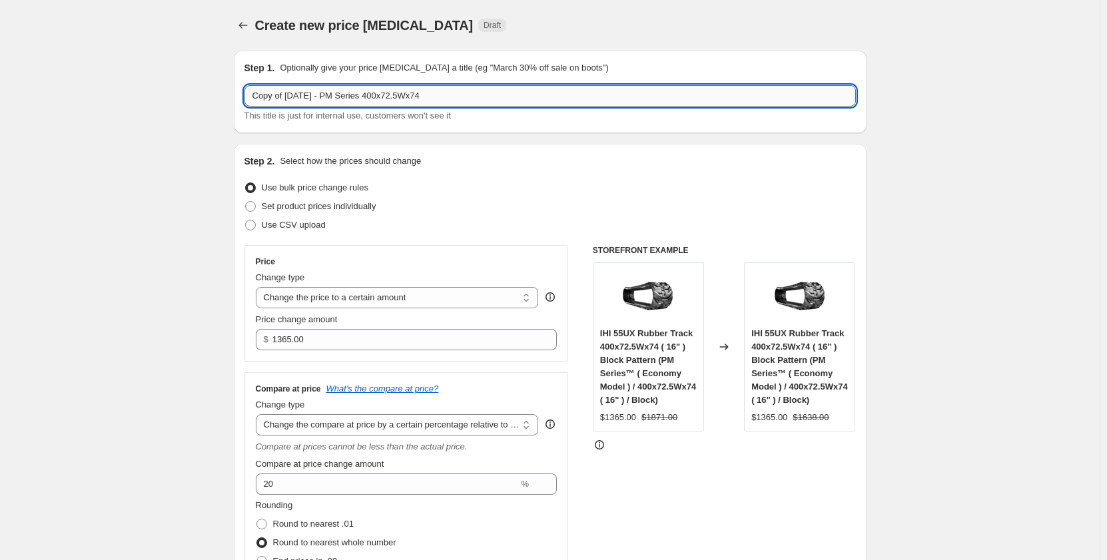
click at [345, 97] on input "Copy of Sep 2025 - PM Series 400x72.5Wx74" at bounding box center [551, 95] width 612 height 21
drag, startPoint x: 290, startPoint y: 96, endPoint x: 194, endPoint y: 108, distance: 96.7
type input "[DATE] - PR Series 400x72.5Wx74"
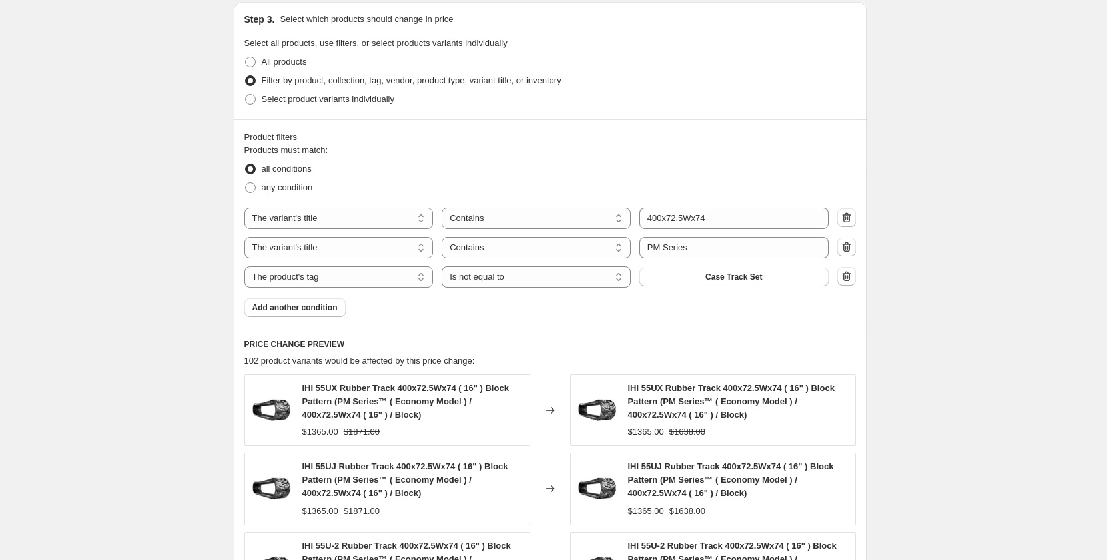
scroll to position [711, 0]
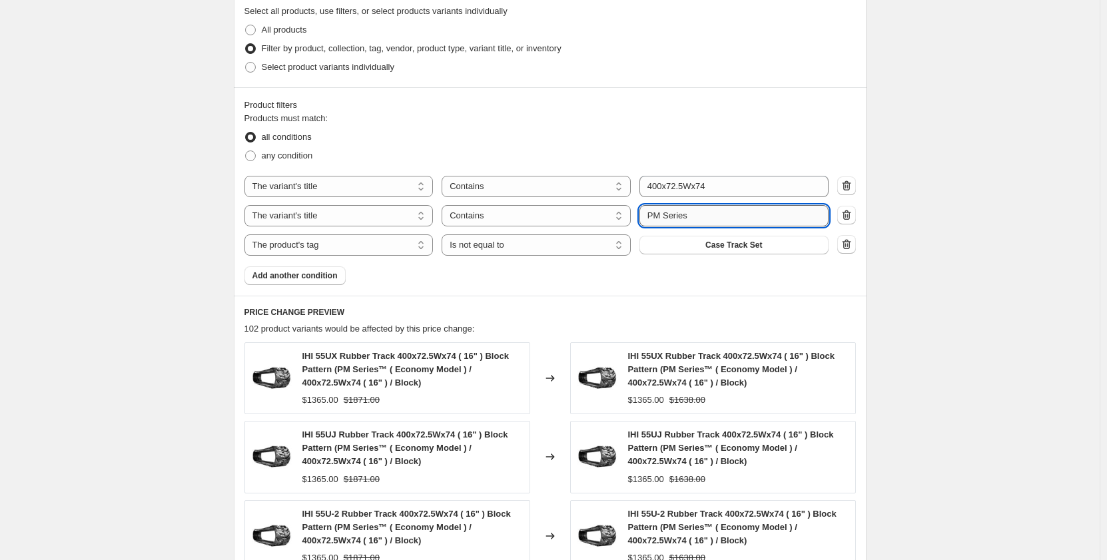
click at [662, 213] on input "PM Series" at bounding box center [734, 215] width 189 height 21
type input "PR Series"
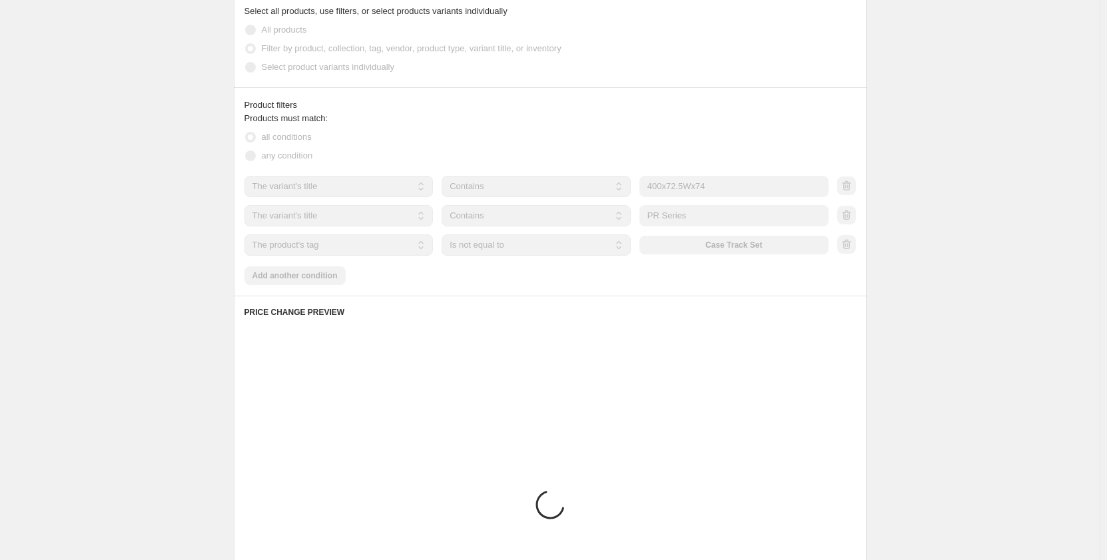
click at [173, 295] on div "Create new price change job. This page is ready Create new price change job Dra…" at bounding box center [550, 89] width 1100 height 1600
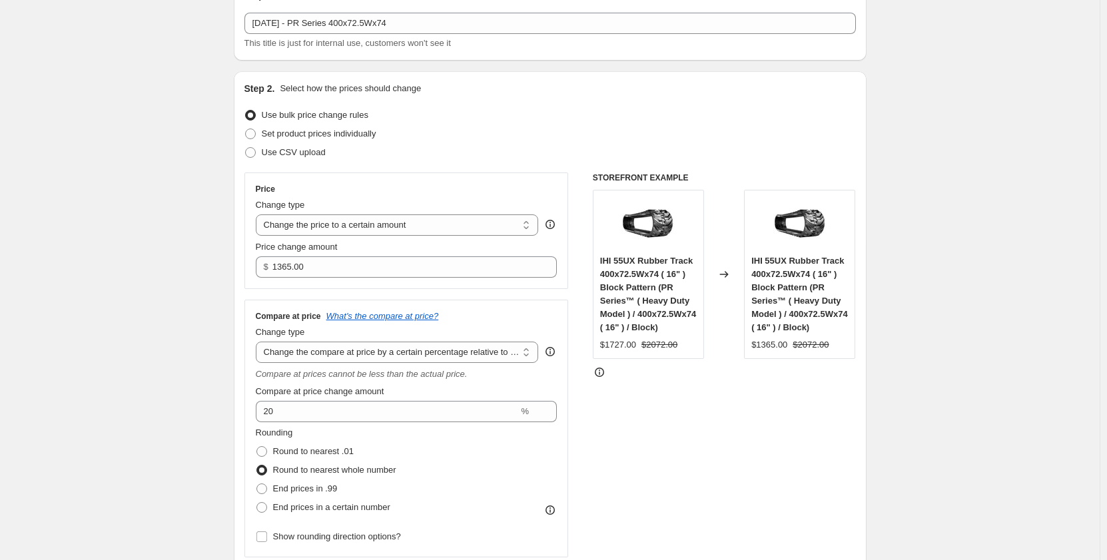
scroll to position [0, 0]
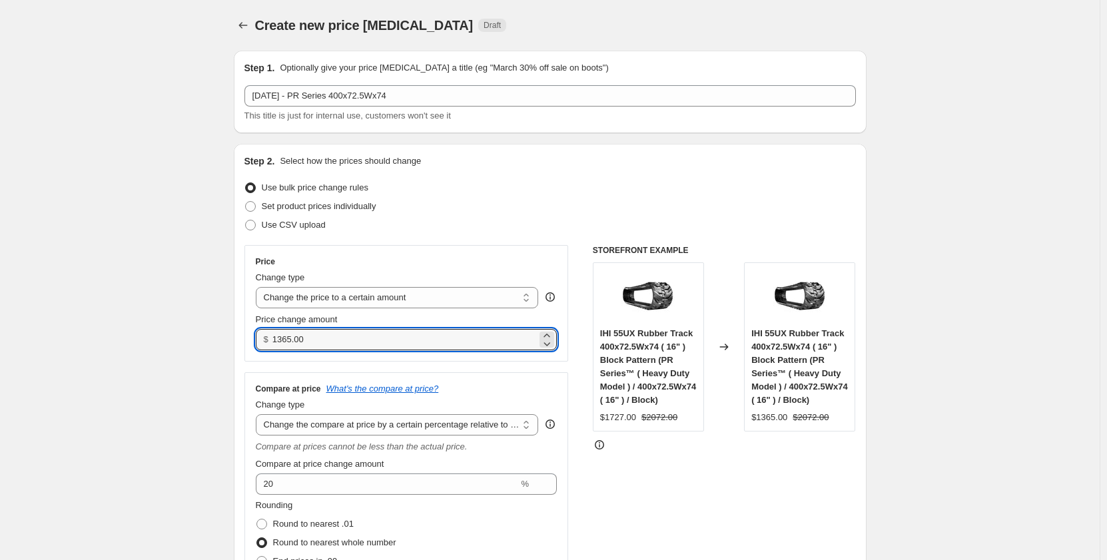
drag, startPoint x: 334, startPoint y: 337, endPoint x: 219, endPoint y: 344, distance: 116.2
type input "1625.00"
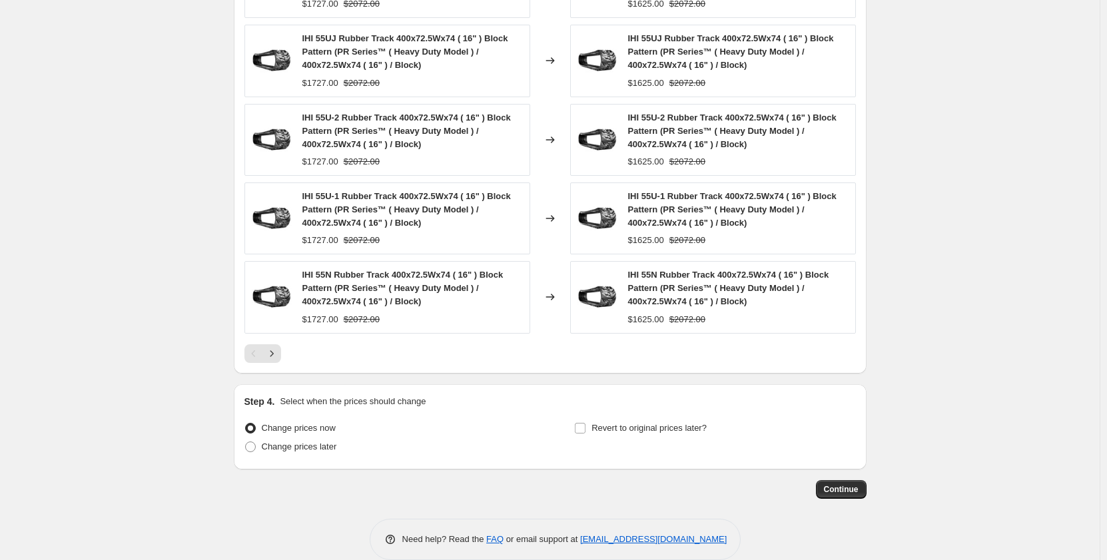
scroll to position [1127, 0]
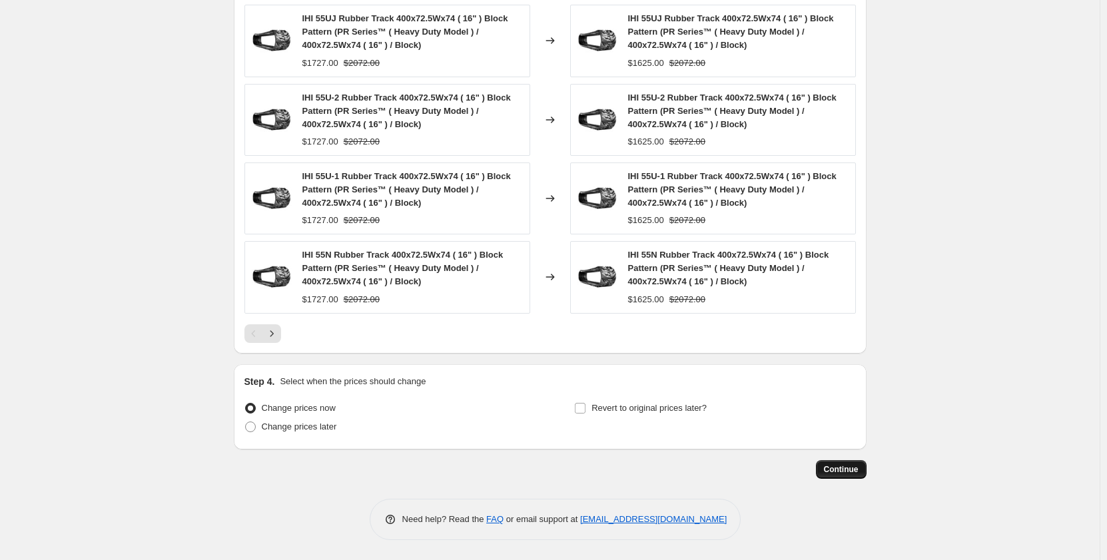
click at [832, 476] on button "Continue" at bounding box center [841, 469] width 51 height 19
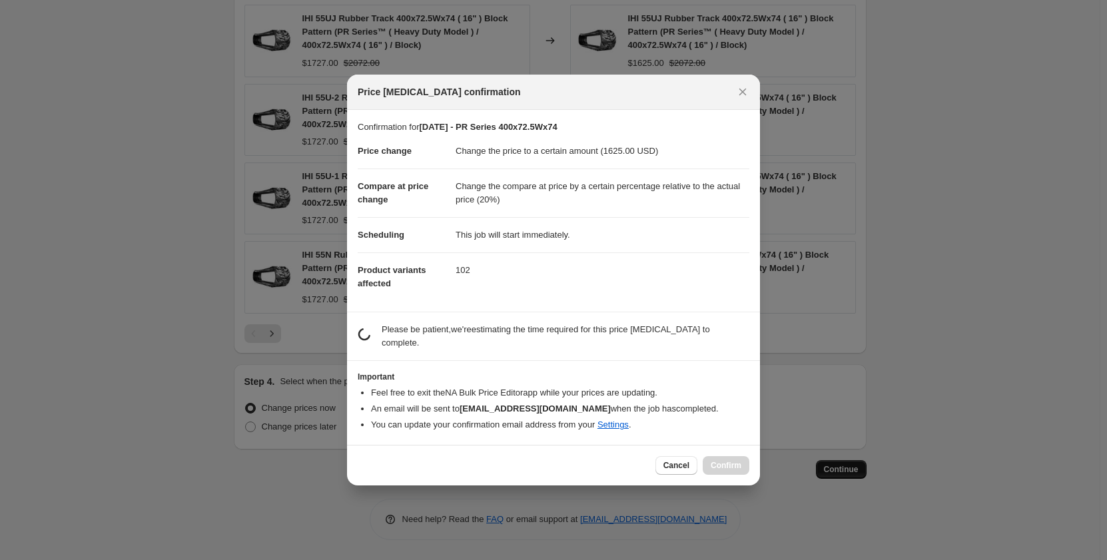
scroll to position [0, 0]
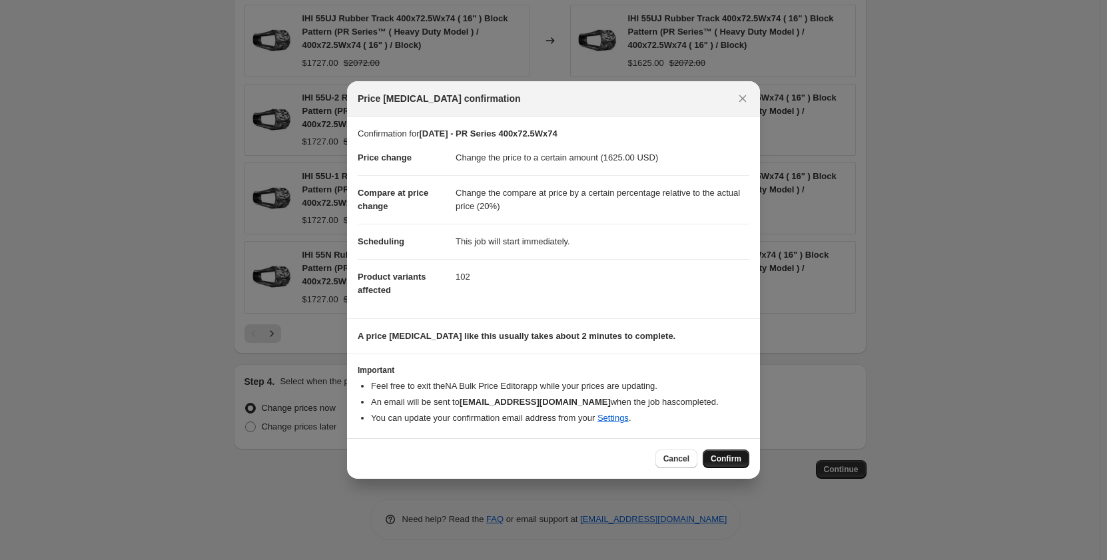
click at [715, 463] on span "Confirm" at bounding box center [726, 459] width 31 height 11
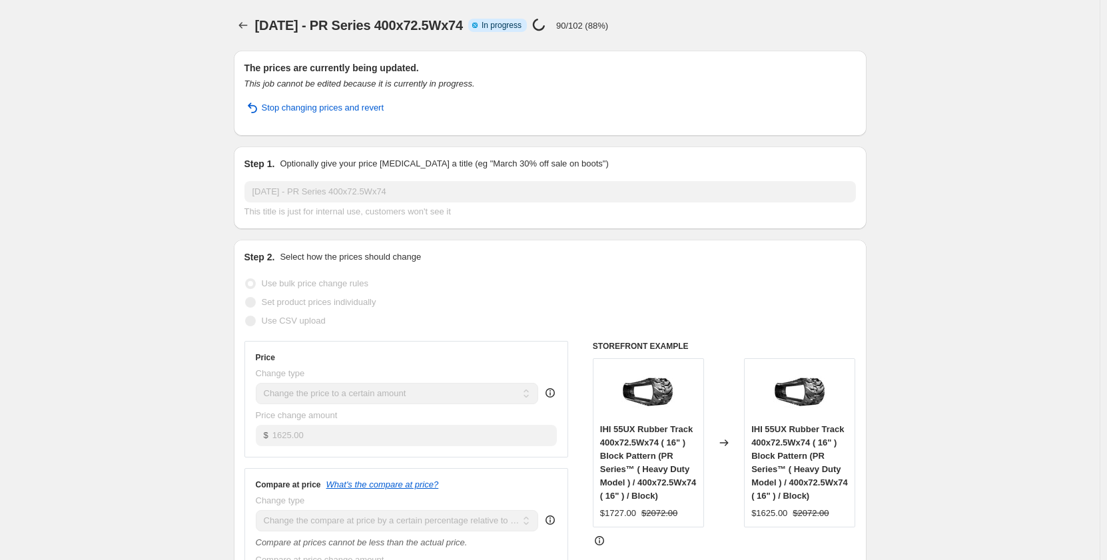
select select "pp"
select select "title"
select select "contains"
select select "title"
select select "contains"
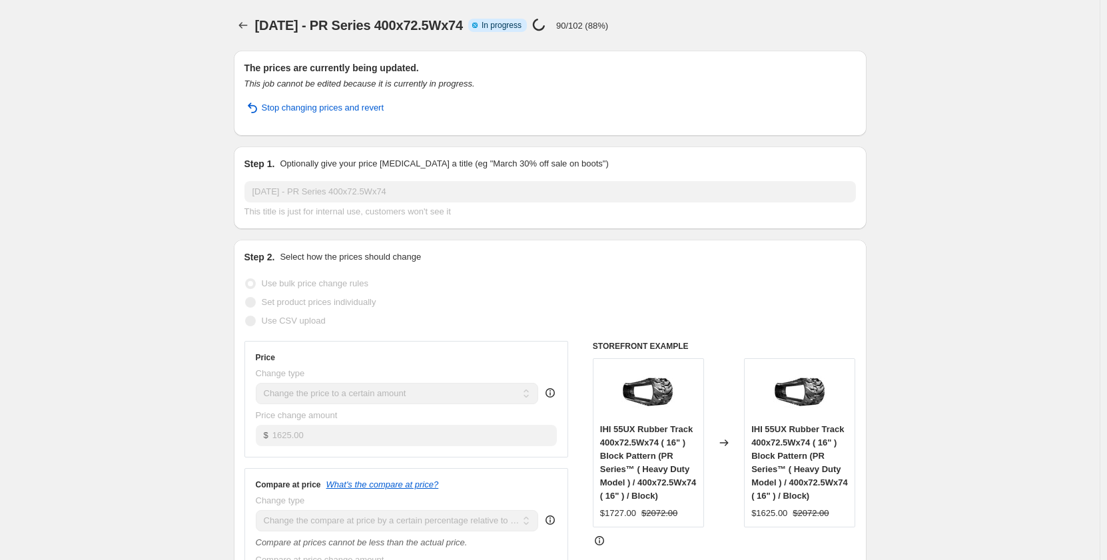
select select "tag"
select select "not_equal"
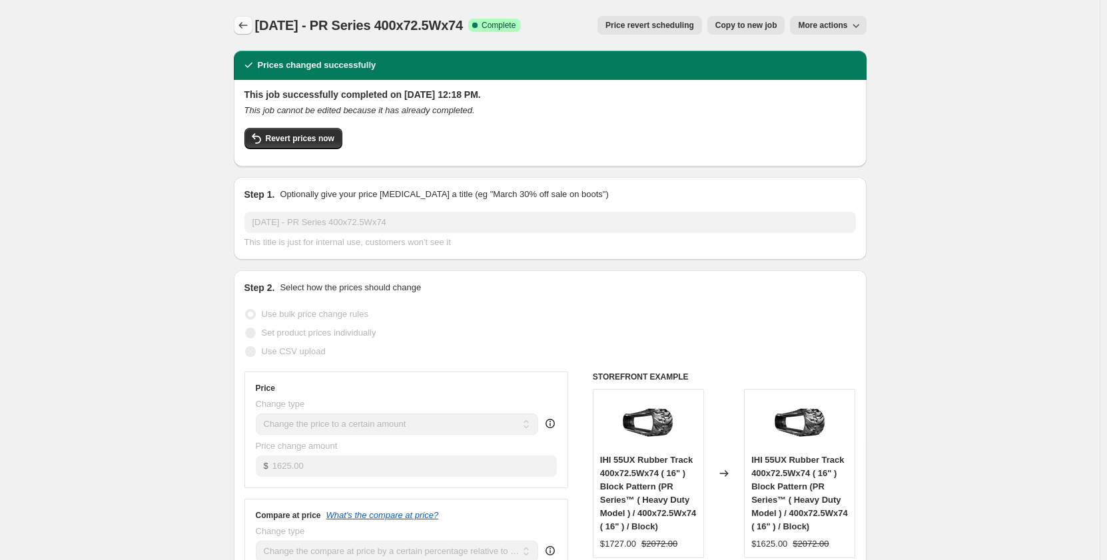
click at [246, 31] on icon "Price change jobs" at bounding box center [243, 25] width 13 height 13
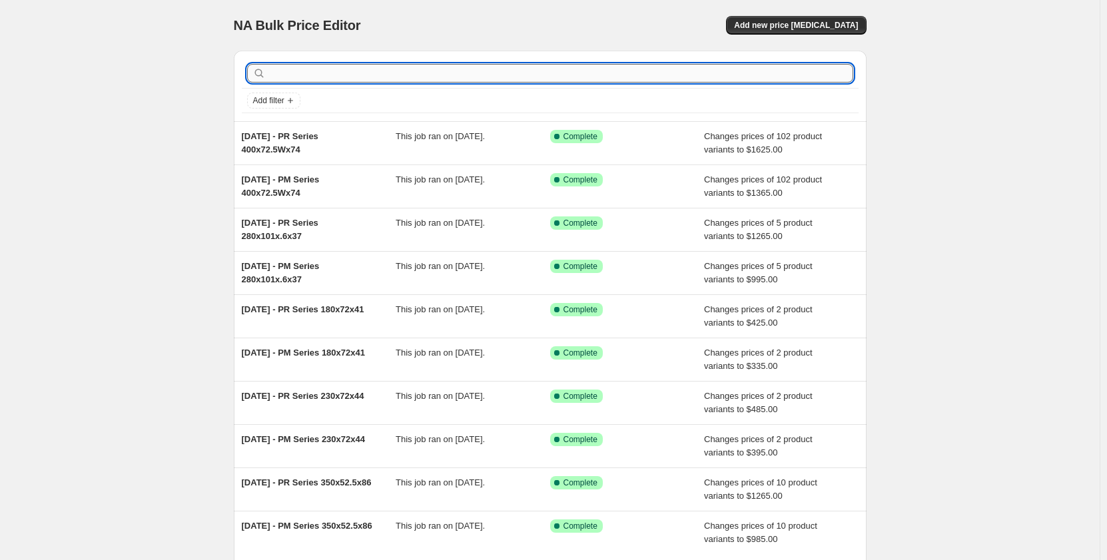
paste input "400X72.5NX72"
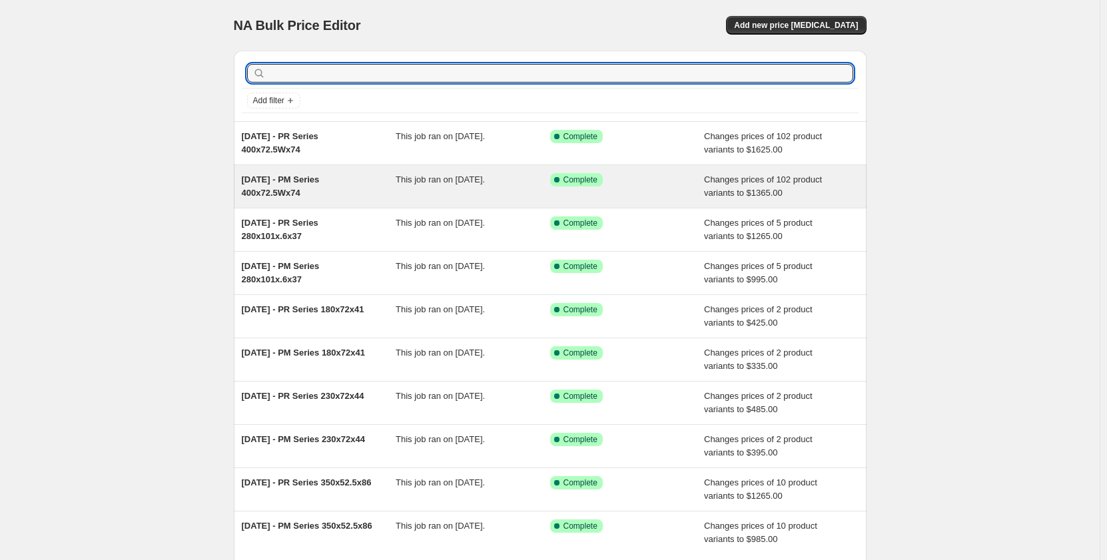
type input "400X72.5NX72"
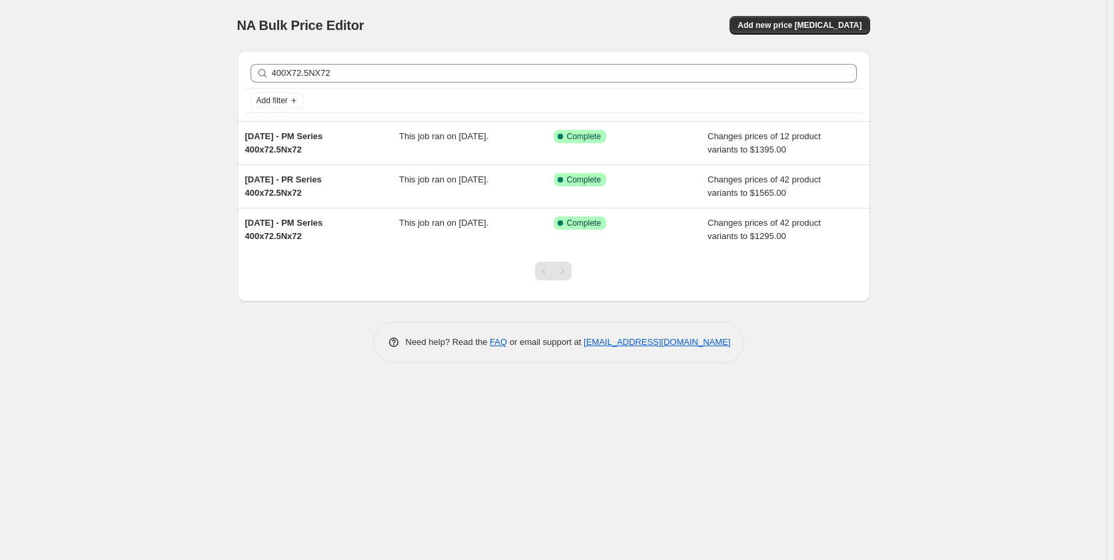
click at [103, 135] on div "NA Bulk Price Editor. This page is ready NA Bulk Price Editor Add new price cha…" at bounding box center [553, 280] width 1107 height 560
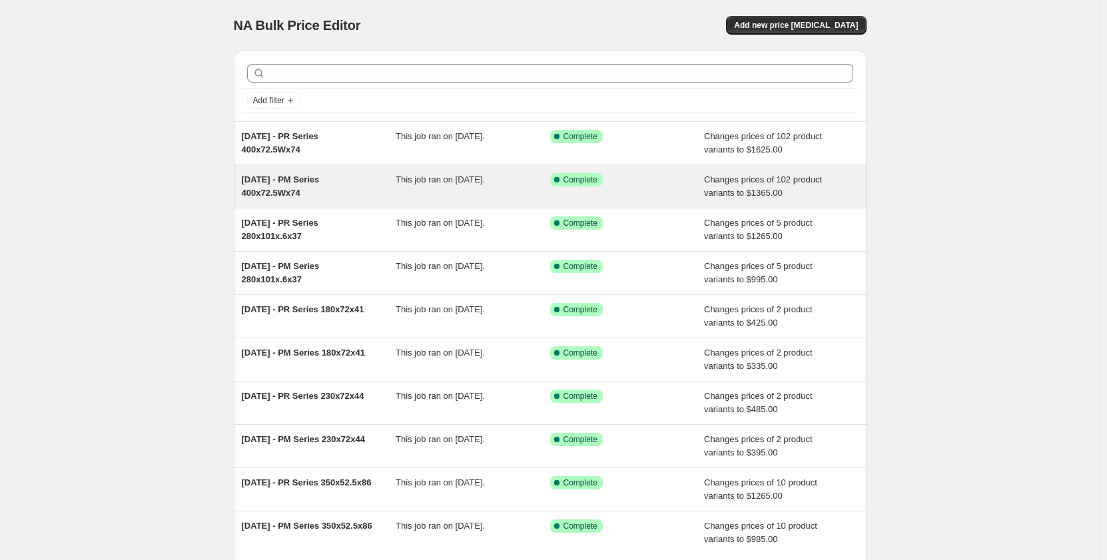
click at [388, 181] on div "[DATE] - PM Series 400x72.5Wx74" at bounding box center [319, 186] width 155 height 27
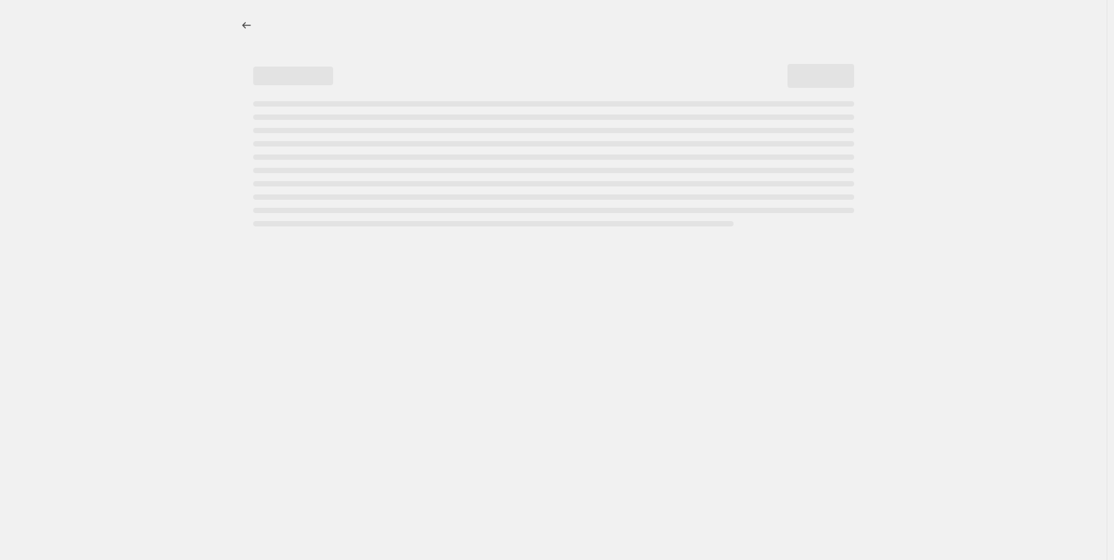
select select "pp"
select select "title"
select select "contains"
select select "title"
select select "contains"
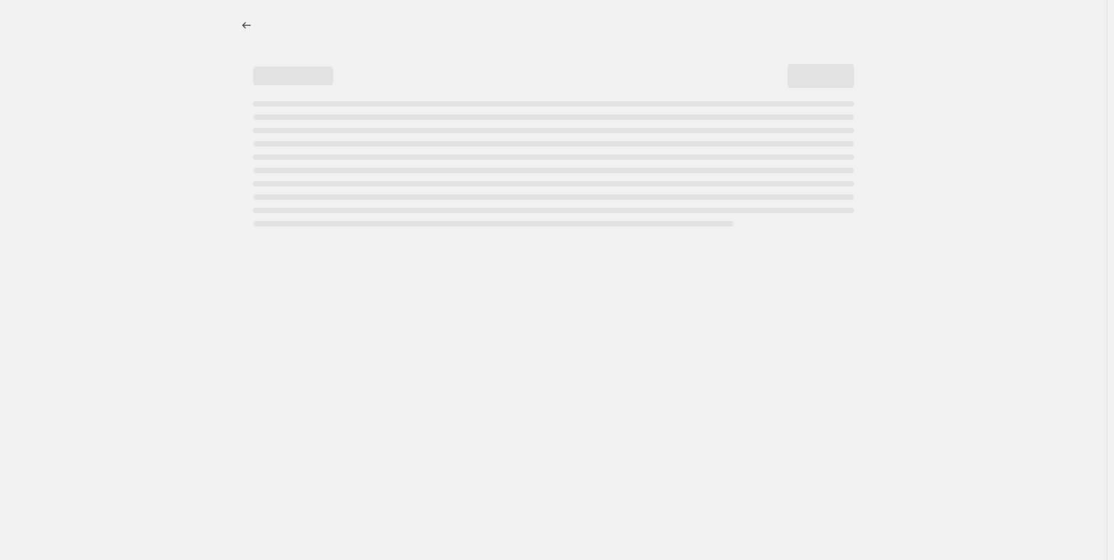
select select "not_equal"
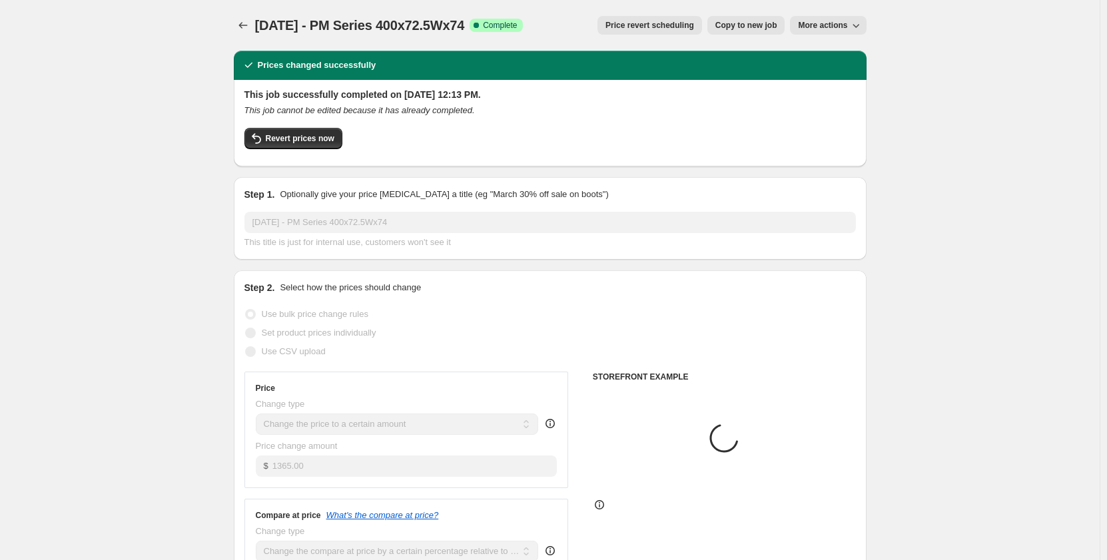
select select "tag"
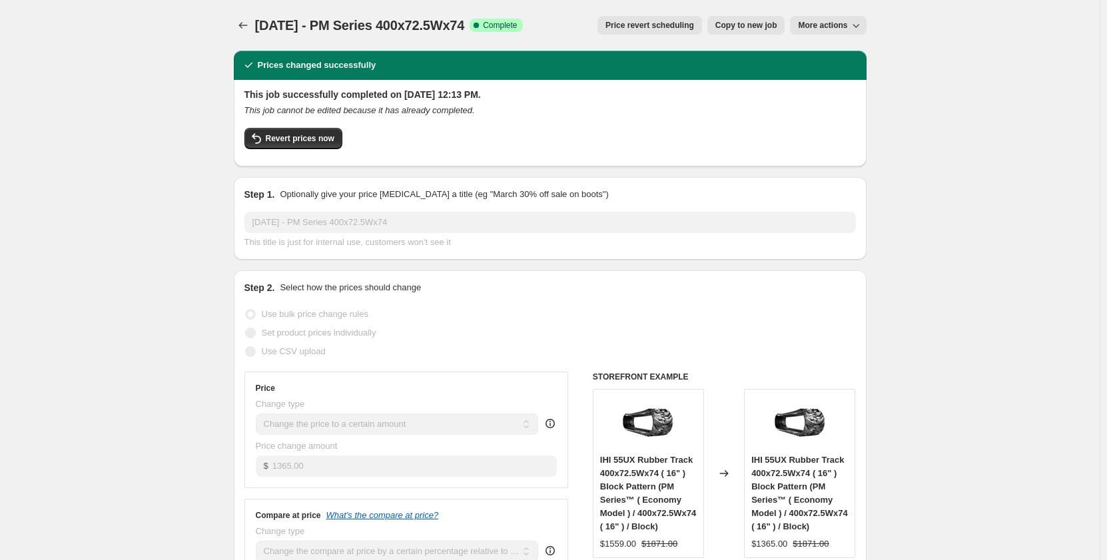
click at [751, 29] on span "Copy to new job" at bounding box center [747, 25] width 62 height 11
select select "pp"
select select "title"
select select "contains"
select select "title"
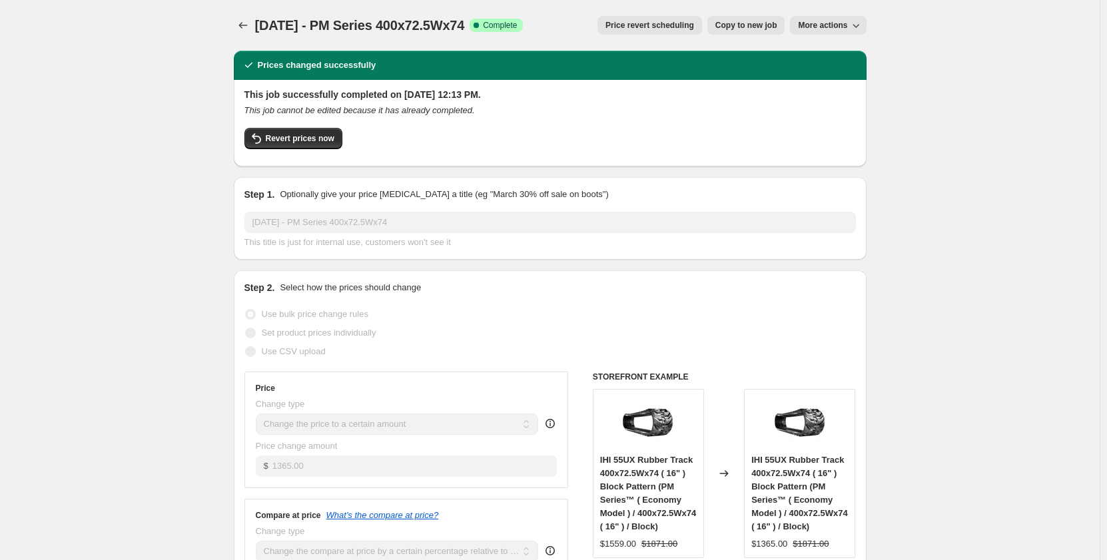
select select "contains"
select select "tag"
select select "not_equal"
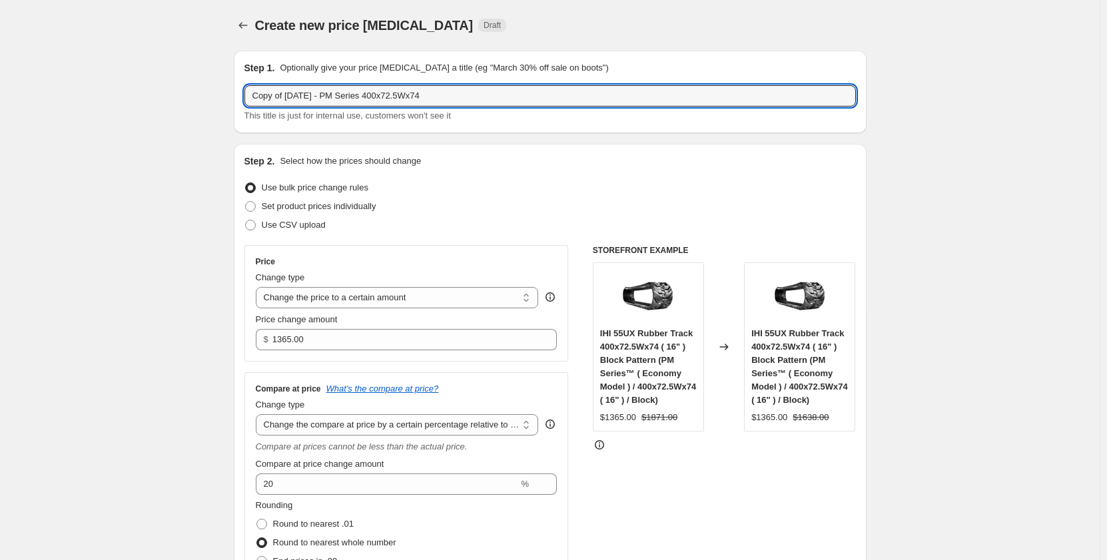
drag, startPoint x: 293, startPoint y: 96, endPoint x: 219, endPoint y: 97, distance: 74.0
drag, startPoint x: 412, startPoint y: 96, endPoint x: 350, endPoint y: 95, distance: 62.0
click at [350, 95] on input "[DATE] - PM Series 400x72.5Wx74" at bounding box center [551, 95] width 612 height 21
paste input "X72.5NX72"
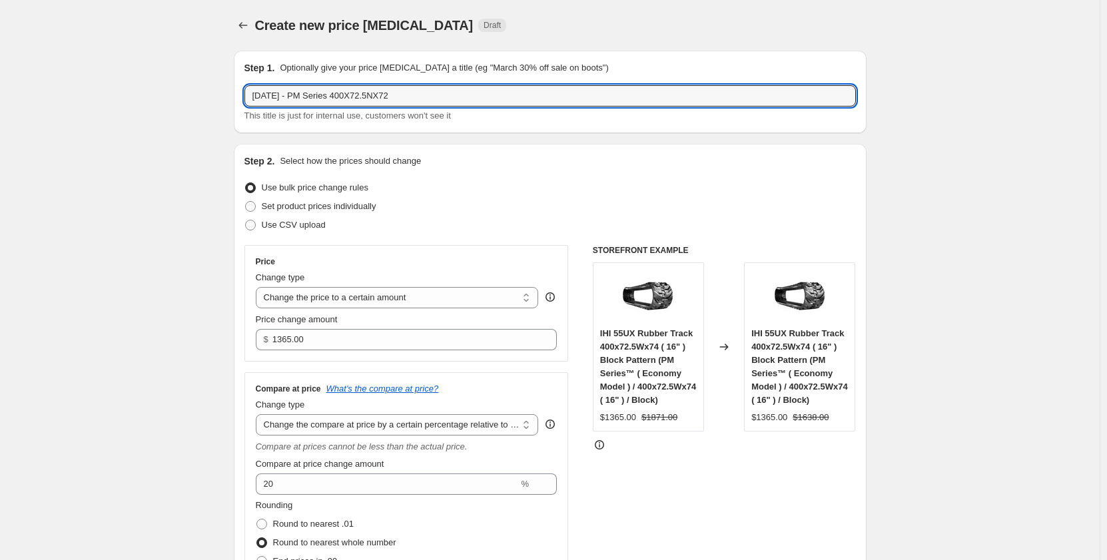
type input "[DATE] - PM Series 400X72.5NX72"
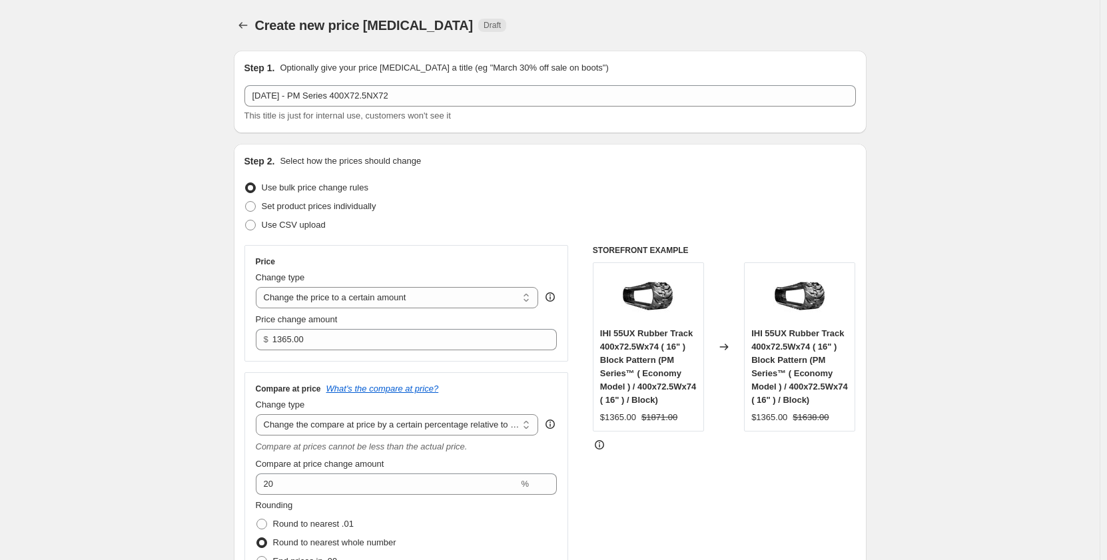
click at [514, 175] on div "Step 2. Select how the prices should change Use bulk price change rules Set pro…" at bounding box center [551, 407] width 612 height 505
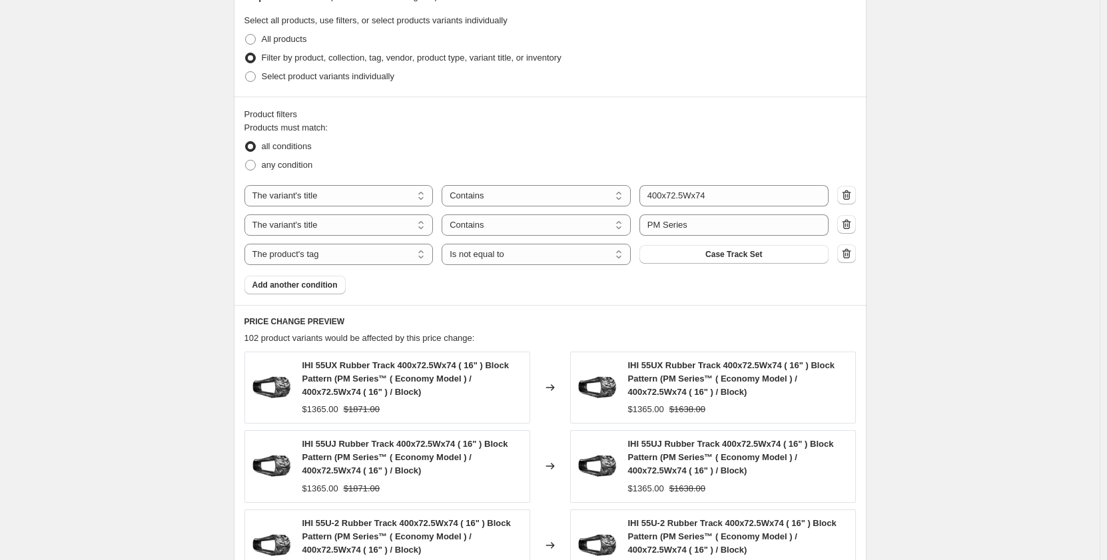
scroll to position [711, 0]
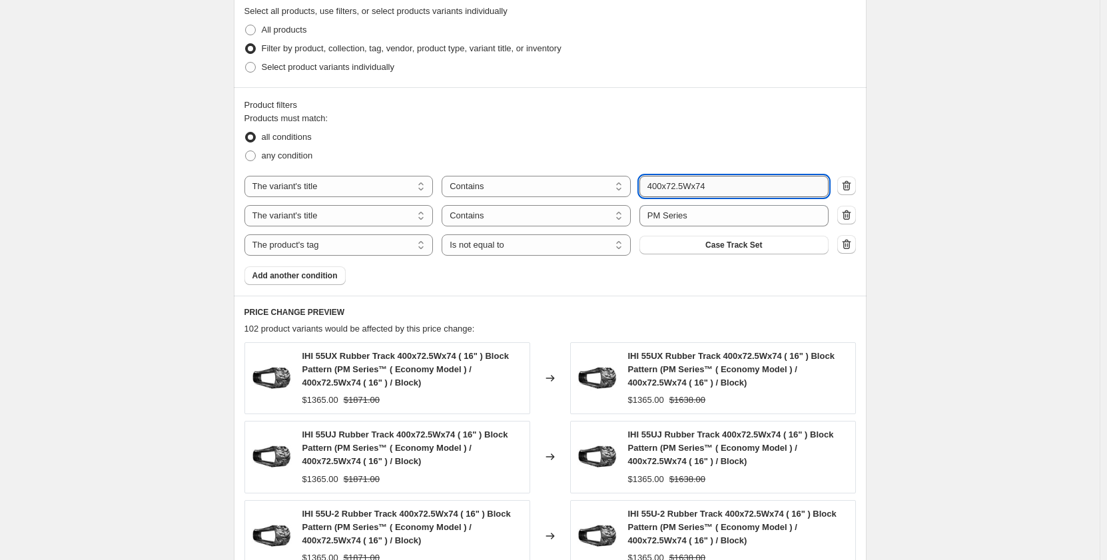
drag, startPoint x: 713, startPoint y: 189, endPoint x: 649, endPoint y: 190, distance: 64.0
click at [649, 190] on input "400x72.5Wx74" at bounding box center [734, 186] width 189 height 21
paste input "X72.5NX72"
type input "400X72.5NX72"
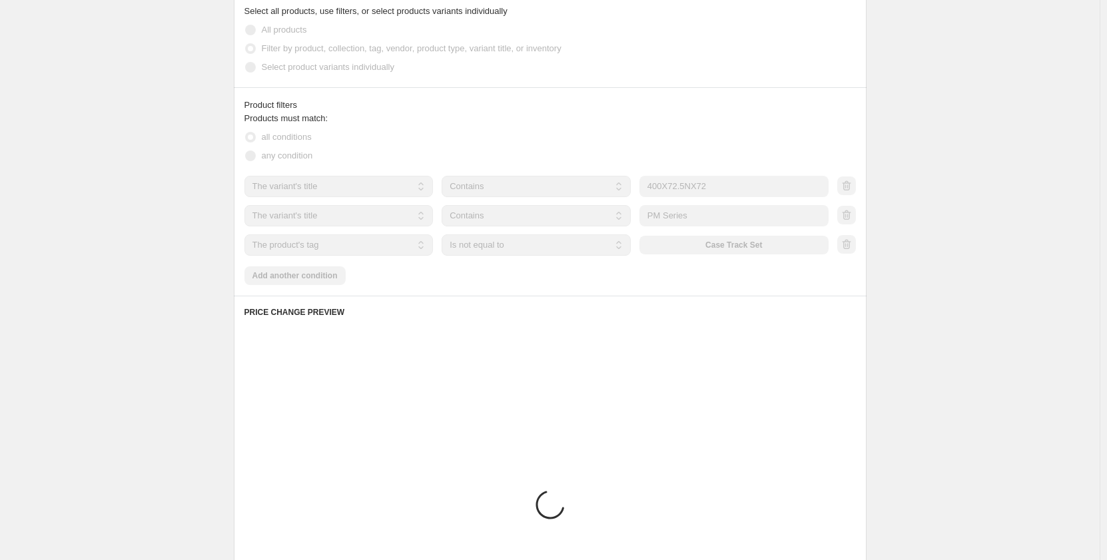
click at [611, 125] on fieldset "Products must match: all conditions any condition" at bounding box center [551, 138] width 612 height 53
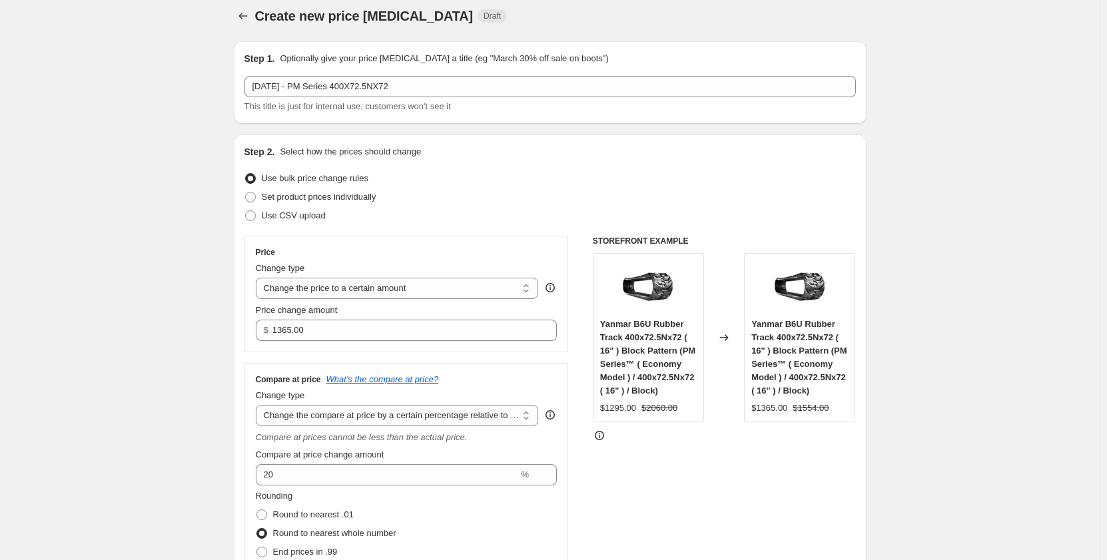
scroll to position [0, 0]
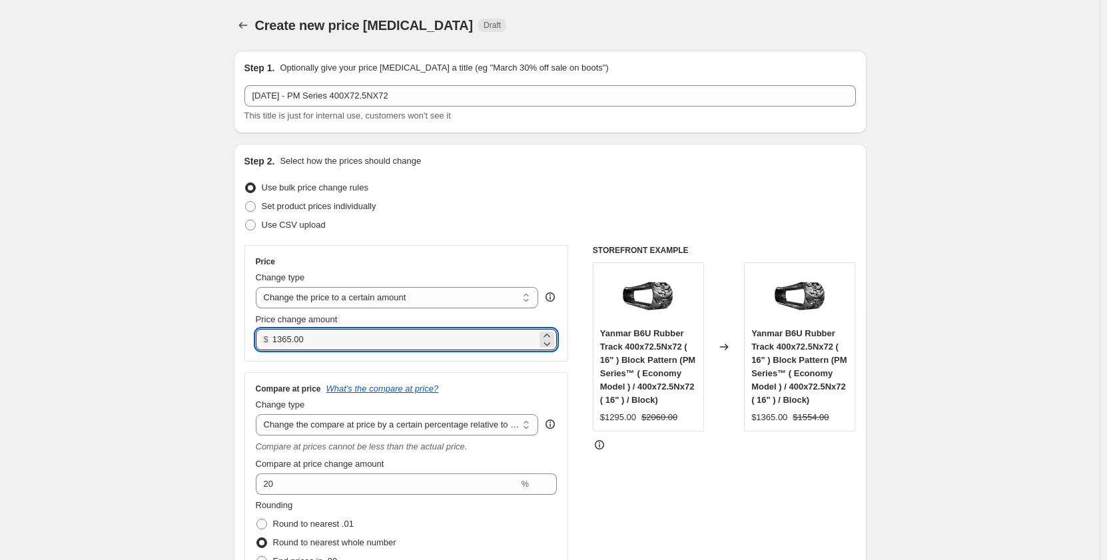
drag, startPoint x: 318, startPoint y: 342, endPoint x: 261, endPoint y: 346, distance: 57.4
click at [261, 346] on div "$ 1365.00" at bounding box center [407, 339] width 302 height 21
type input "1195.00"
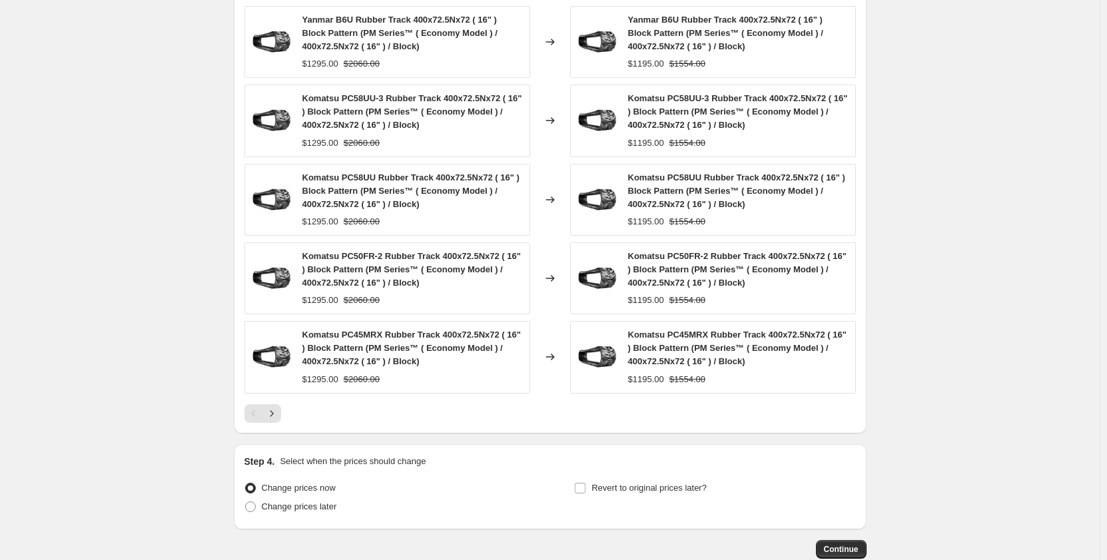
scroll to position [1127, 0]
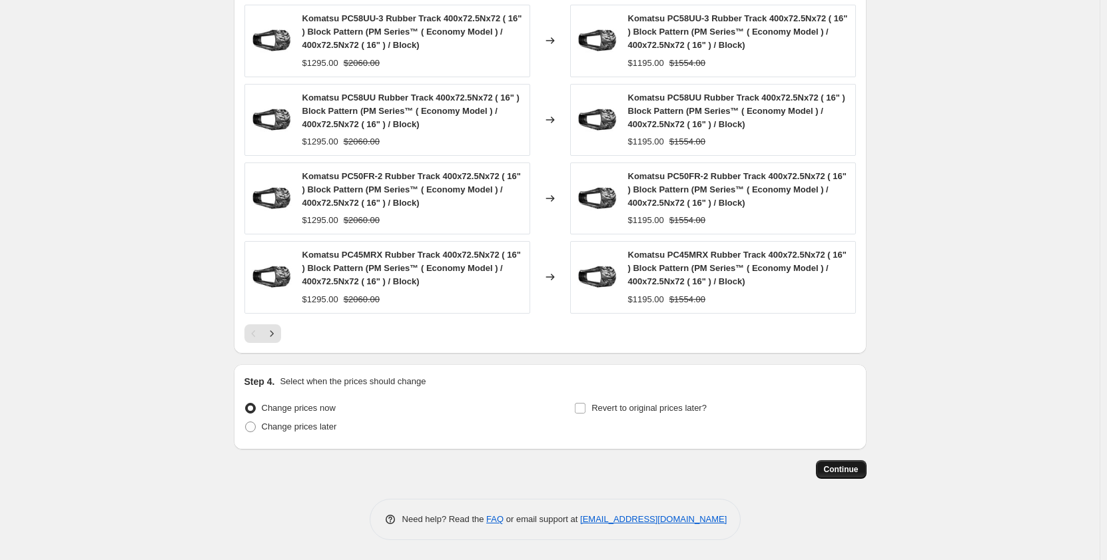
click at [827, 475] on button "Continue" at bounding box center [841, 469] width 51 height 19
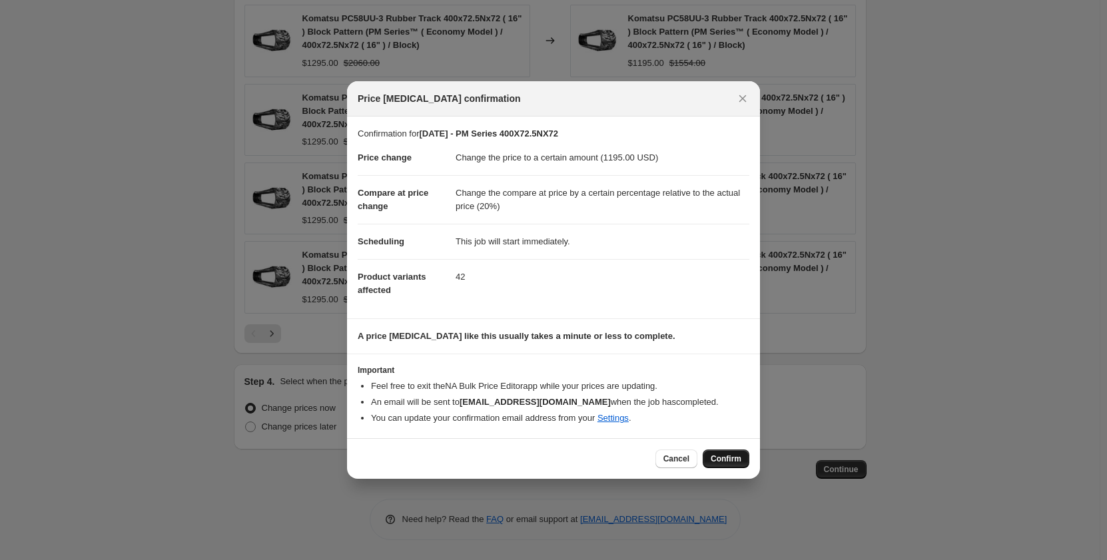
click at [722, 462] on span "Confirm" at bounding box center [726, 459] width 31 height 11
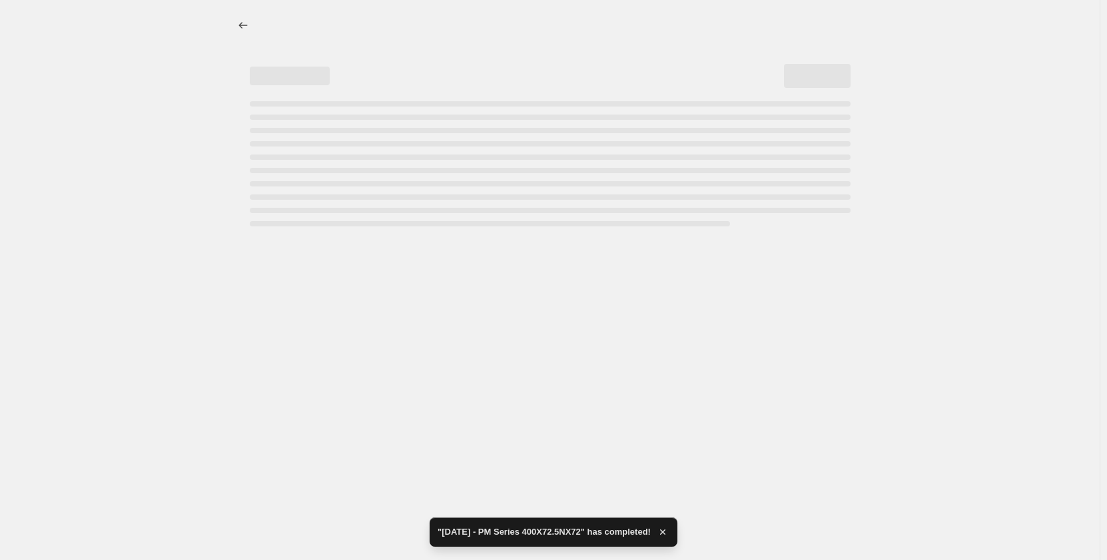
select select "pp"
select select "title"
select select "contains"
select select "title"
select select "contains"
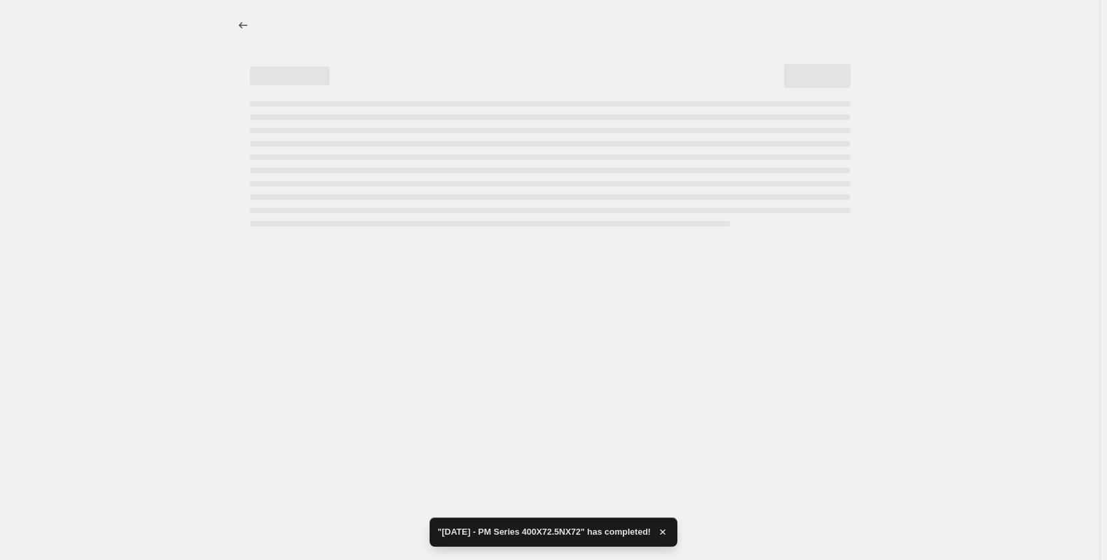
select select "tag"
select select "not_equal"
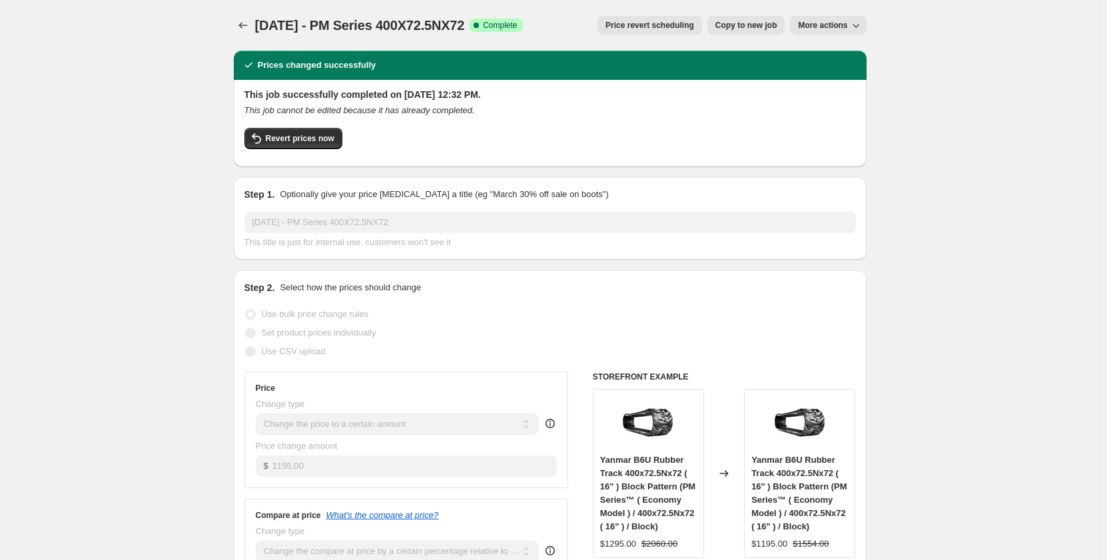
click at [726, 26] on span "Copy to new job" at bounding box center [747, 25] width 62 height 11
select select "pp"
select select "title"
select select "contains"
select select "title"
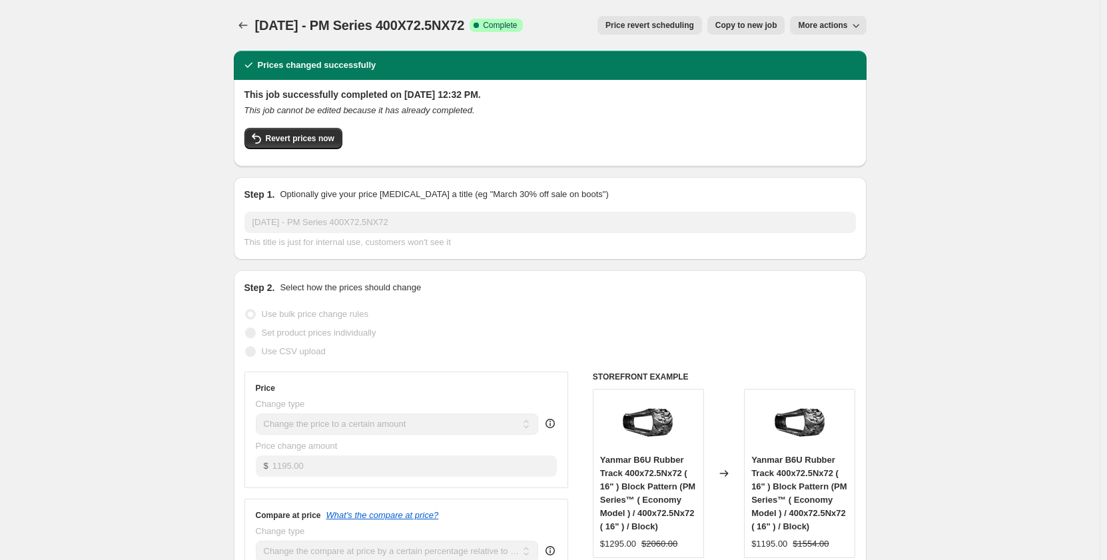
select select "contains"
select select "tag"
select select "not_equal"
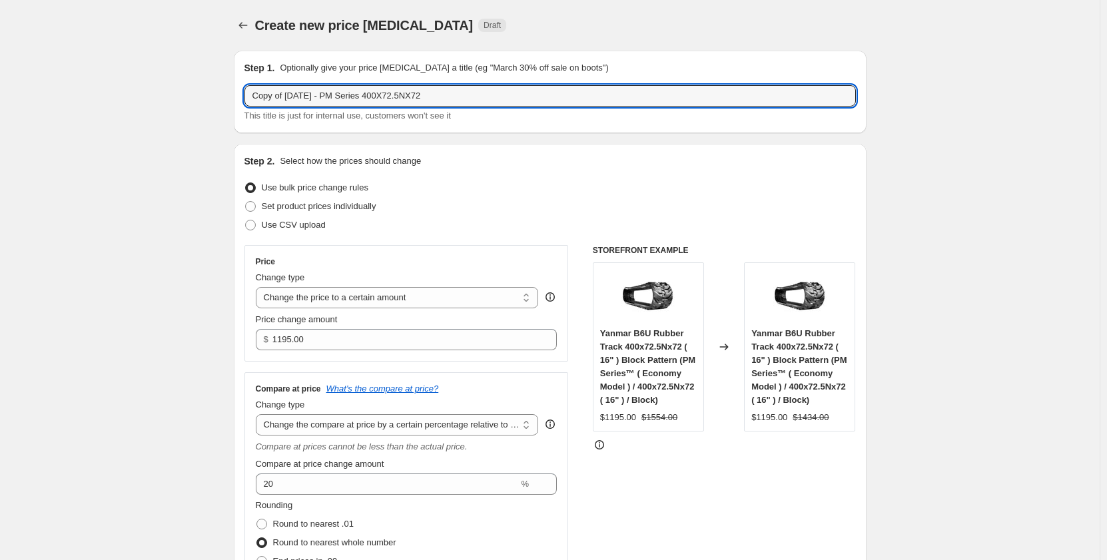
drag, startPoint x: 291, startPoint y: 95, endPoint x: 173, endPoint y: 119, distance: 119.6
click at [312, 97] on input "[DATE] - PM Series 400X72.5NX72" at bounding box center [551, 95] width 612 height 21
type input "[DATE] - PR Series 400X72.5NX72"
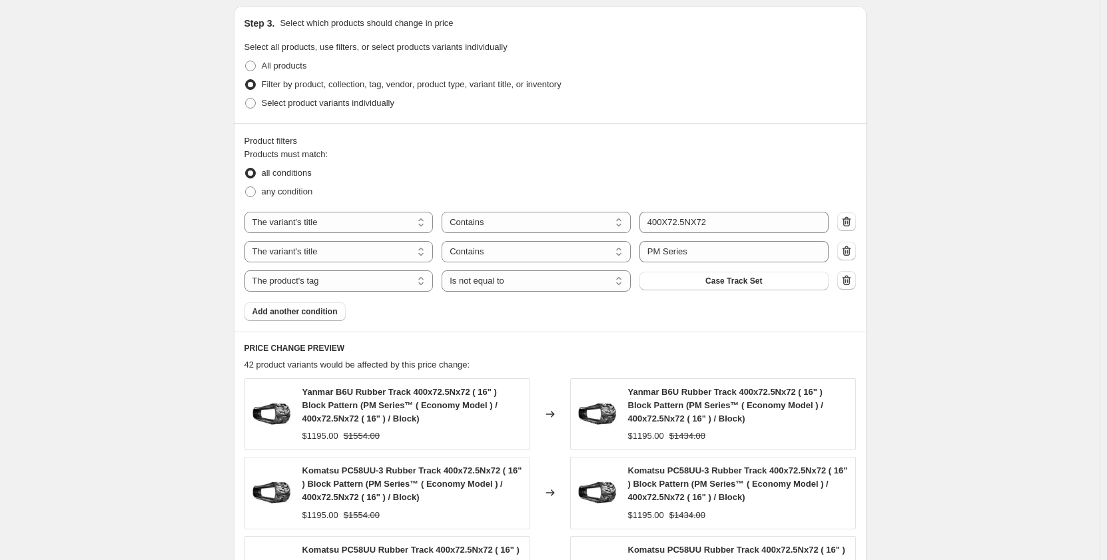
scroll to position [711, 0]
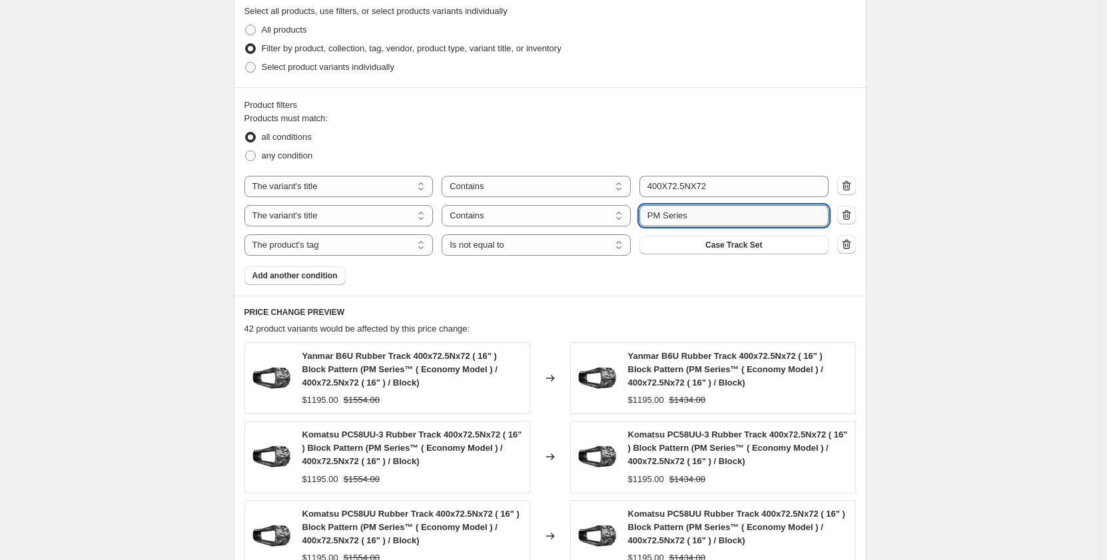
click at [657, 217] on input "PM Series" at bounding box center [734, 215] width 189 height 21
type input "PR Series"
click at [187, 259] on div "Create new price change job. This page is ready Create new price change job Dra…" at bounding box center [550, 133] width 1100 height 1688
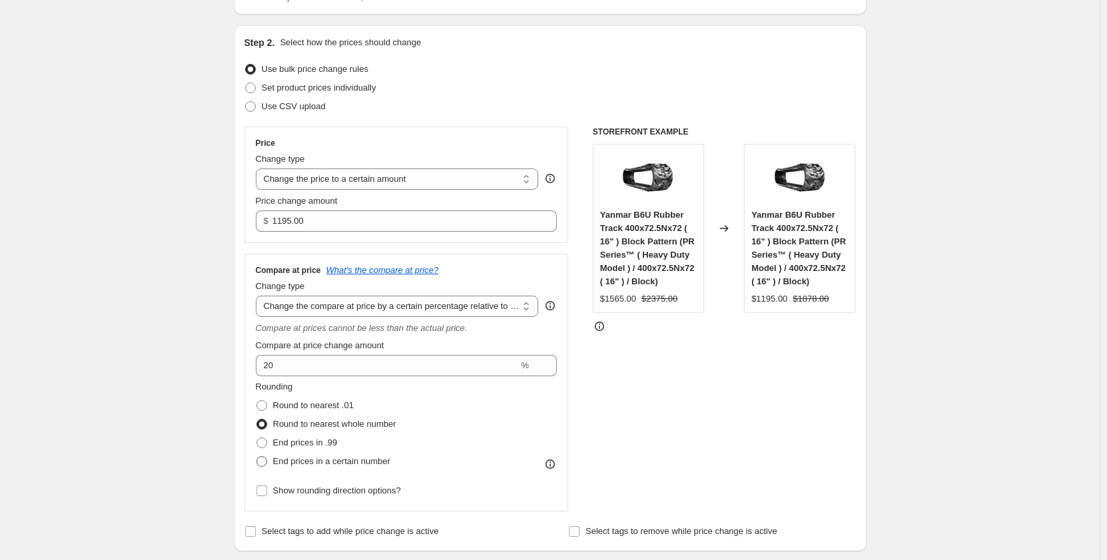
scroll to position [0, 0]
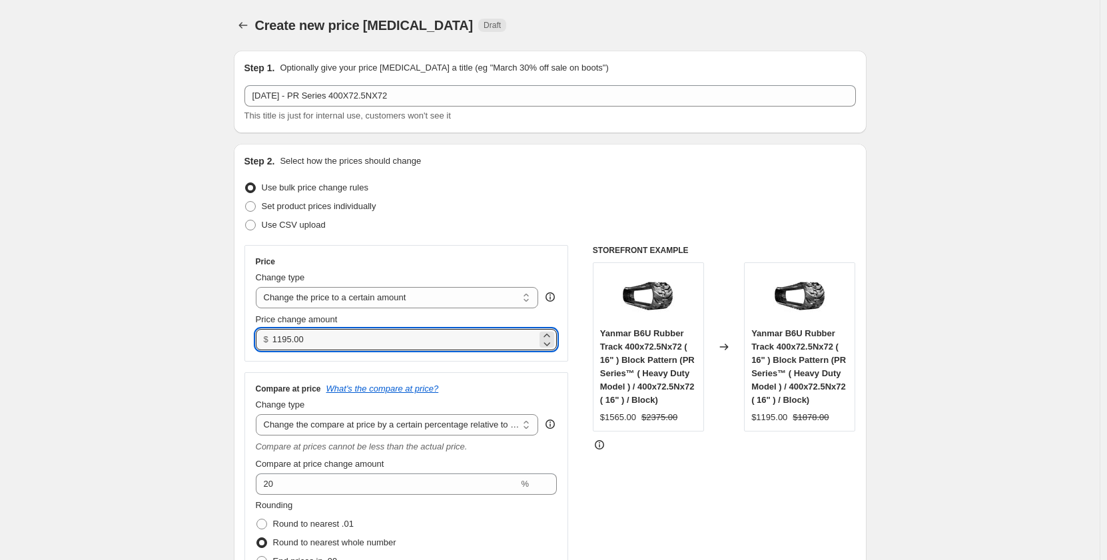
drag, startPoint x: 318, startPoint y: 341, endPoint x: 265, endPoint y: 346, distance: 53.6
click at [265, 346] on div "$ 1195.00" at bounding box center [407, 339] width 302 height 21
click at [279, 344] on input "1495" at bounding box center [405, 339] width 265 height 21
click at [287, 341] on input "1345" at bounding box center [405, 339] width 265 height 21
type input "1365.00"
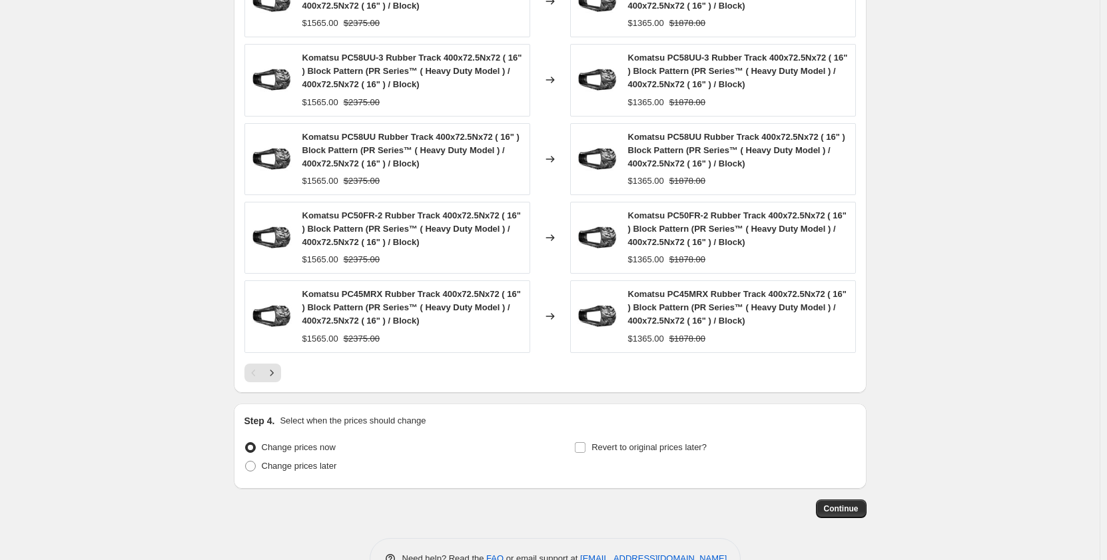
scroll to position [1127, 0]
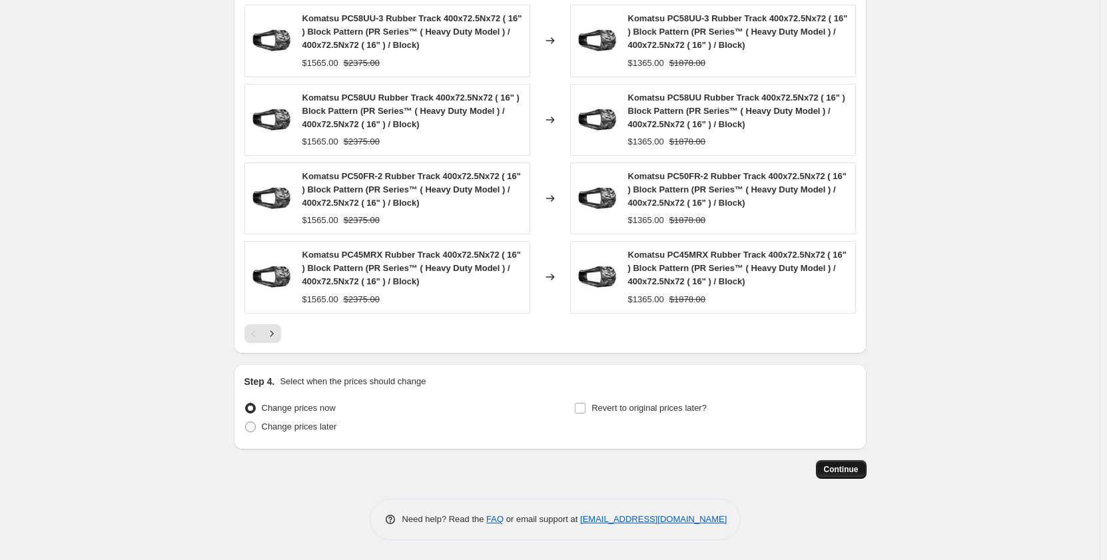
click at [837, 472] on span "Continue" at bounding box center [841, 469] width 35 height 11
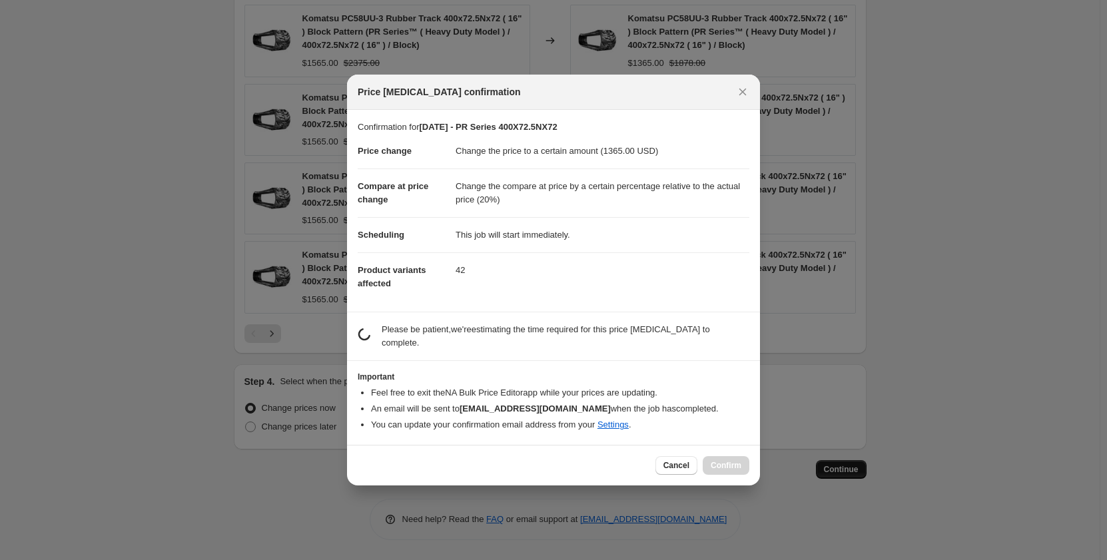
scroll to position [0, 0]
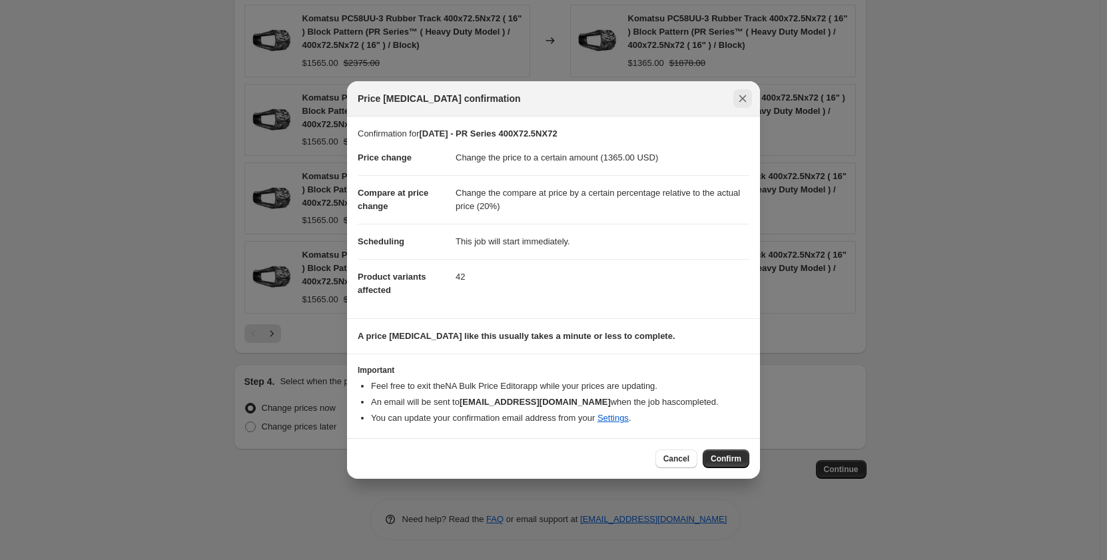
click at [745, 103] on icon "Close" at bounding box center [742, 98] width 13 height 13
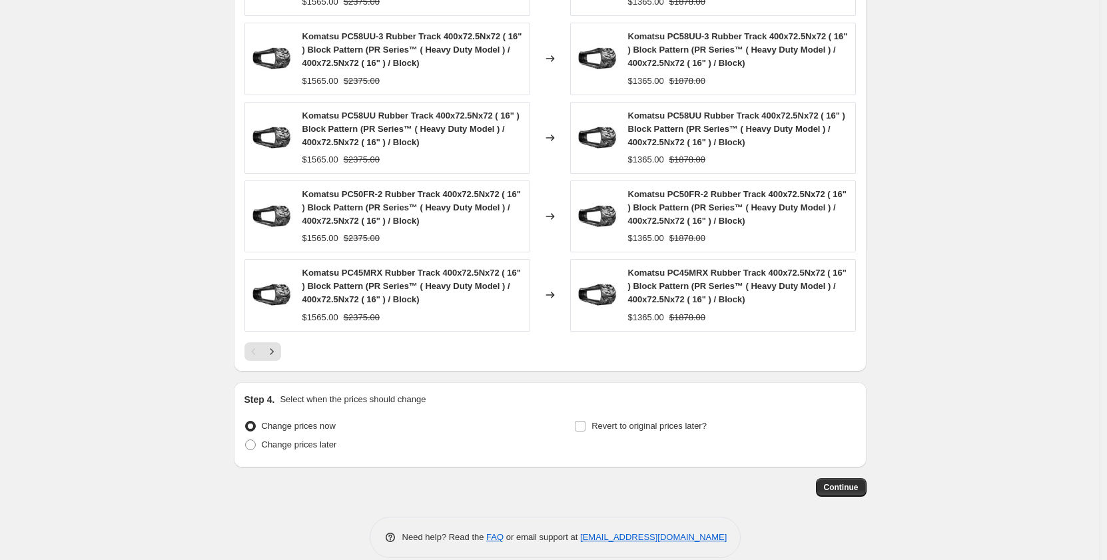
scroll to position [1127, 0]
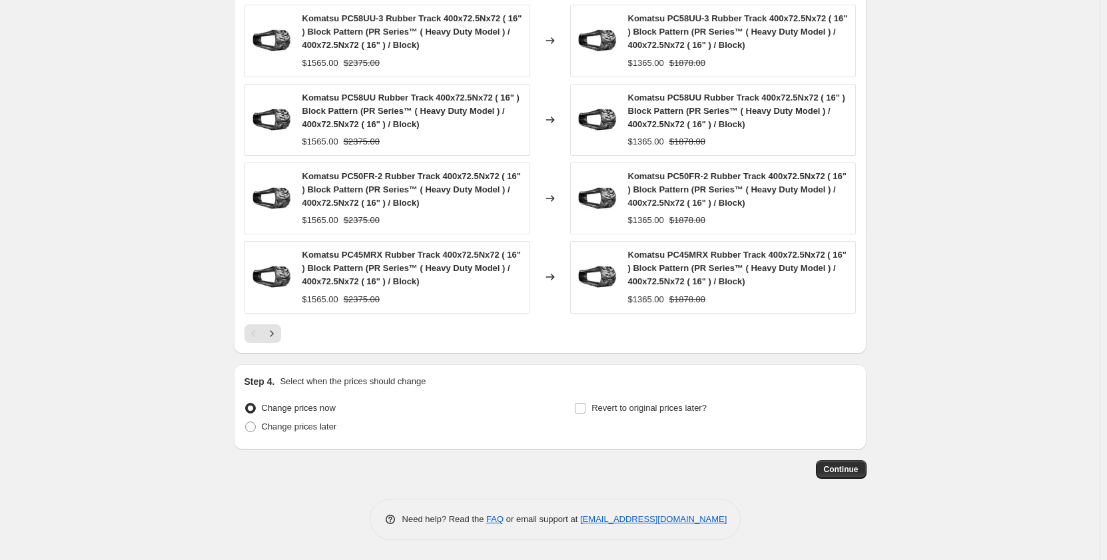
click at [848, 470] on span "Continue" at bounding box center [841, 469] width 35 height 11
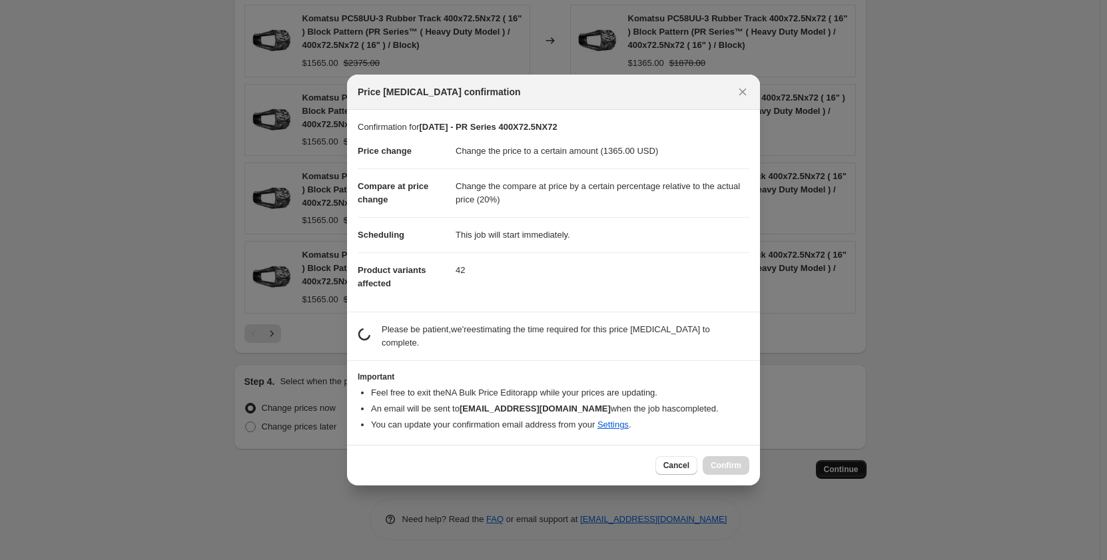
scroll to position [0, 0]
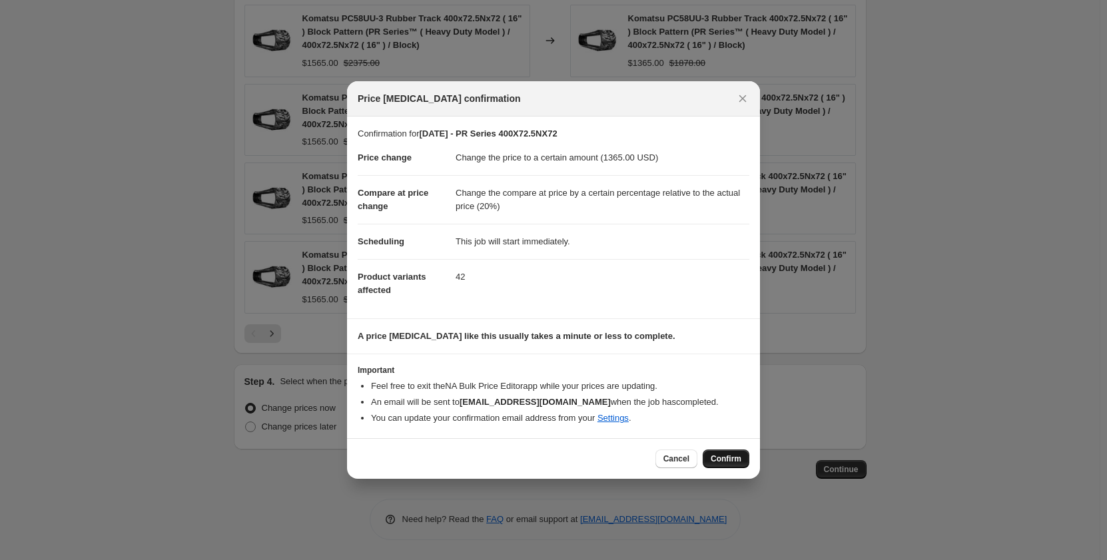
click at [736, 462] on span "Confirm" at bounding box center [726, 459] width 31 height 11
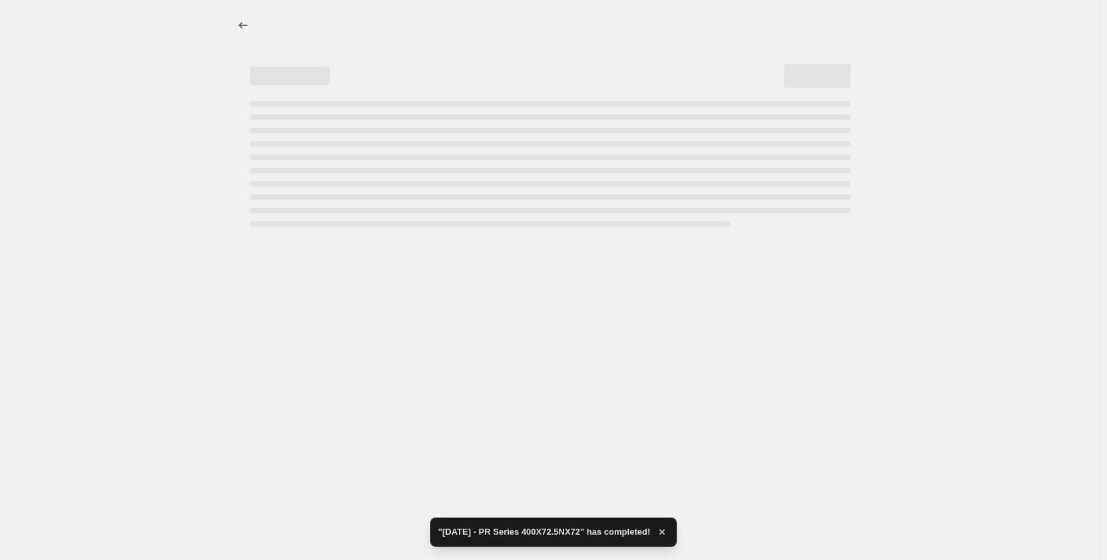
select select "pp"
select select "title"
select select "contains"
select select "title"
select select "contains"
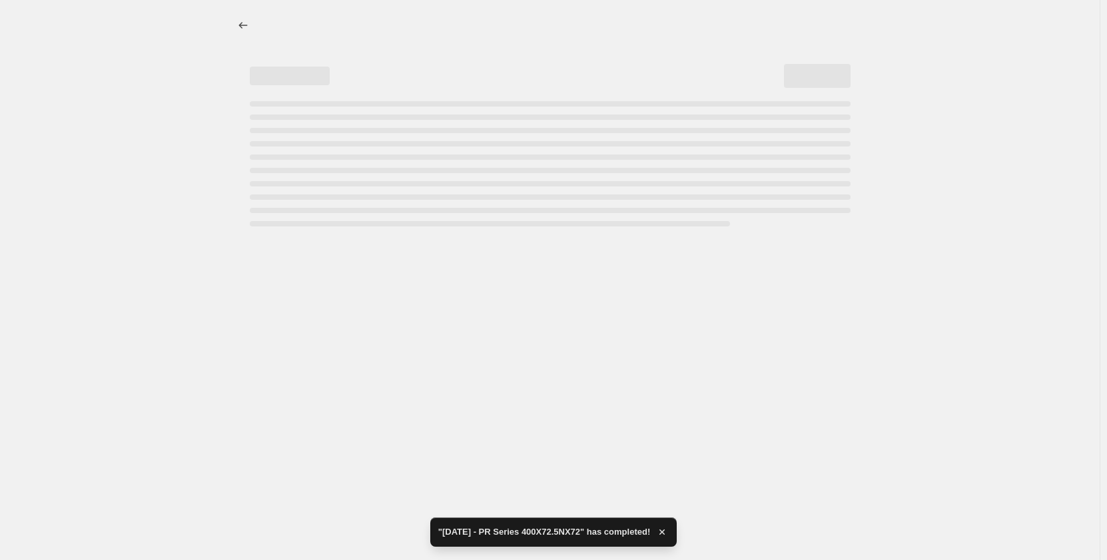
select select "tag"
select select "not_equal"
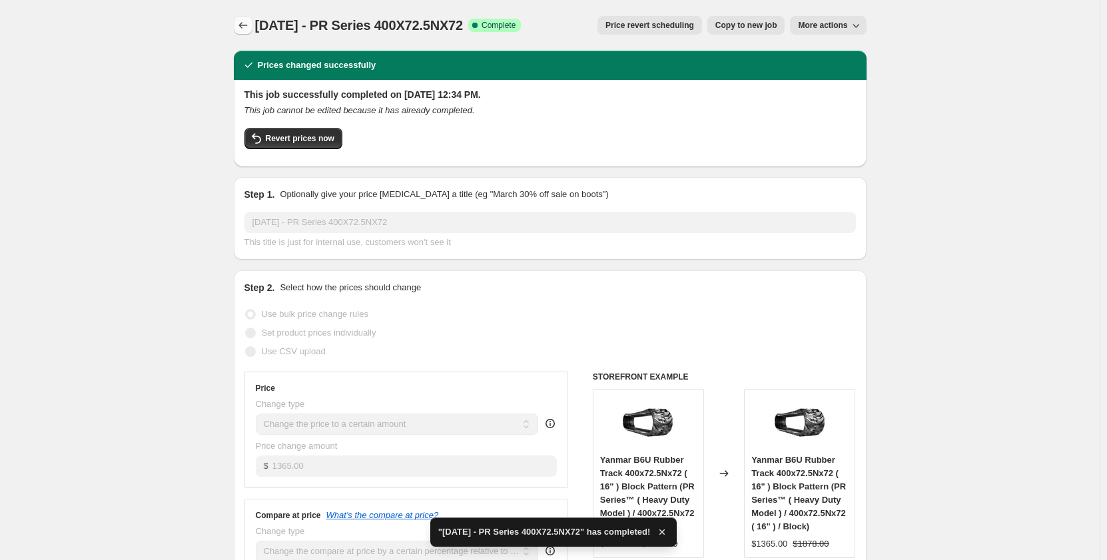
click at [241, 23] on icon "Price change jobs" at bounding box center [243, 25] width 13 height 13
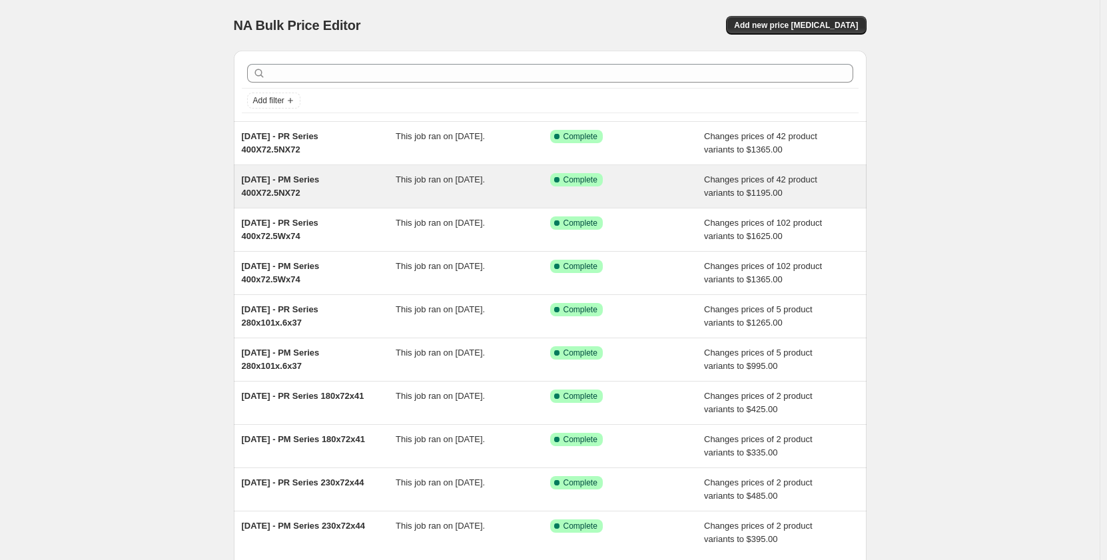
click at [367, 176] on div "[DATE] - PM Series 400X72.5NX72" at bounding box center [319, 186] width 155 height 27
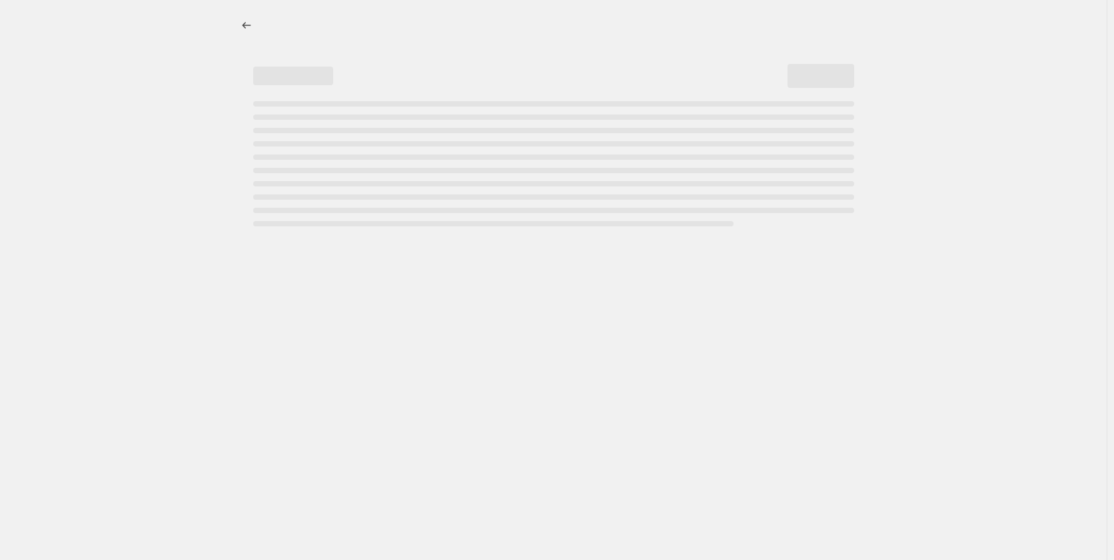
select select "pp"
select select "title"
select select "contains"
select select "title"
select select "contains"
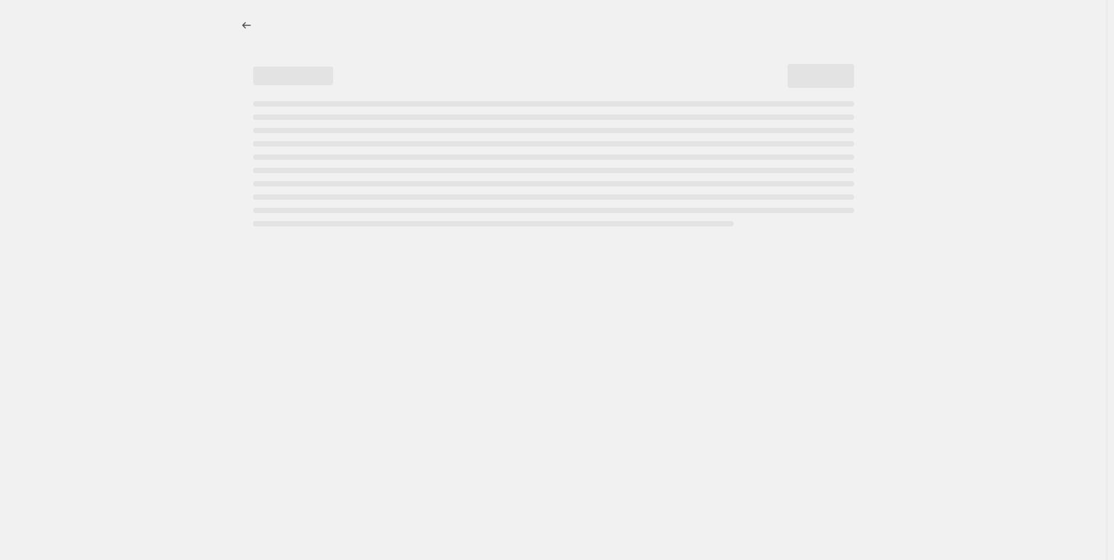
select select "tag"
select select "not_equal"
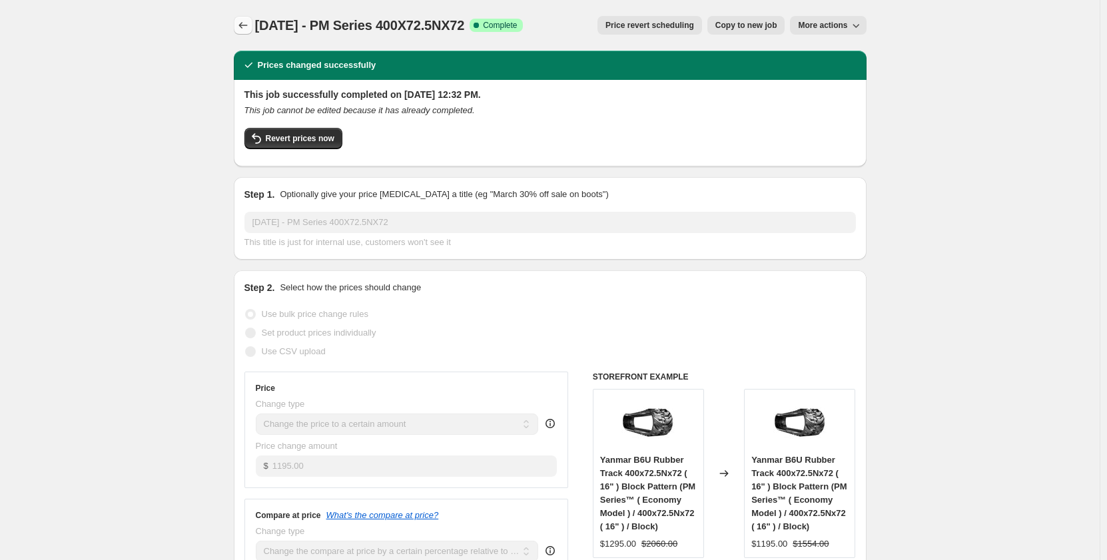
click at [246, 29] on icon "Price change jobs" at bounding box center [243, 25] width 13 height 13
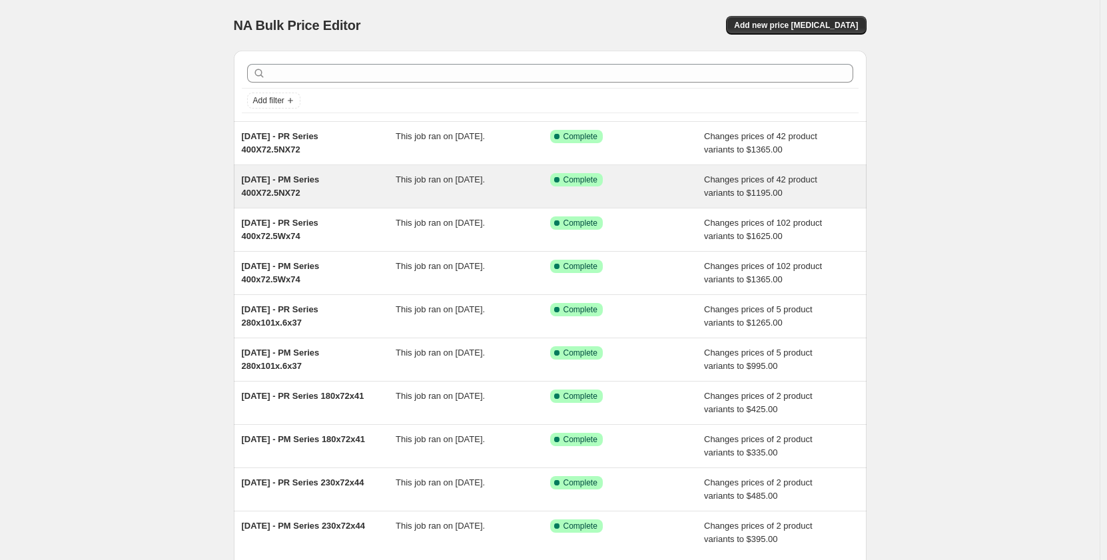
click at [396, 189] on div "[DATE] - PM Series 400X72.5NX72" at bounding box center [319, 186] width 155 height 27
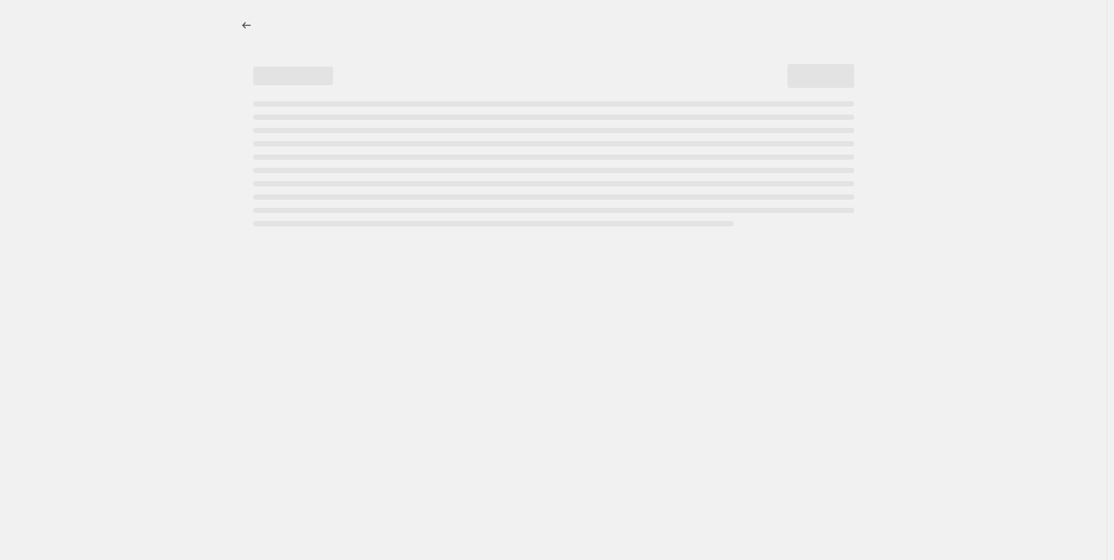
select select "pp"
select select "title"
select select "contains"
select select "title"
select select "contains"
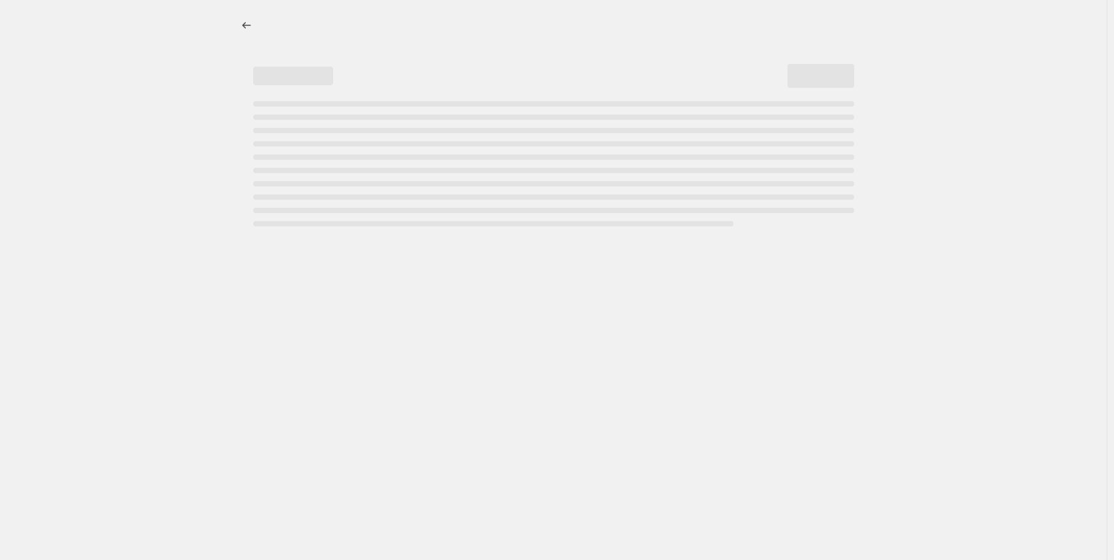
select select "tag"
select select "not_equal"
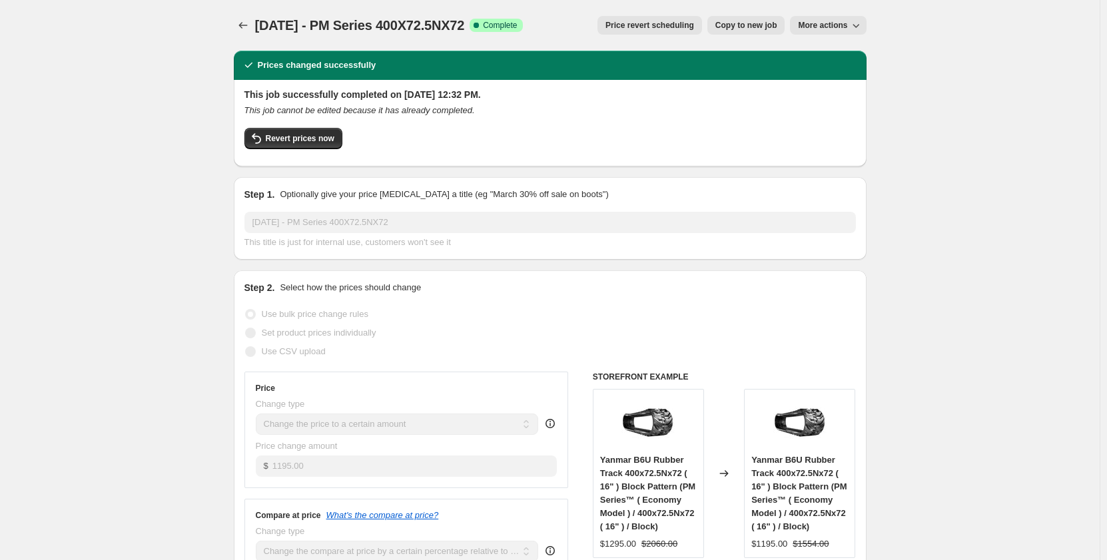
click at [736, 25] on span "Copy to new job" at bounding box center [747, 25] width 62 height 11
select select "pp"
select select "title"
select select "contains"
select select "title"
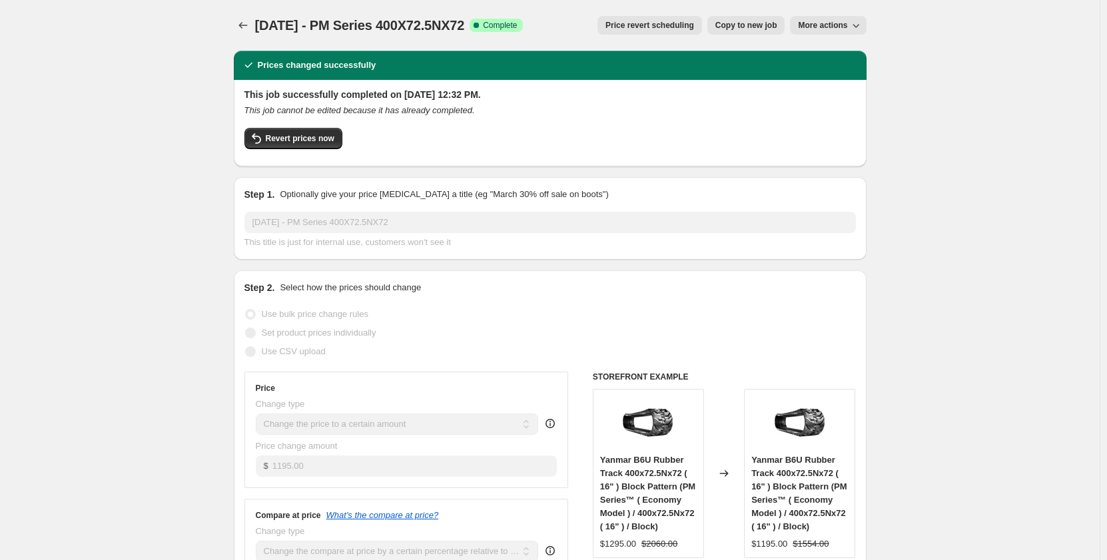
select select "contains"
select select "tag"
select select "not_equal"
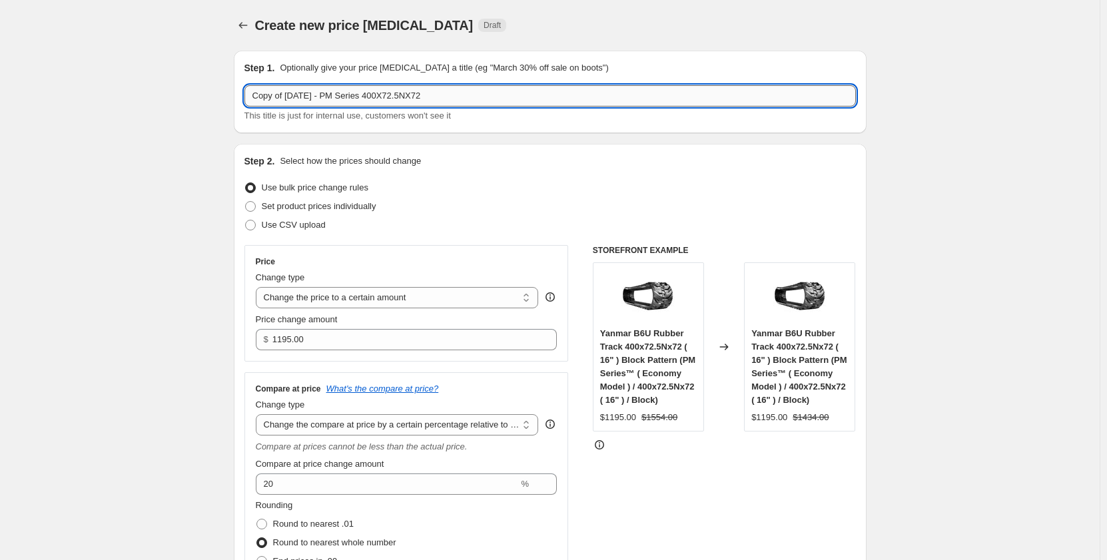
drag, startPoint x: 458, startPoint y: 93, endPoint x: 442, endPoint y: 95, distance: 15.5
click at [442, 95] on input "Copy of [DATE] - PM Series 400X72.5NX72" at bounding box center [551, 95] width 612 height 21
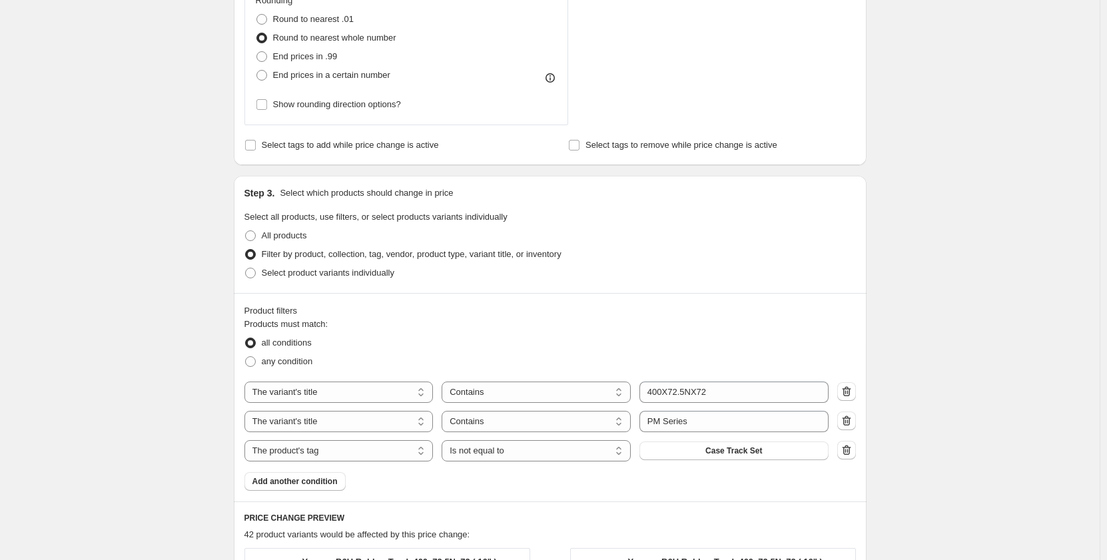
scroll to position [622, 0]
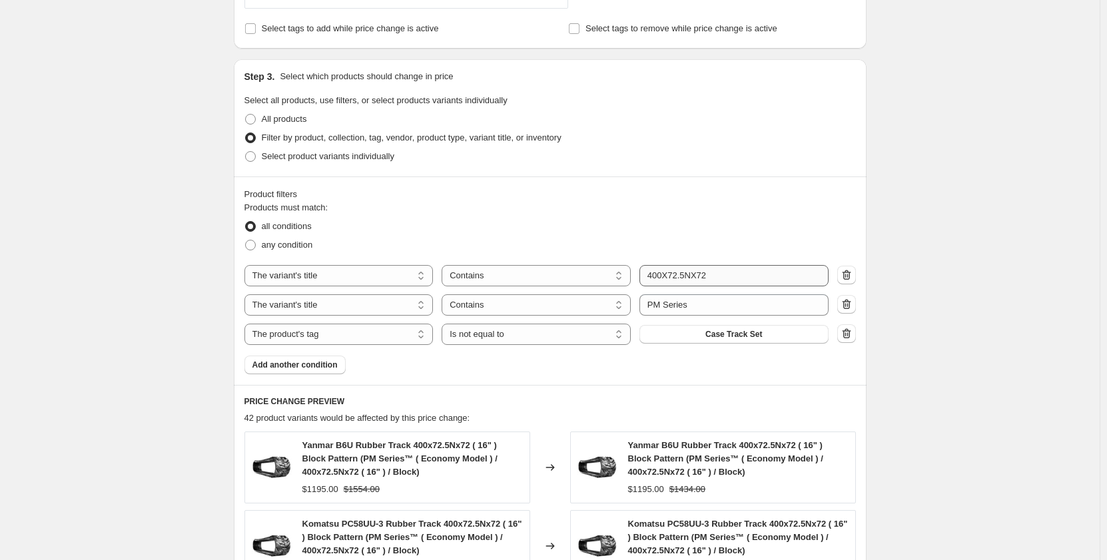
type input "Copy of [DATE] - PM Series 400X72.5NX74"
click at [722, 279] on input "400X72.5NX72" at bounding box center [734, 275] width 189 height 21
type input "400X72.5NX74"
click at [139, 334] on div "Create new price change job. This page is ready Create new price change job Dra…" at bounding box center [550, 222] width 1100 height 1688
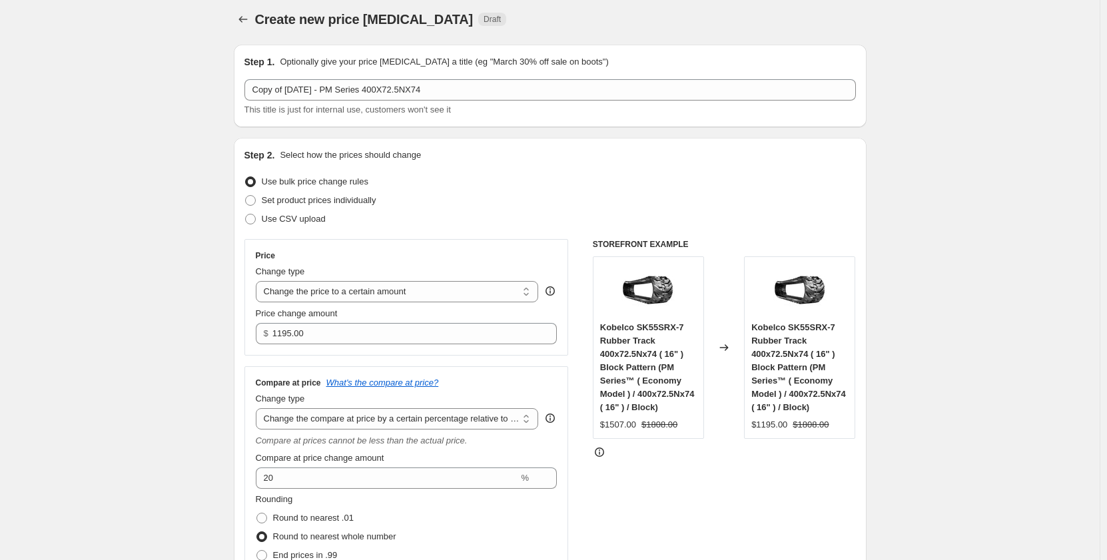
scroll to position [0, 0]
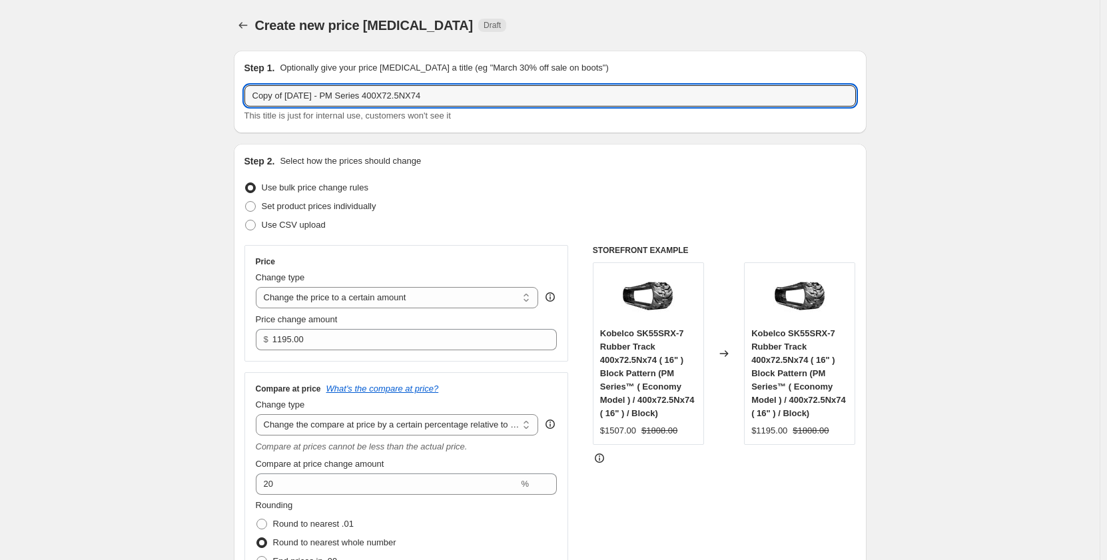
drag, startPoint x: 289, startPoint y: 98, endPoint x: 178, endPoint y: 98, distance: 110.6
type input "[DATE] - PM Series 400X72.5NX74"
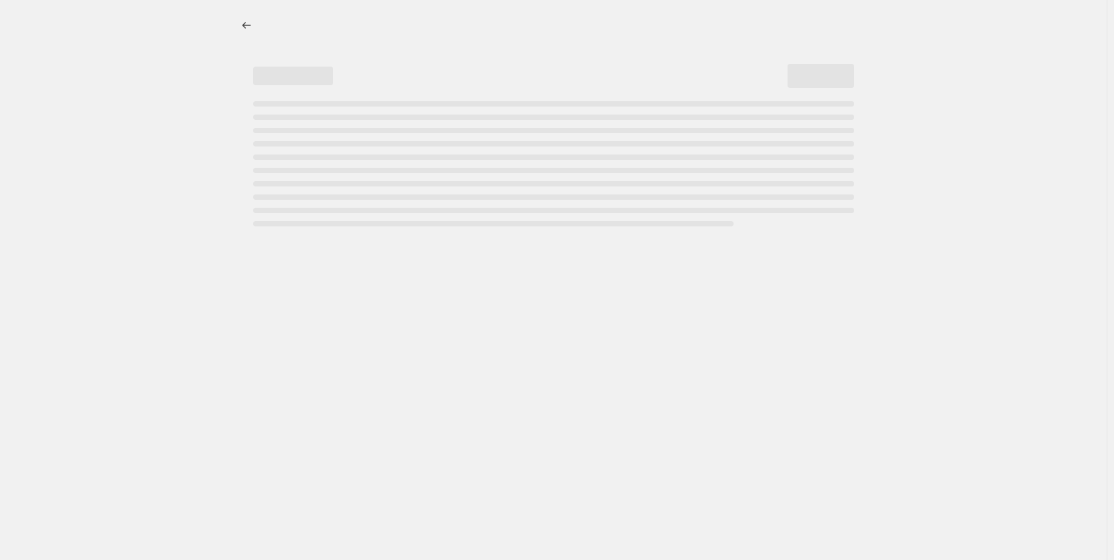
select select "percentage"
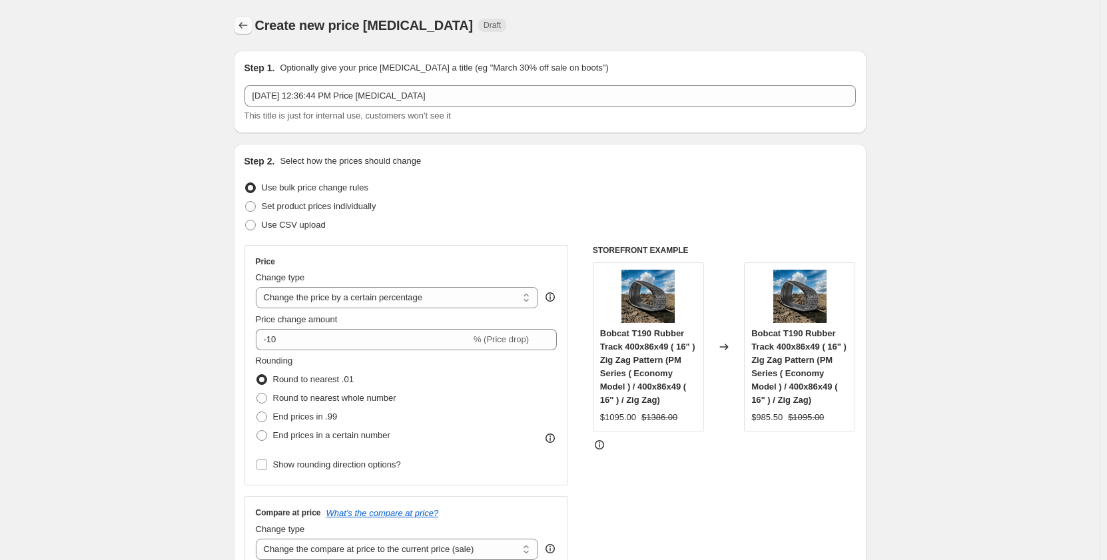
click at [249, 23] on icon "Price change jobs" at bounding box center [243, 25] width 13 height 13
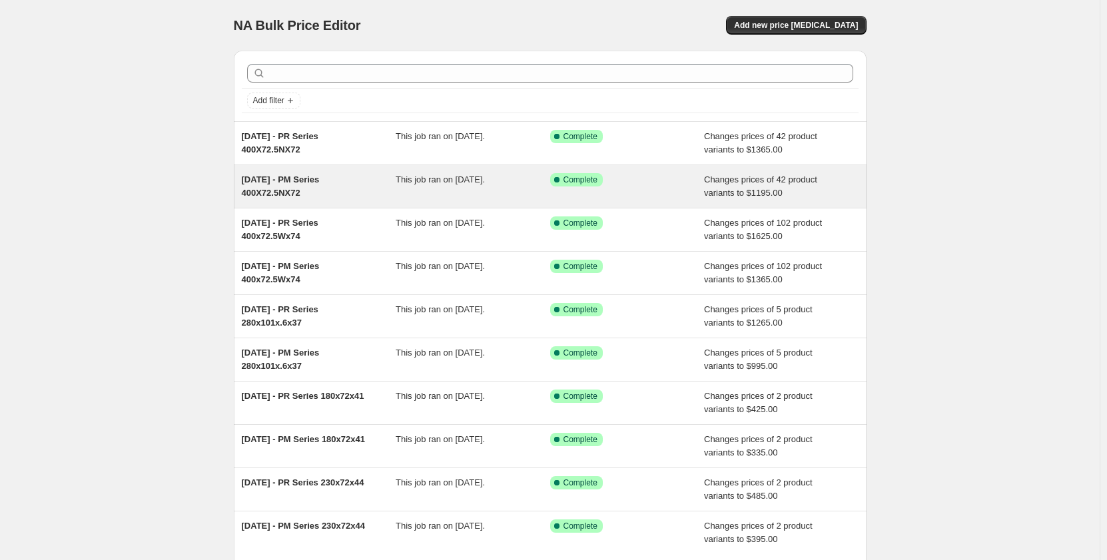
click at [468, 181] on span "This job ran on [DATE]." at bounding box center [440, 180] width 89 height 10
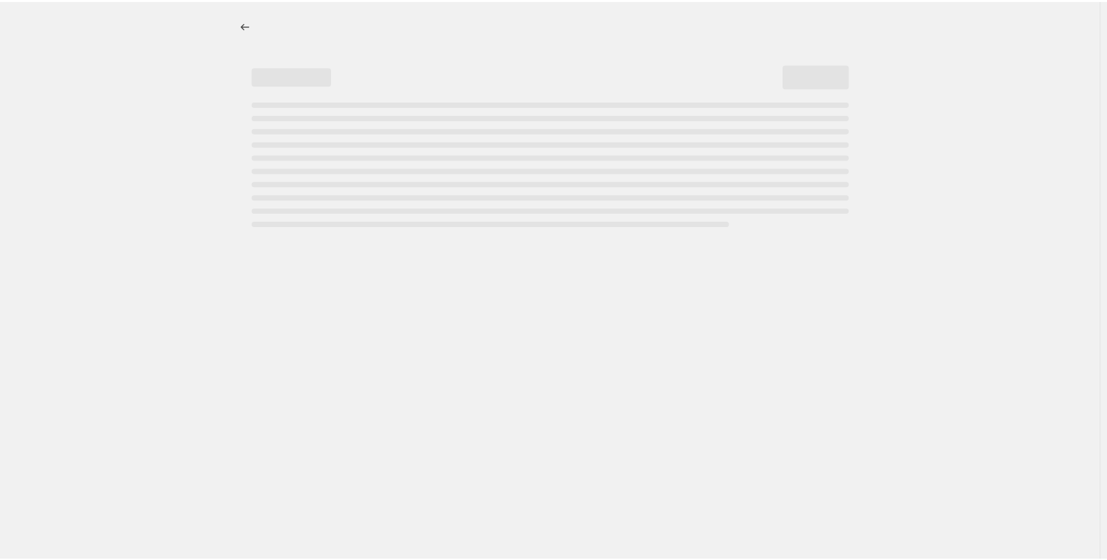
select select "pp"
select select "title"
select select "contains"
select select "title"
select select "contains"
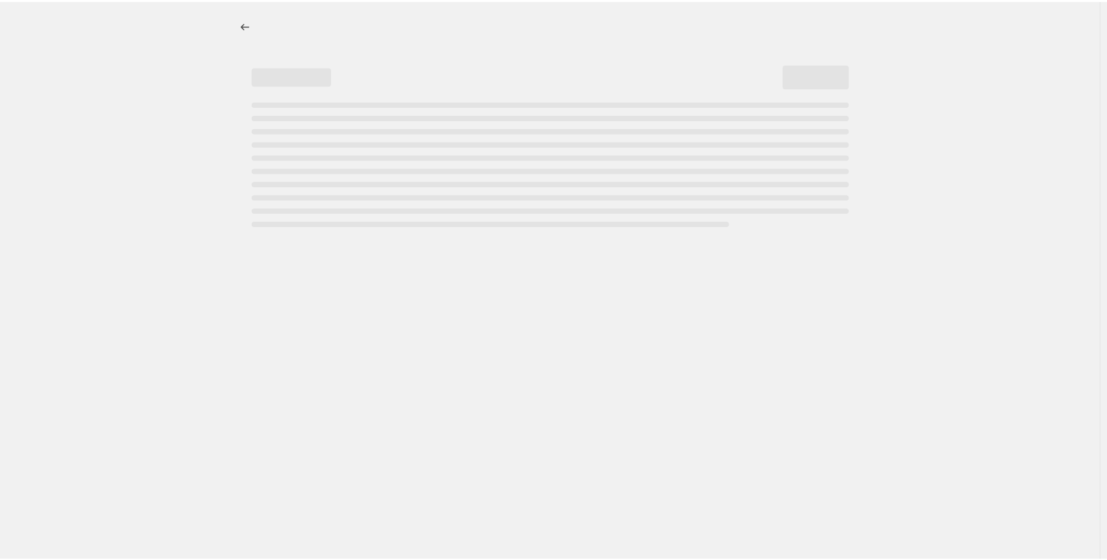
select select "tag"
select select "not_equal"
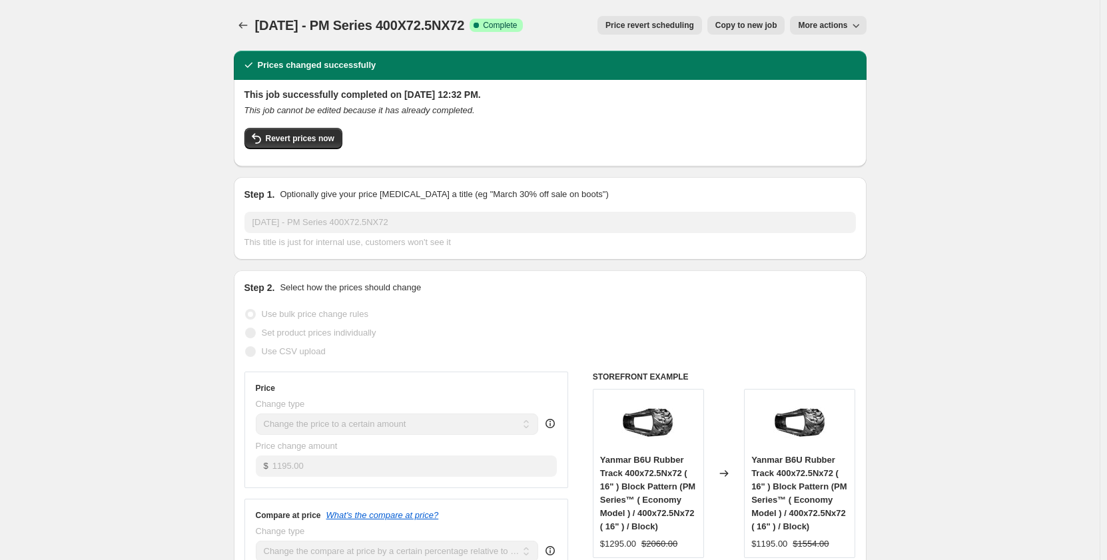
click at [718, 27] on span "Copy to new job" at bounding box center [747, 25] width 62 height 11
select select "pp"
select select "title"
select select "contains"
select select "title"
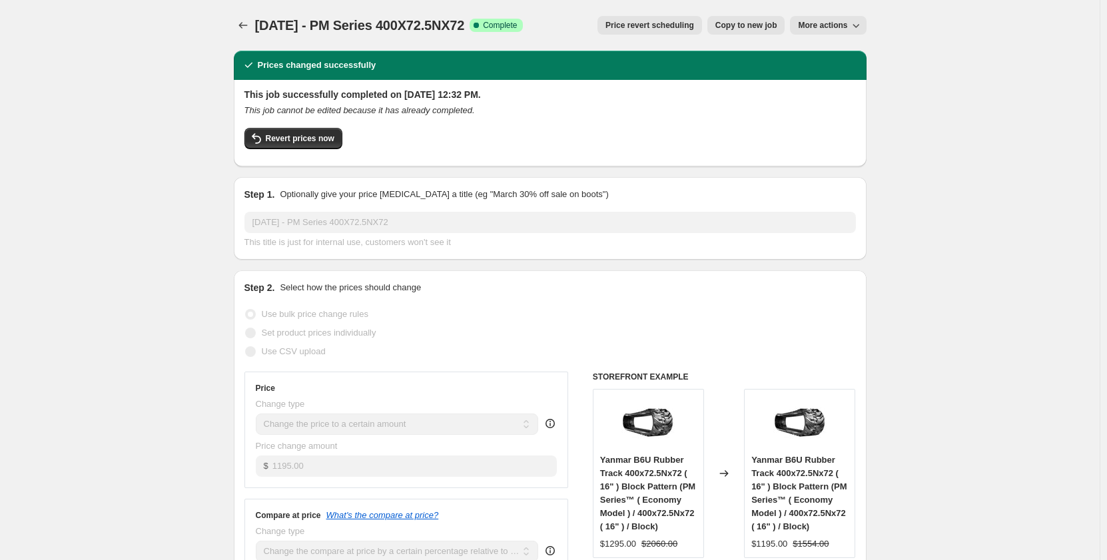
select select "contains"
select select "tag"
select select "not_equal"
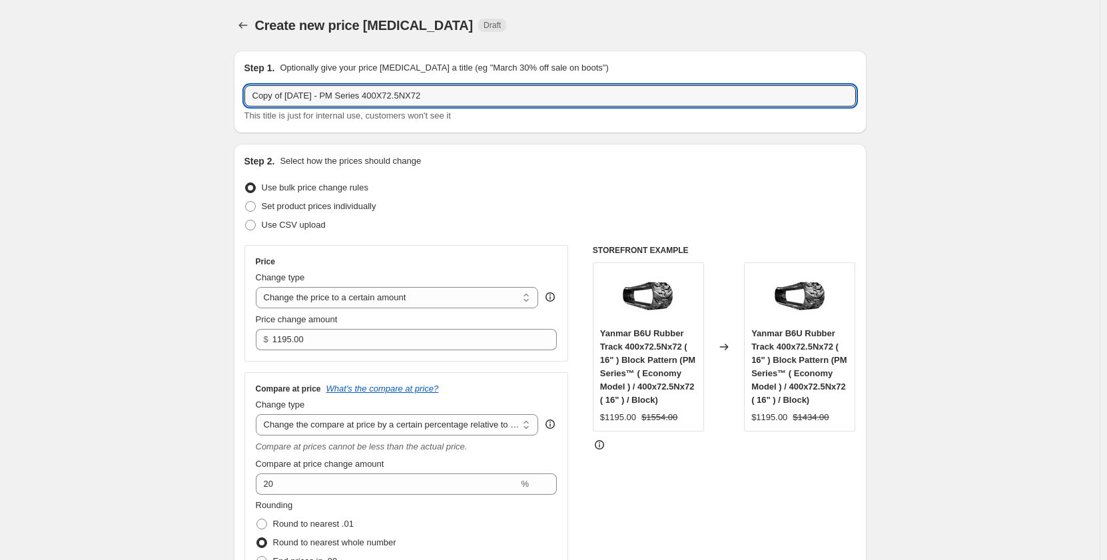
drag, startPoint x: 291, startPoint y: 98, endPoint x: 187, endPoint y: 102, distance: 104.0
click at [438, 91] on input "[DATE] - PM Series 400X72.5NX72" at bounding box center [551, 95] width 612 height 21
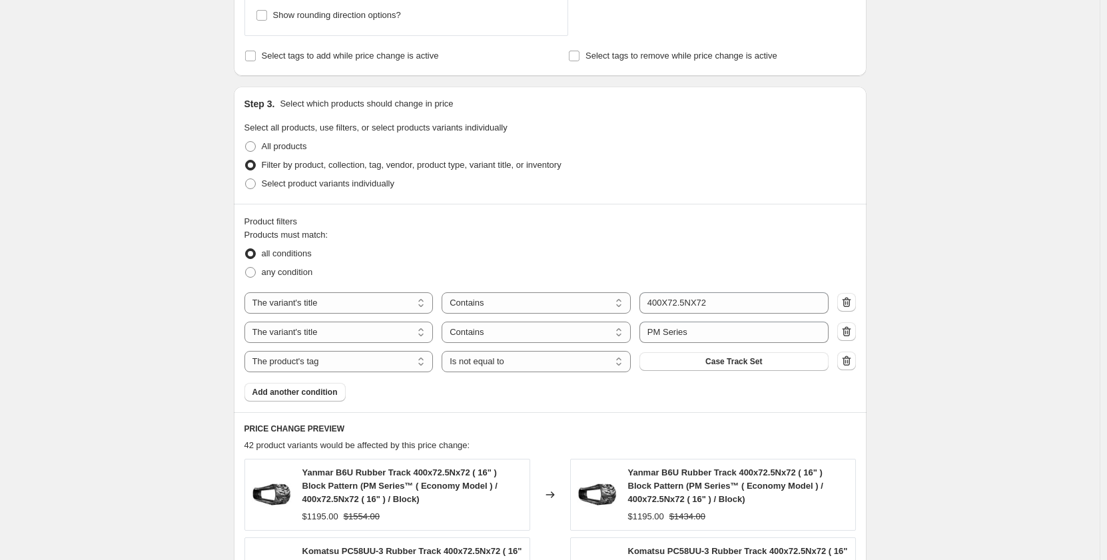
scroll to position [600, 0]
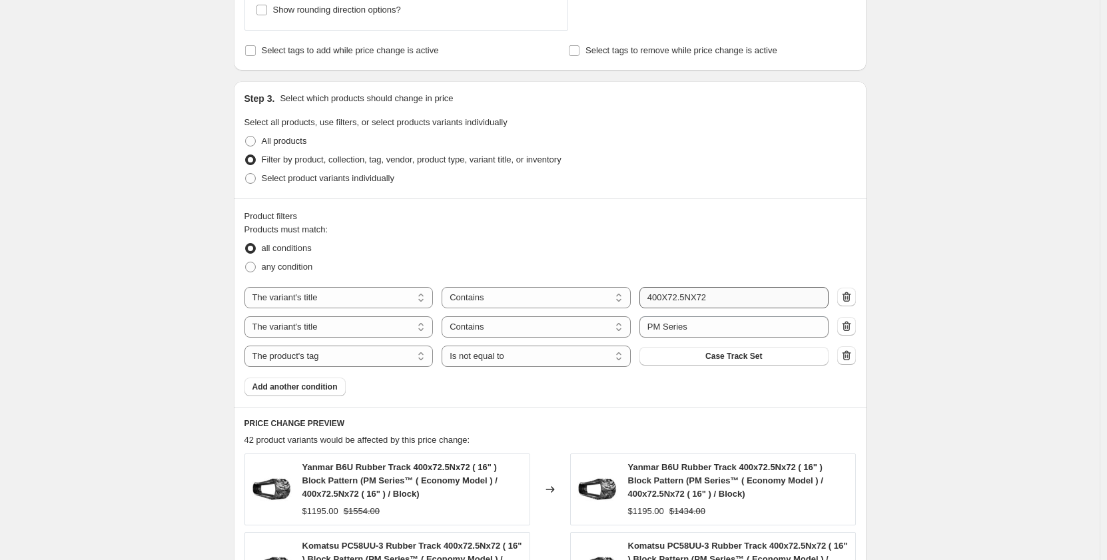
type input "[DATE] - PM Series 400X72.5NX74"
click at [730, 294] on input "400X72.5NX72" at bounding box center [734, 297] width 189 height 21
type input "400X72.5NX74"
click at [151, 377] on div "Create new price [MEDICAL_DATA]. This page is ready Create new price [MEDICAL_D…" at bounding box center [550, 244] width 1100 height 1688
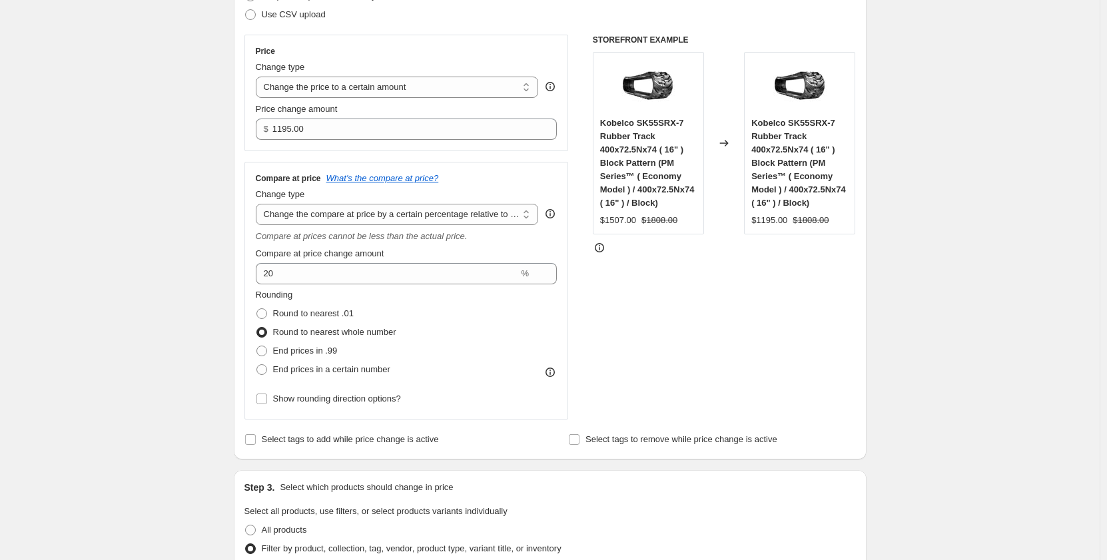
scroll to position [178, 0]
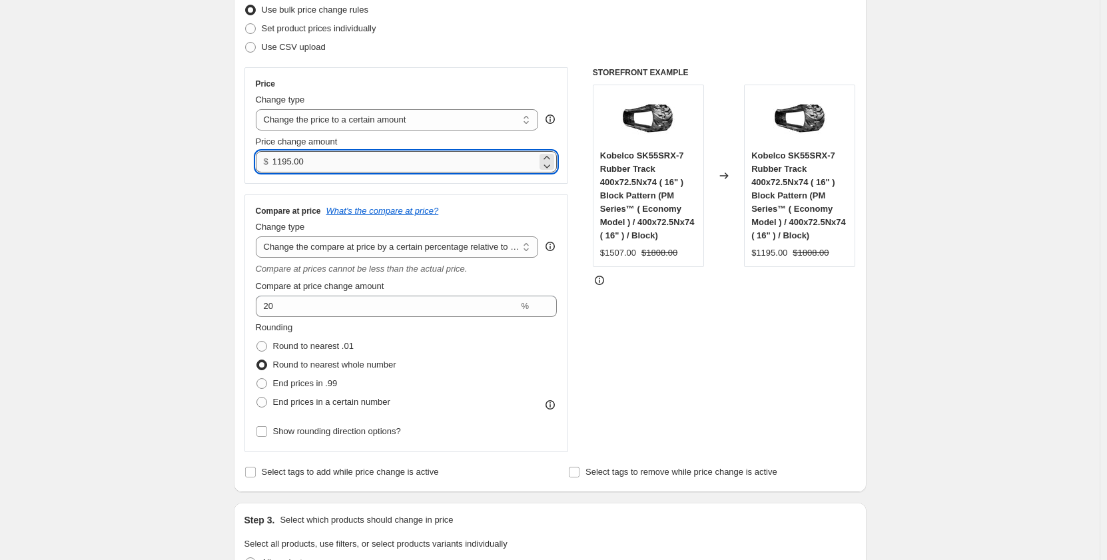
click at [280, 163] on input "1195.00" at bounding box center [405, 161] width 265 height 21
type input "1295.00"
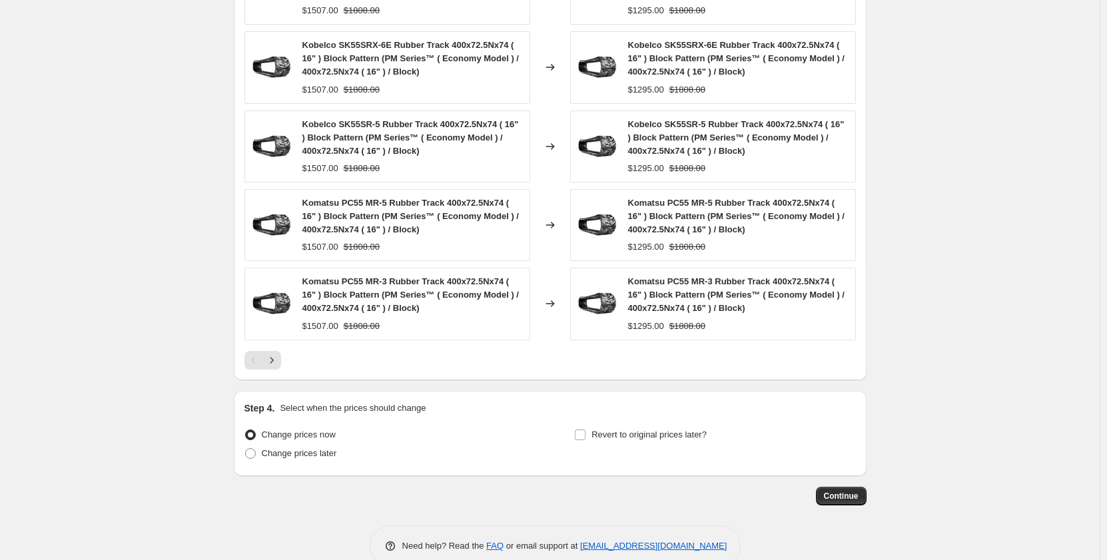
scroll to position [1127, 0]
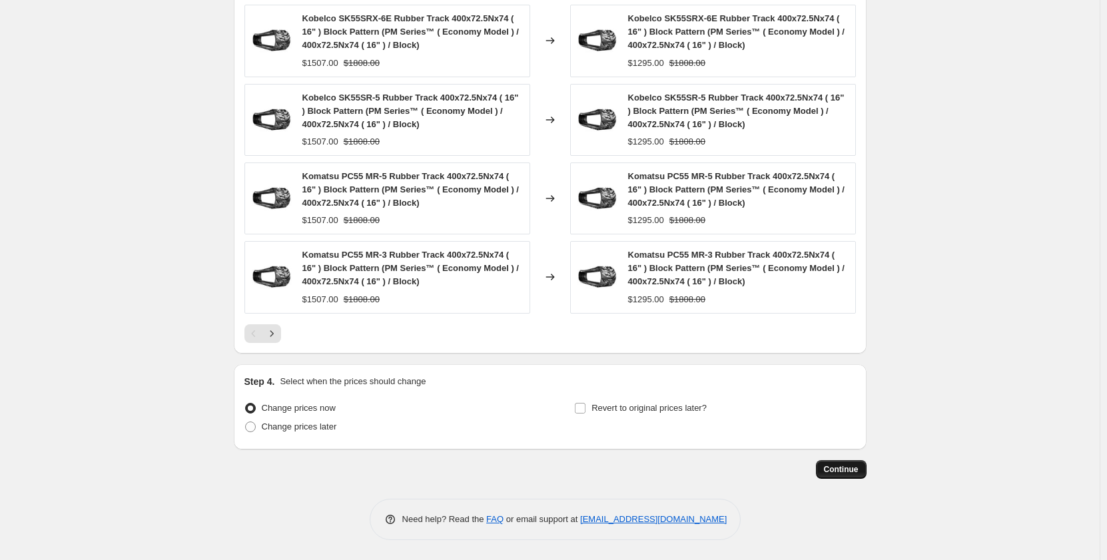
click at [845, 476] on button "Continue" at bounding box center [841, 469] width 51 height 19
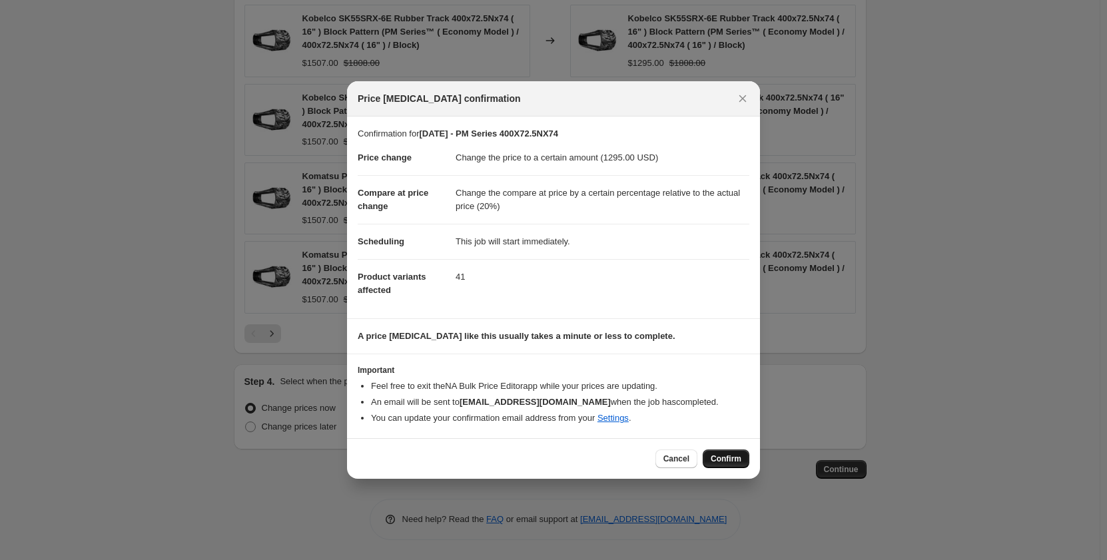
click at [732, 456] on span "Confirm" at bounding box center [726, 459] width 31 height 11
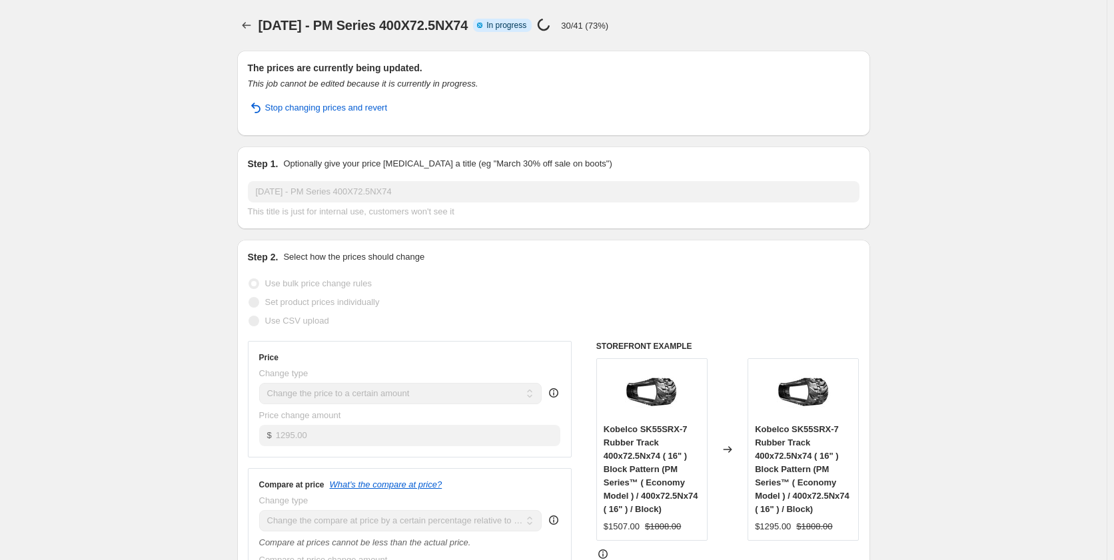
select select "pp"
select select "title"
select select "contains"
select select "title"
select select "contains"
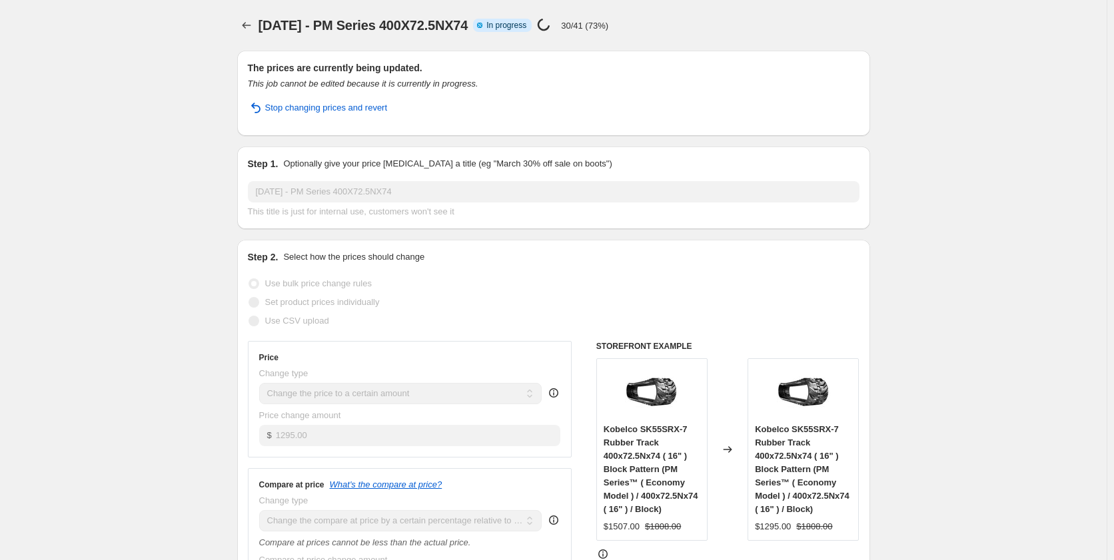
select select "tag"
select select "not_equal"
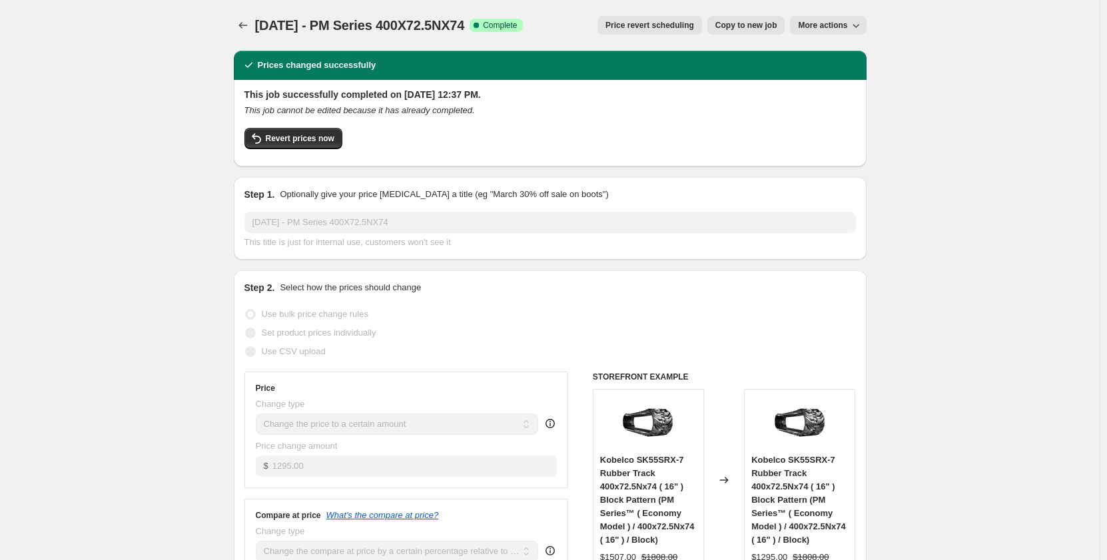
click at [753, 28] on span "Copy to new job" at bounding box center [747, 25] width 62 height 11
select select "pp"
select select "title"
select select "contains"
select select "title"
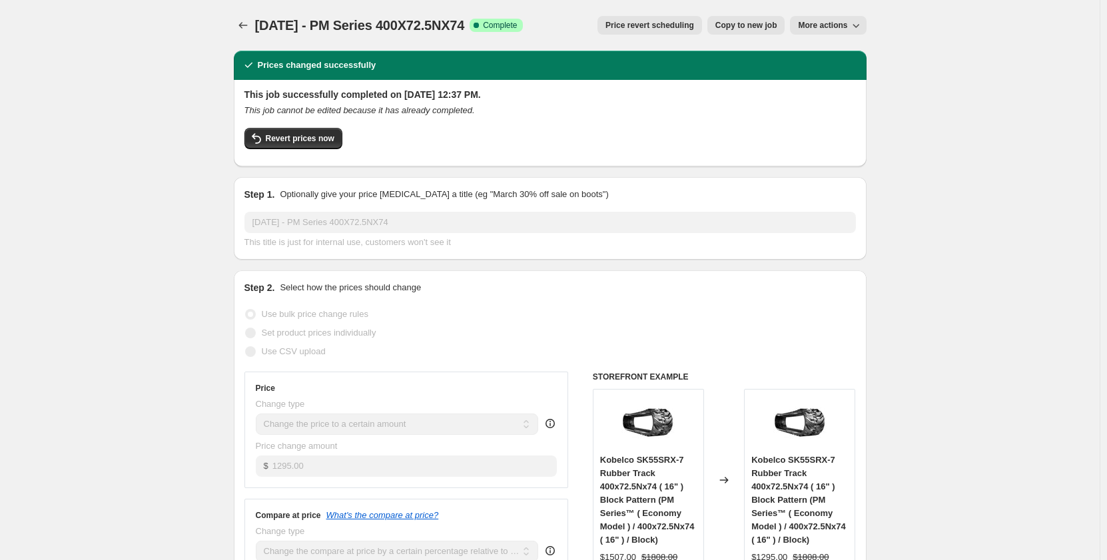
select select "contains"
select select "tag"
select select "not_equal"
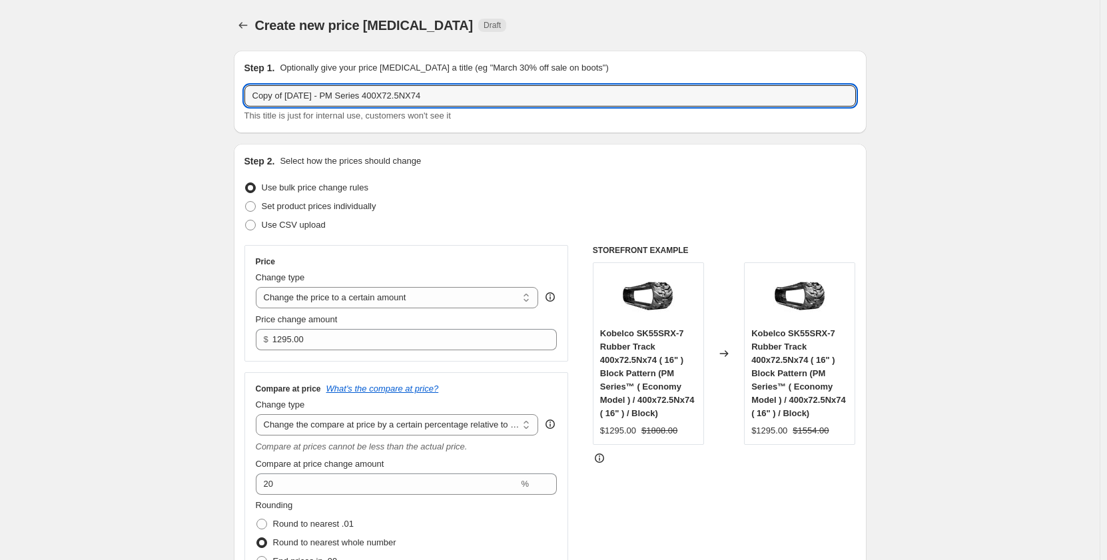
drag, startPoint x: 289, startPoint y: 101, endPoint x: 149, endPoint y: 129, distance: 142.2
drag, startPoint x: 314, startPoint y: 96, endPoint x: 306, endPoint y: 95, distance: 7.4
click at [306, 95] on input "[DATE] - PM Series 400X72.5NX74" at bounding box center [551, 95] width 612 height 21
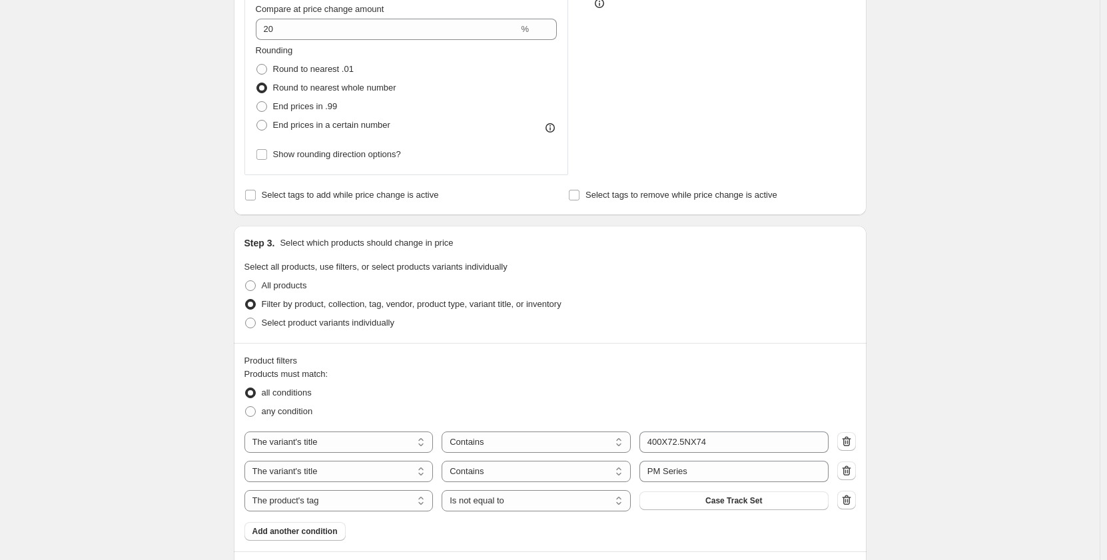
scroll to position [555, 0]
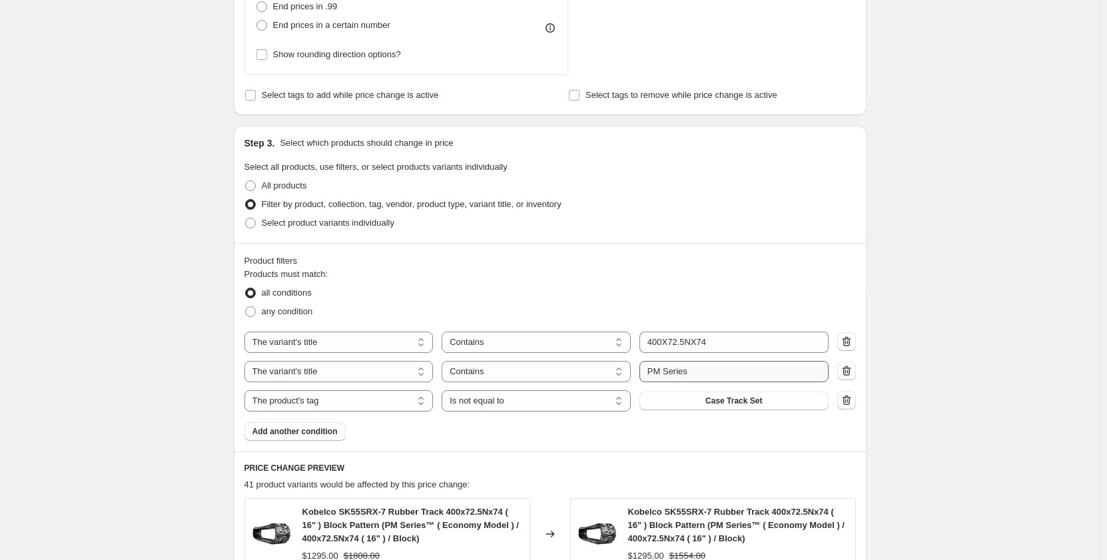
type input "[DATE] - PR Series 400X72.5NX74"
click at [660, 374] on input "PM Series" at bounding box center [734, 371] width 189 height 21
type input "PR Series"
click at [118, 384] on div "Create new price [MEDICAL_DATA]. This page is ready Create new price [MEDICAL_D…" at bounding box center [550, 289] width 1100 height 1688
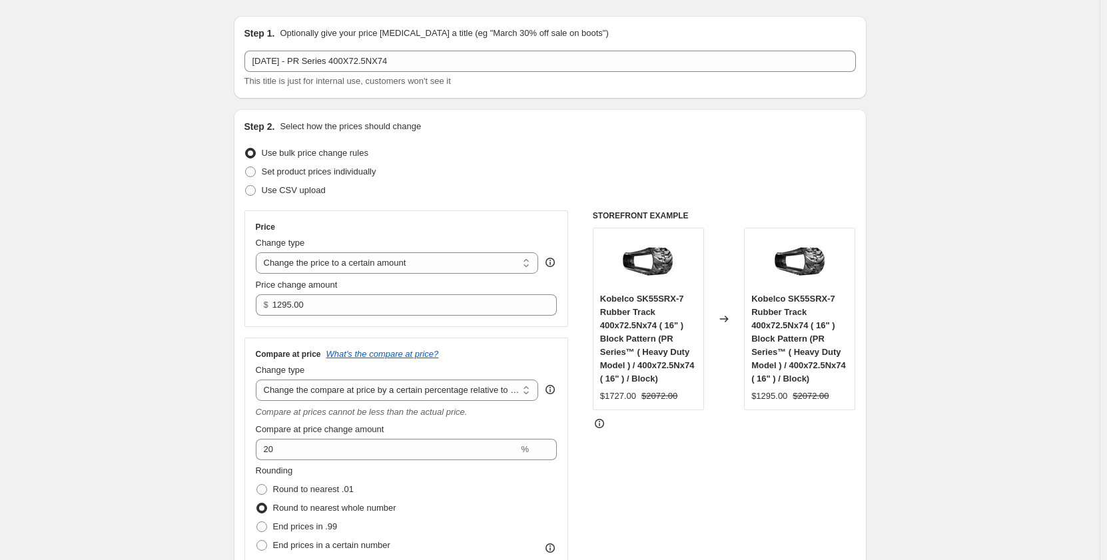
scroll to position [0, 0]
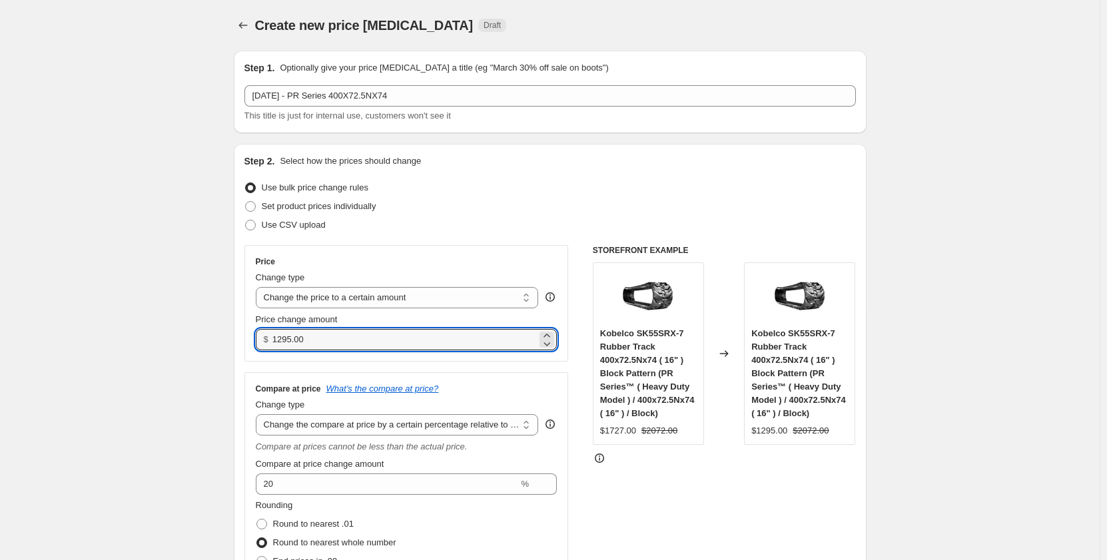
drag, startPoint x: 324, startPoint y: 344, endPoint x: 235, endPoint y: 354, distance: 89.2
type input "1485.00"
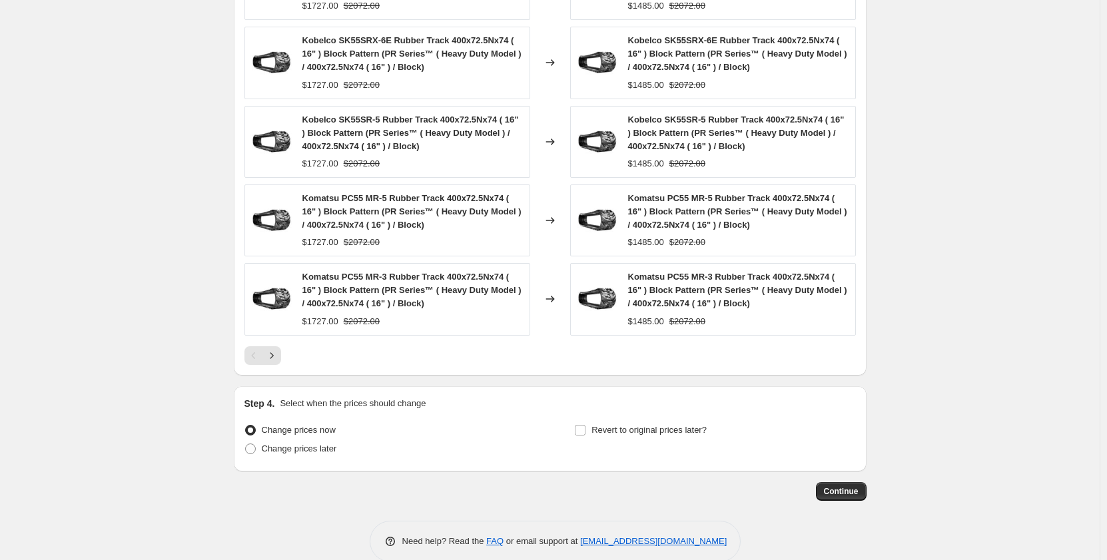
scroll to position [1127, 0]
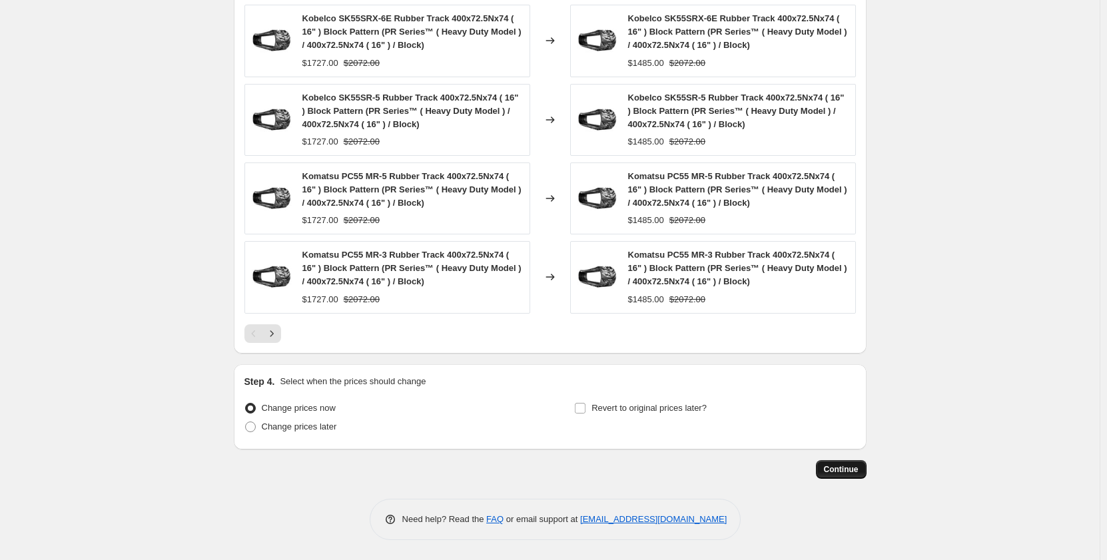
click at [859, 470] on span "Continue" at bounding box center [841, 469] width 35 height 11
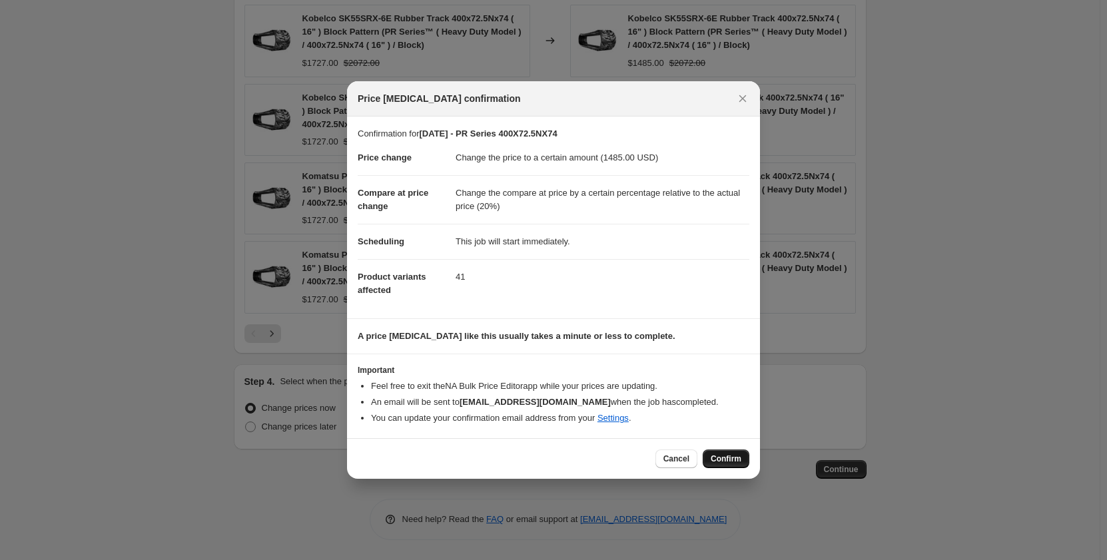
click at [734, 459] on span "Confirm" at bounding box center [726, 459] width 31 height 11
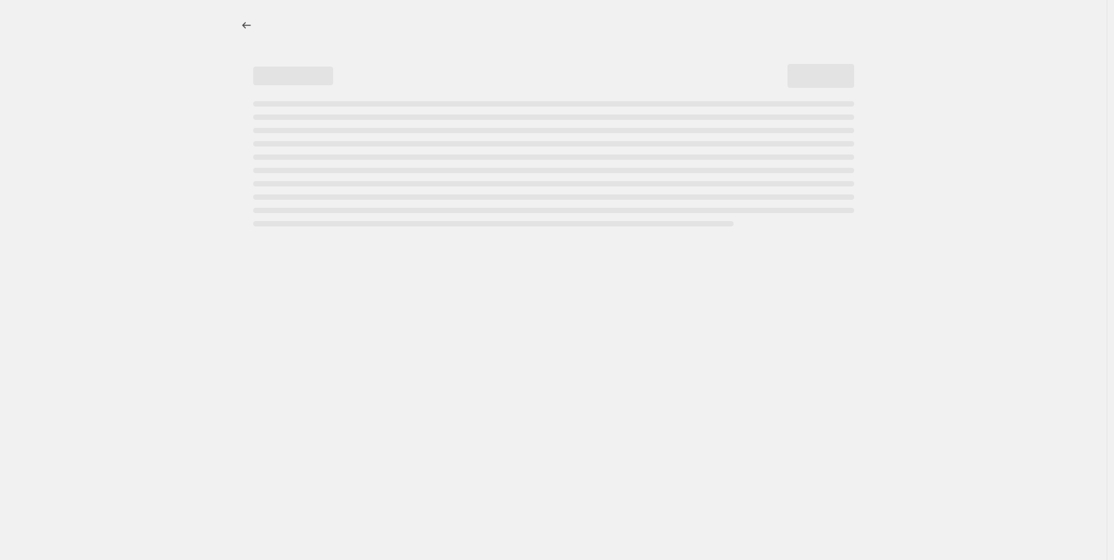
select select "pp"
select select "title"
select select "contains"
select select "title"
select select "contains"
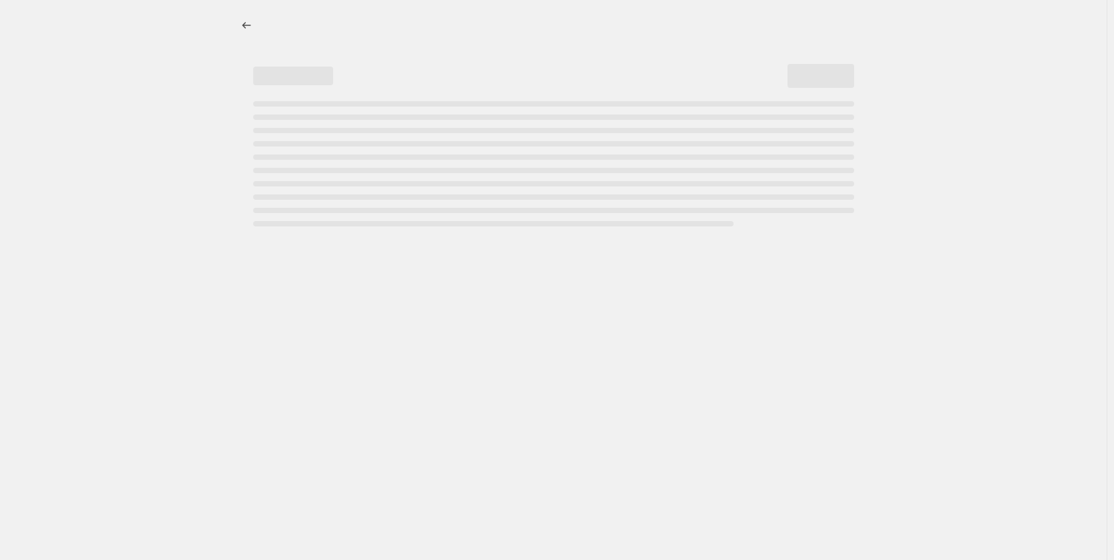
select select "tag"
select select "not_equal"
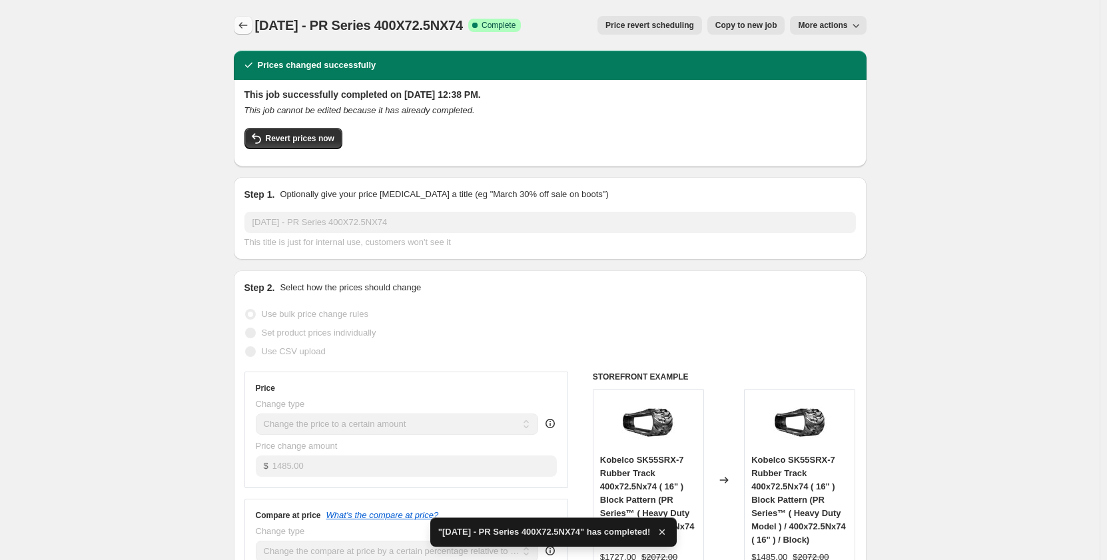
click at [239, 21] on button "Price change jobs" at bounding box center [243, 25] width 19 height 19
